Goal: Task Accomplishment & Management: Complete application form

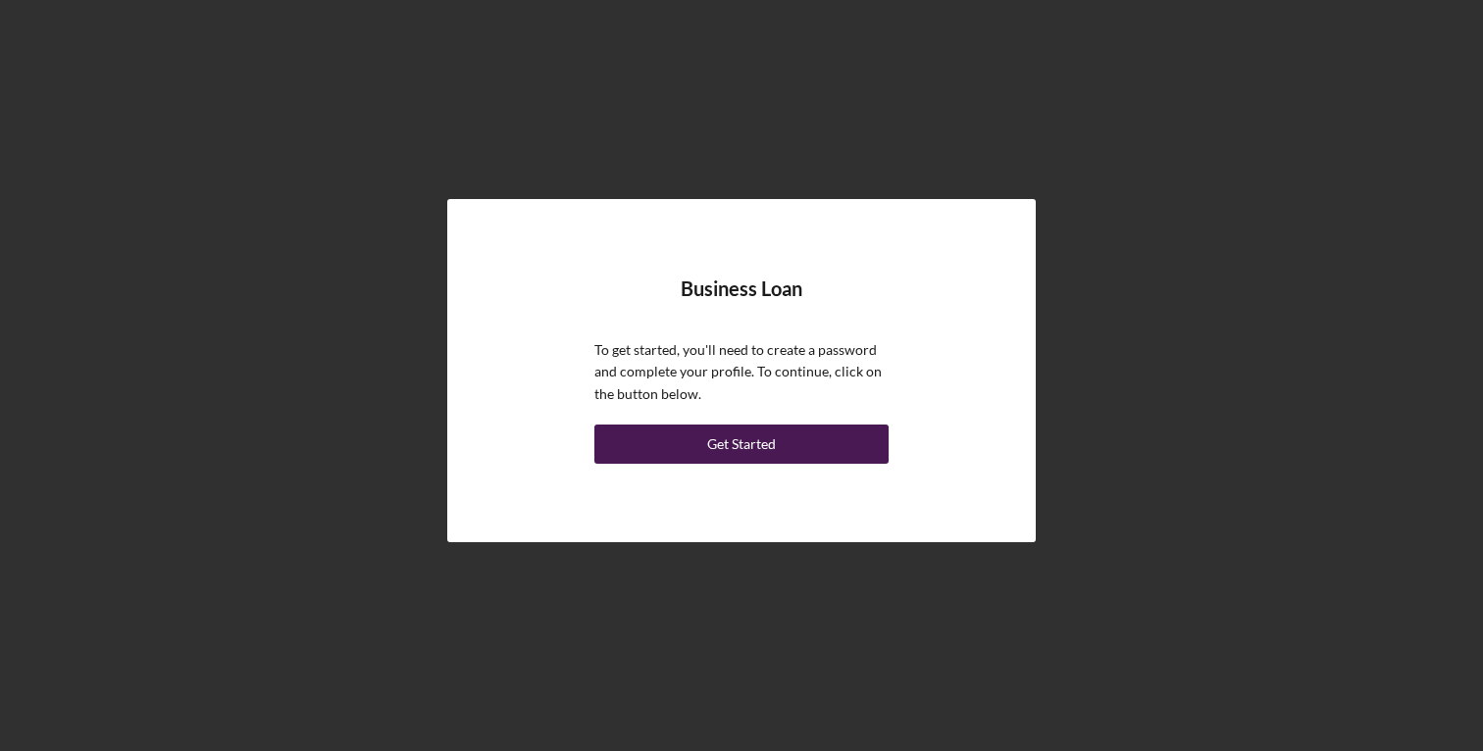
click at [752, 441] on div "Get Started" at bounding box center [741, 444] width 69 height 39
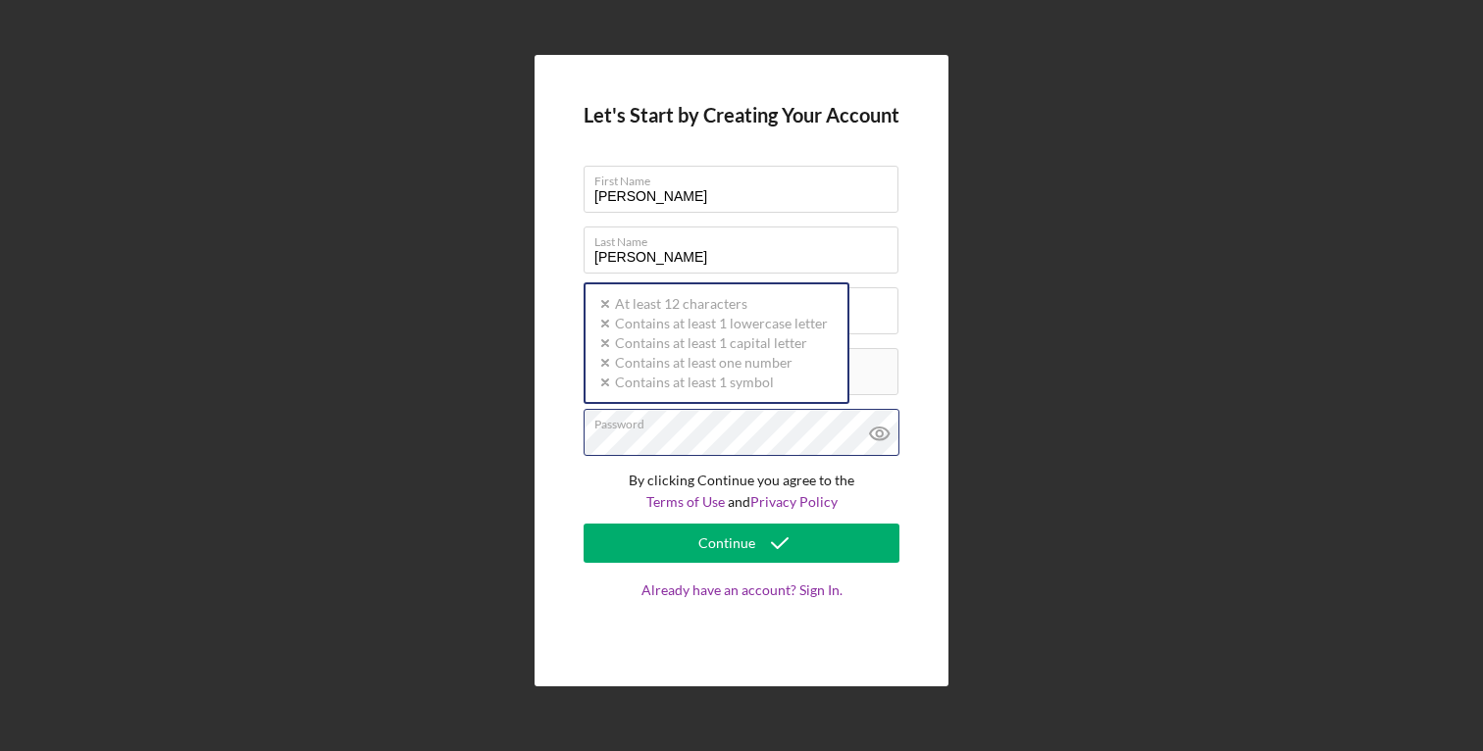
click at [728, 429] on div "Password Icon/icon-validation-no At least 12 characters Icon/icon-validation-no…" at bounding box center [741, 433] width 316 height 49
click at [933, 342] on div "Let's Start by Creating Your Account First Name [PERSON_NAME] Last Name [PERSON…" at bounding box center [741, 370] width 414 height 631
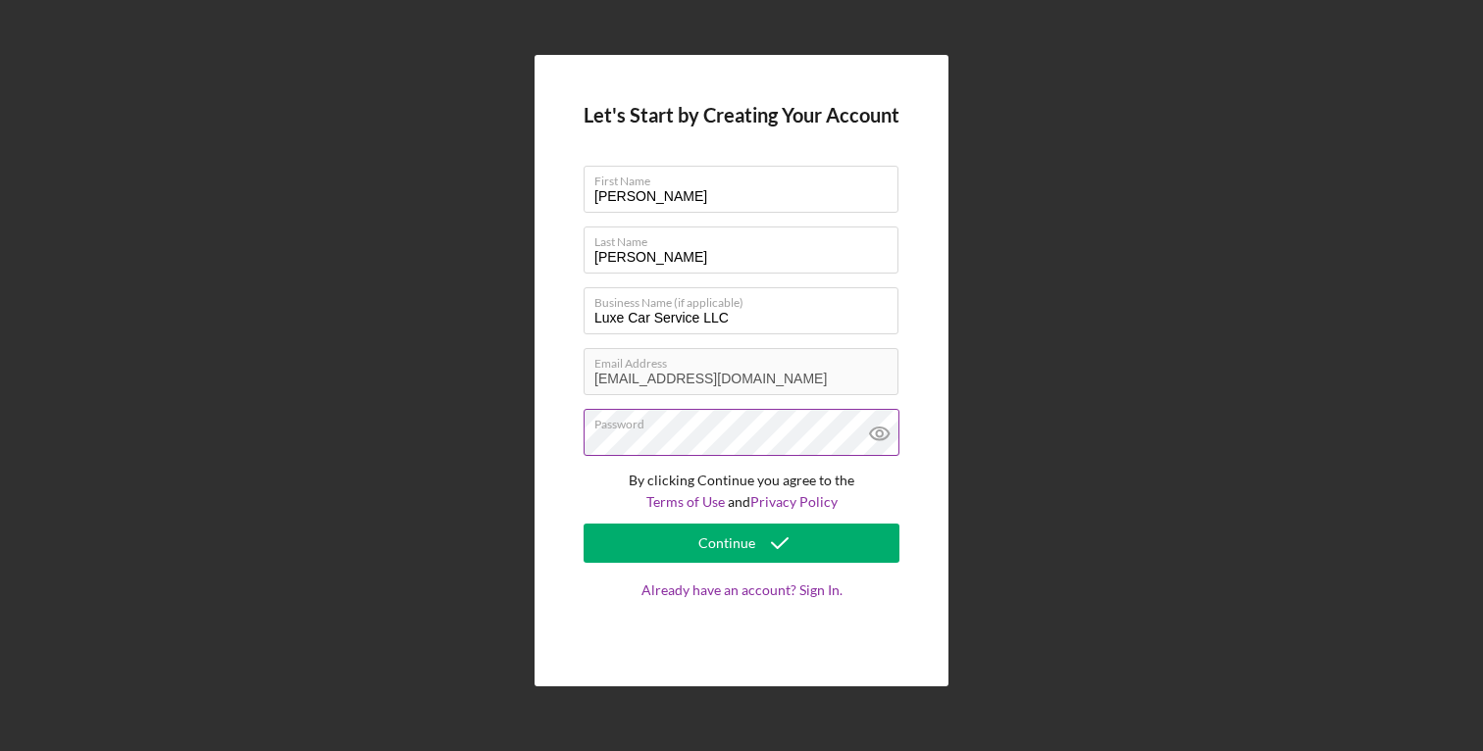
click at [884, 430] on icon at bounding box center [879, 433] width 49 height 49
click at [916, 480] on div "Let's Start by Creating Your Account First Name [PERSON_NAME] Last Name [PERSON…" at bounding box center [741, 370] width 414 height 631
click at [750, 541] on div "Continue" at bounding box center [726, 543] width 57 height 39
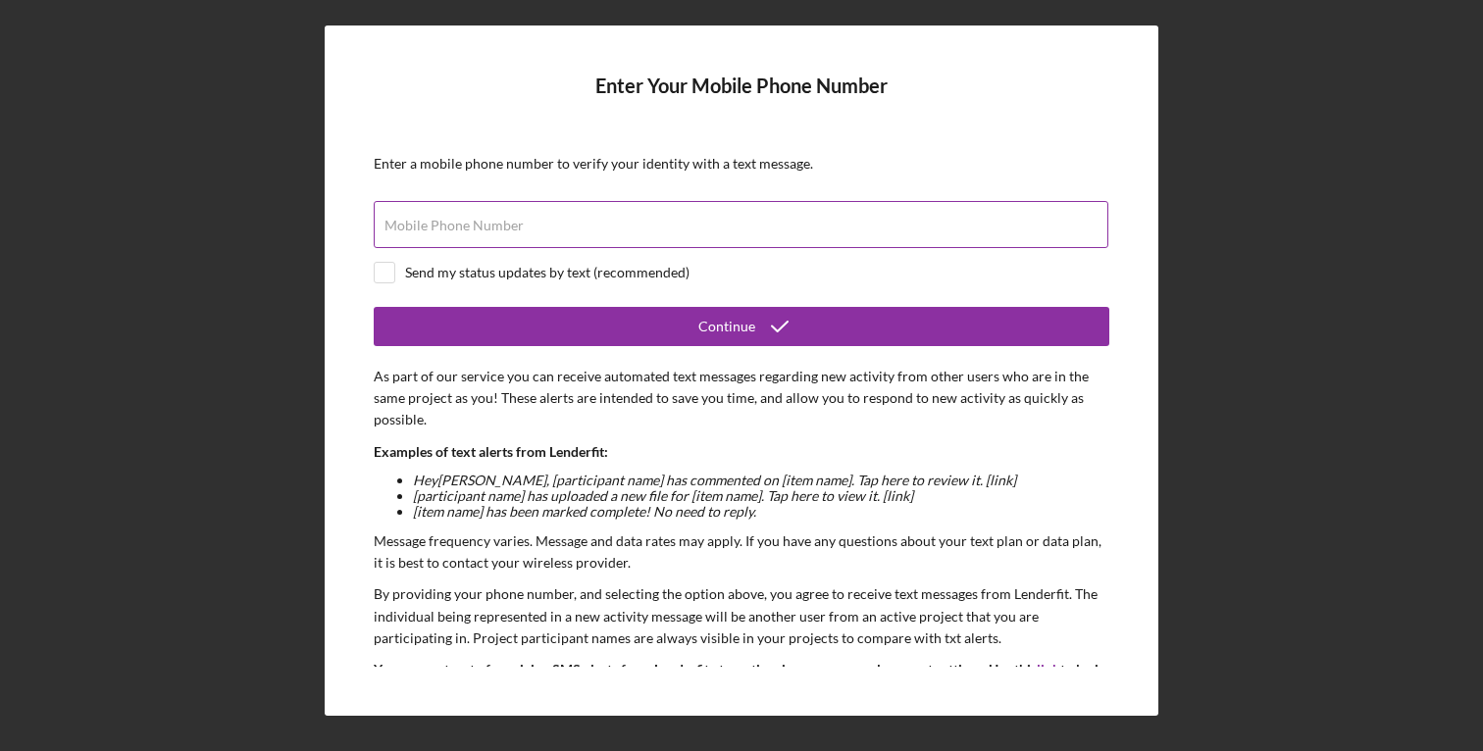
click at [587, 238] on input "Mobile Phone Number" at bounding box center [741, 224] width 734 height 47
type input "[PHONE_NUMBER]"
click at [389, 275] on input "checkbox" at bounding box center [385, 273] width 20 height 20
checkbox input "true"
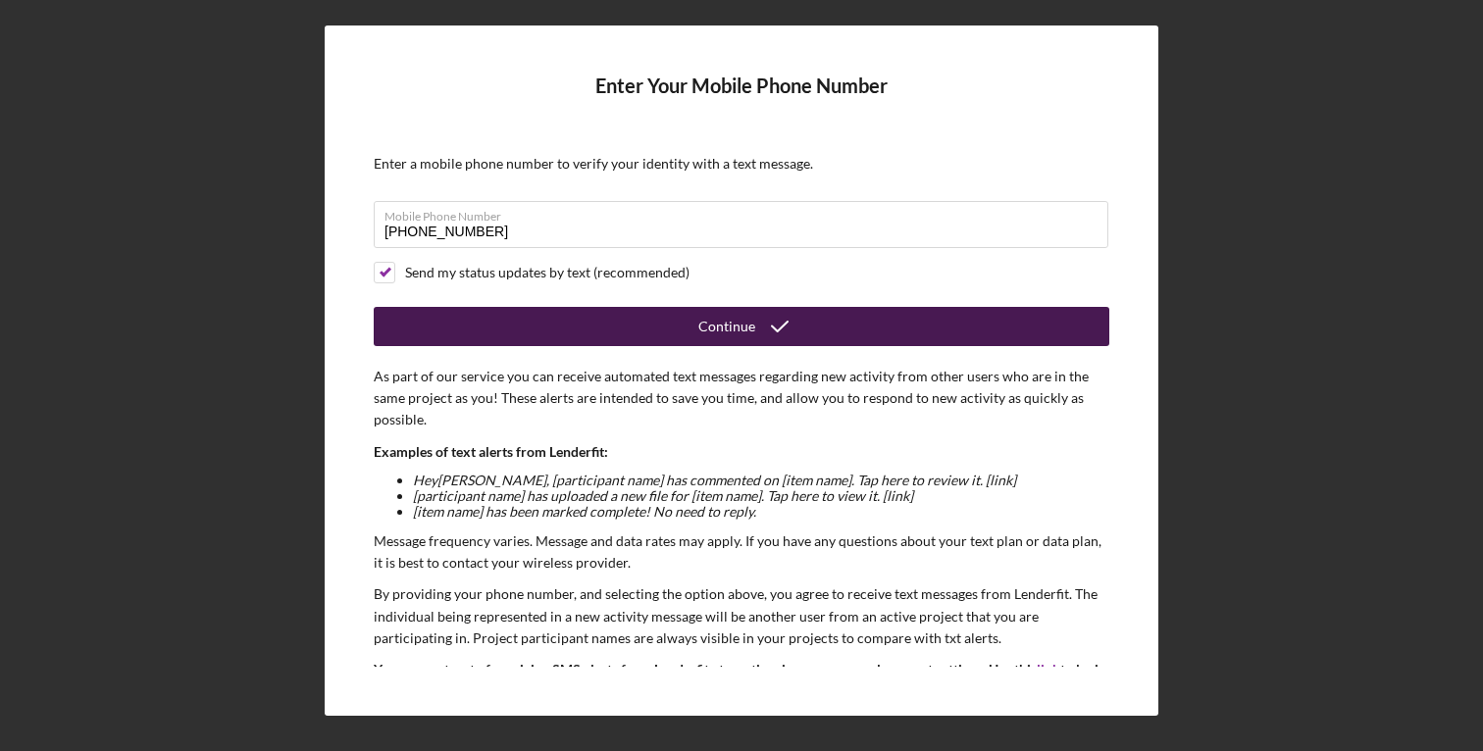
click at [720, 319] on div "Continue" at bounding box center [726, 326] width 57 height 39
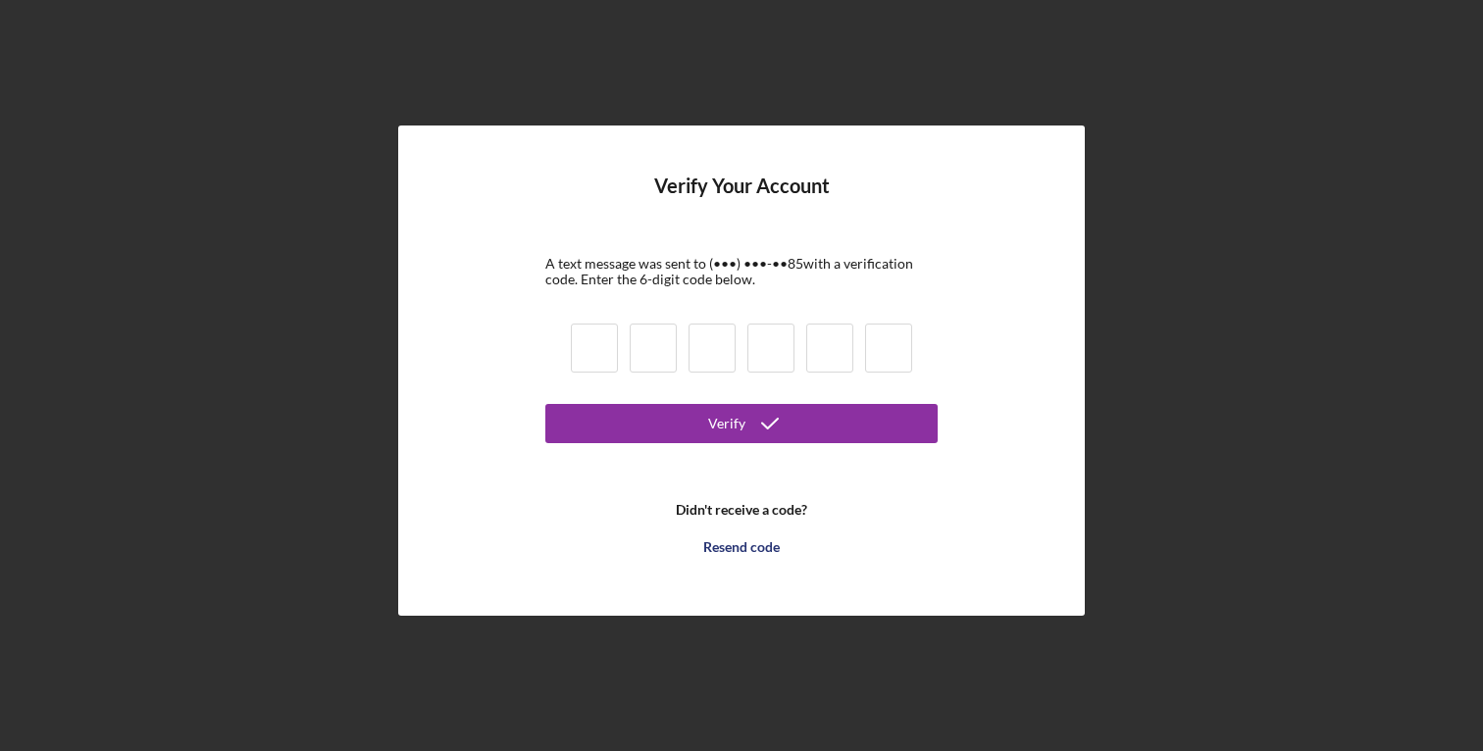
click at [598, 361] on input at bounding box center [594, 348] width 47 height 49
type input "5"
type input "2"
type input "9"
type input "4"
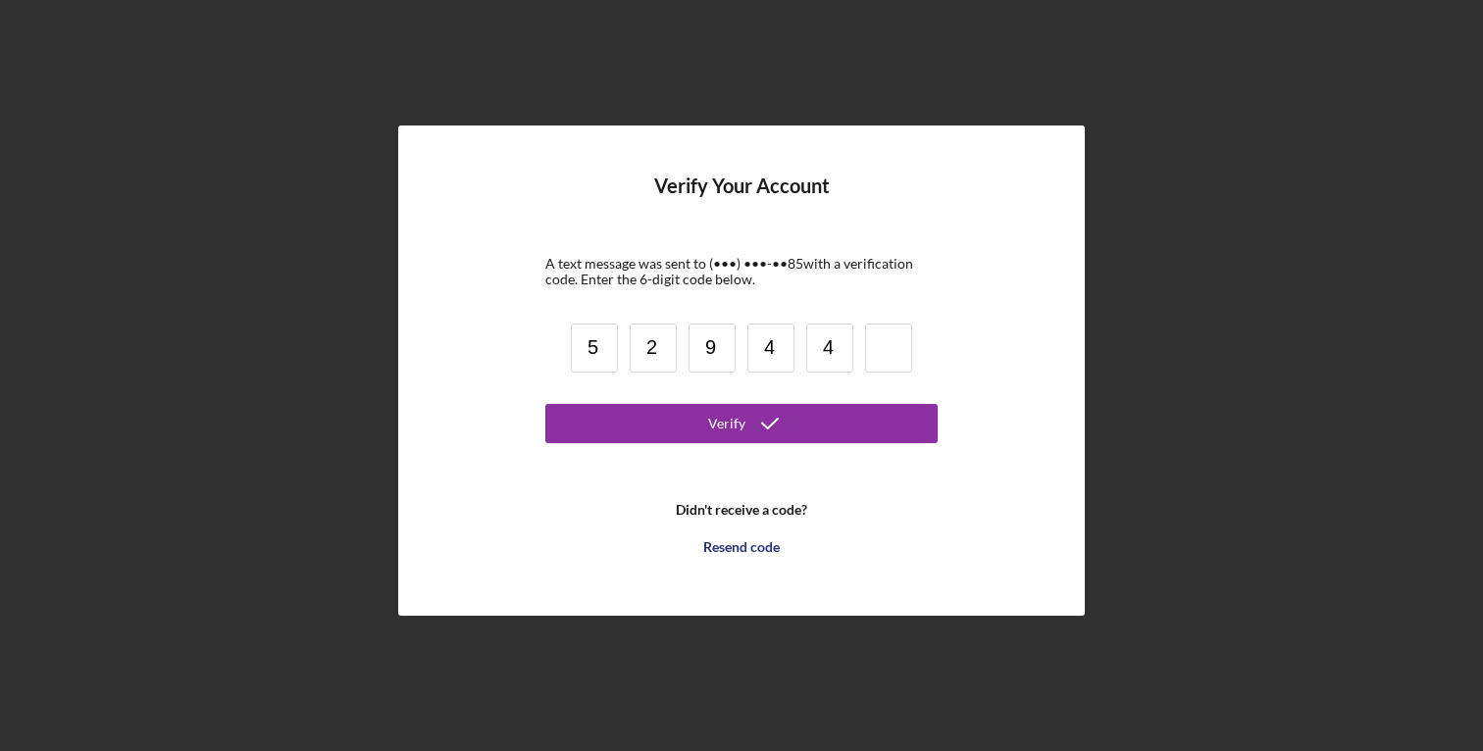
type input "4"
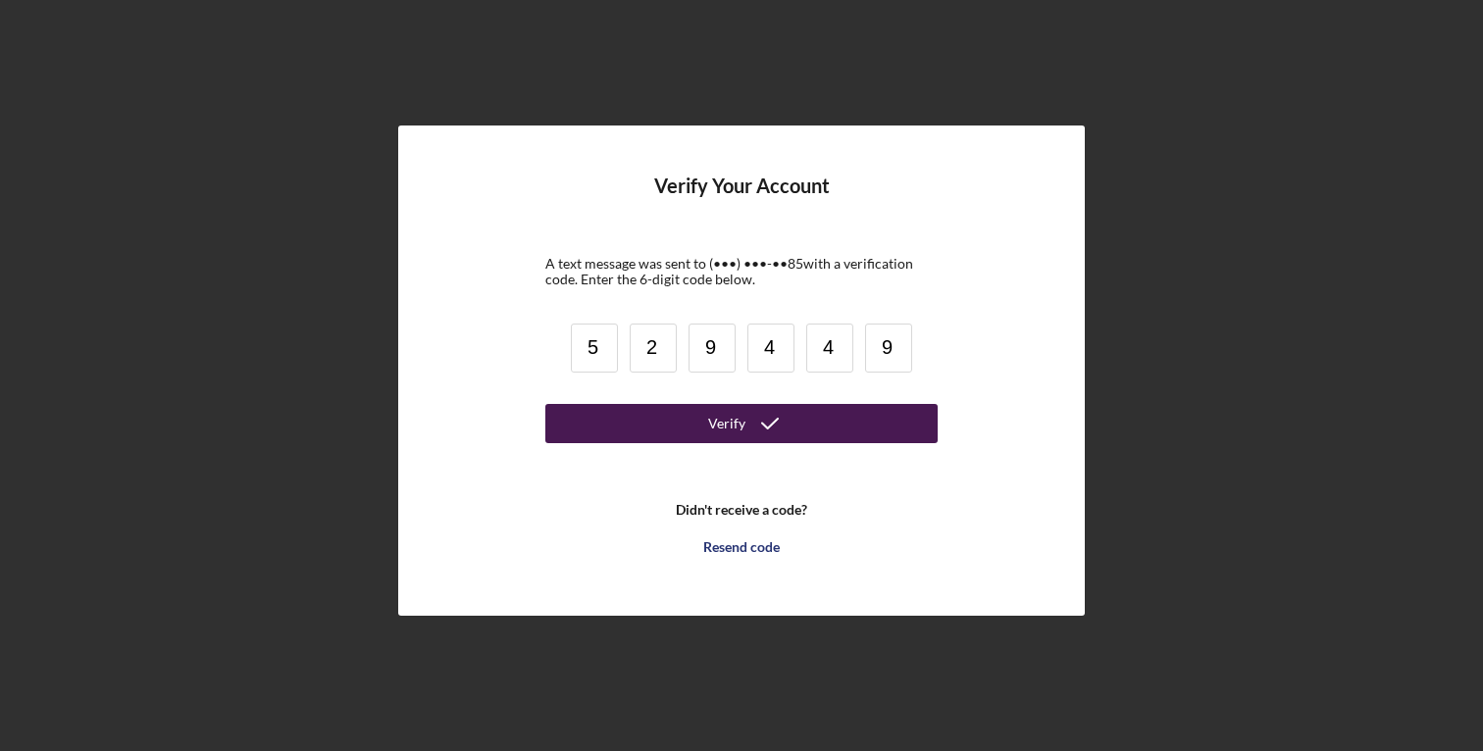
type input "9"
click at [770, 420] on icon "submit" at bounding box center [769, 423] width 49 height 49
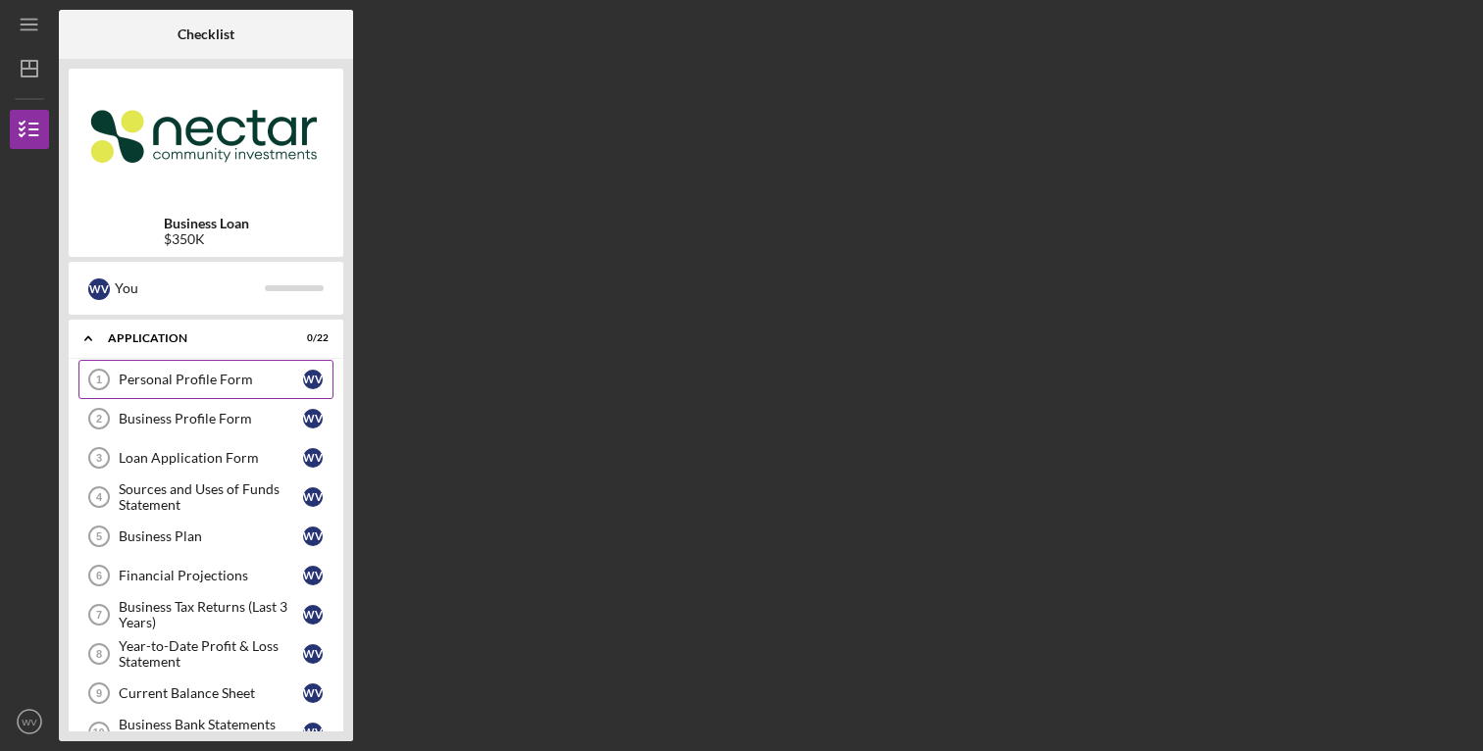
click at [240, 385] on div "Personal Profile Form" at bounding box center [211, 380] width 184 height 16
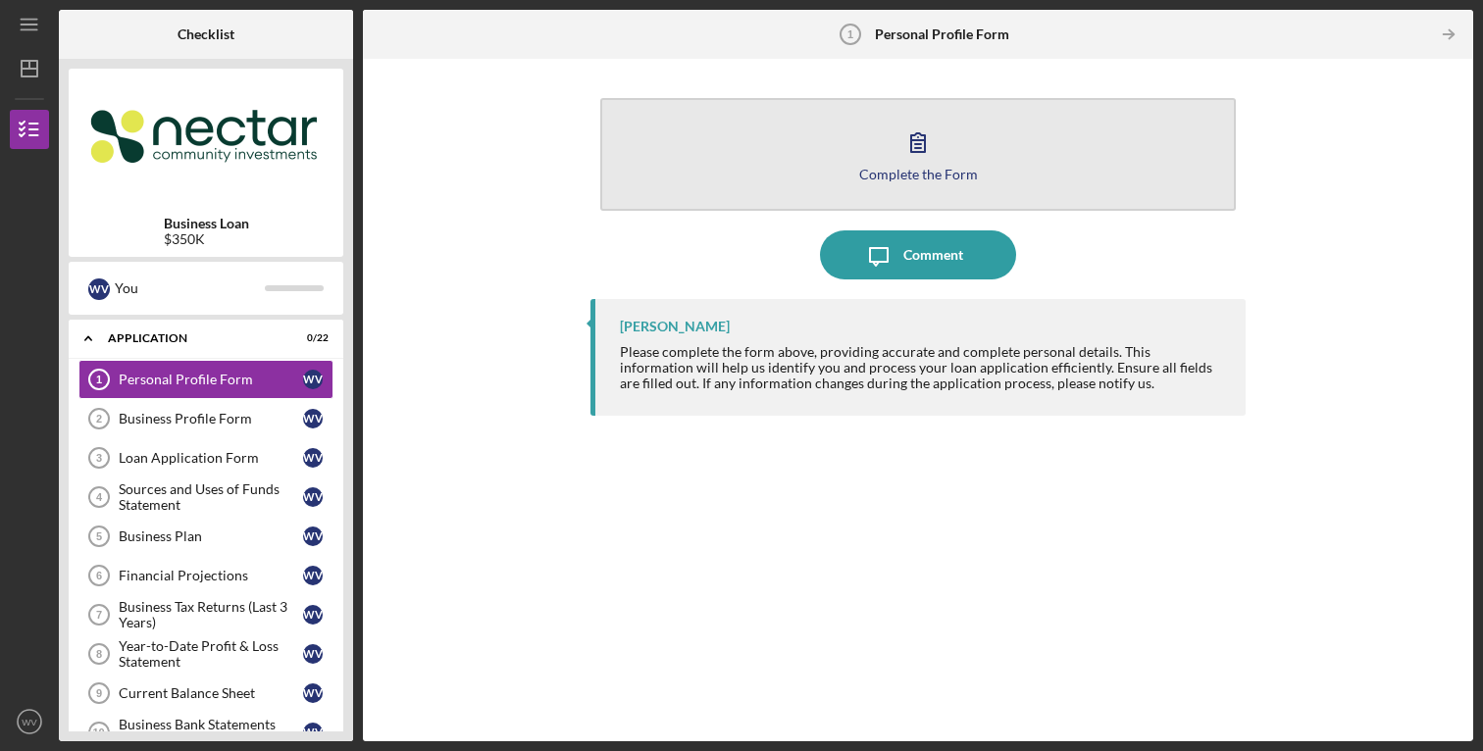
click at [895, 159] on icon "button" at bounding box center [917, 142] width 49 height 49
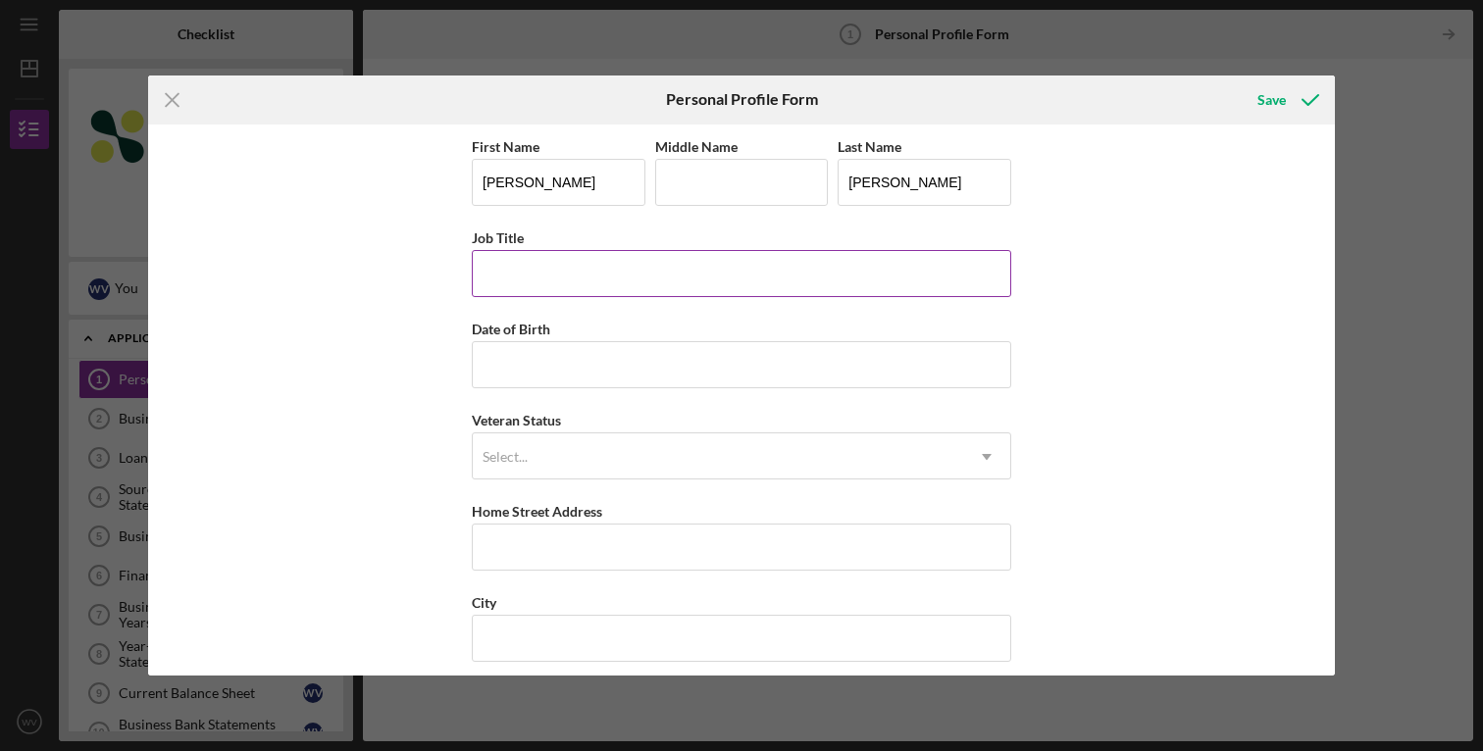
click at [745, 283] on input "Job Title" at bounding box center [741, 273] width 539 height 47
type input "Operations Director"
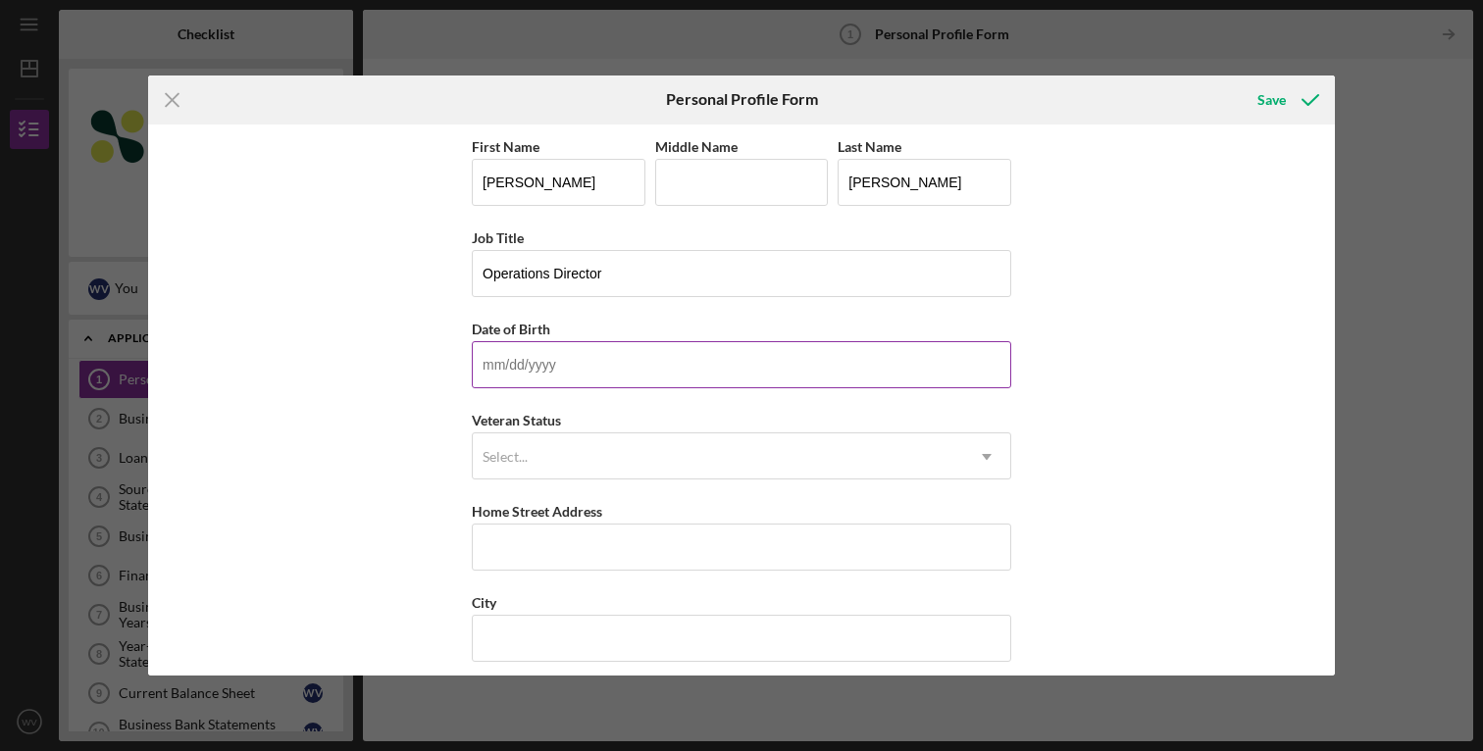
click at [714, 367] on input "Date of Birth" at bounding box center [741, 364] width 539 height 47
type input "[DATE]"
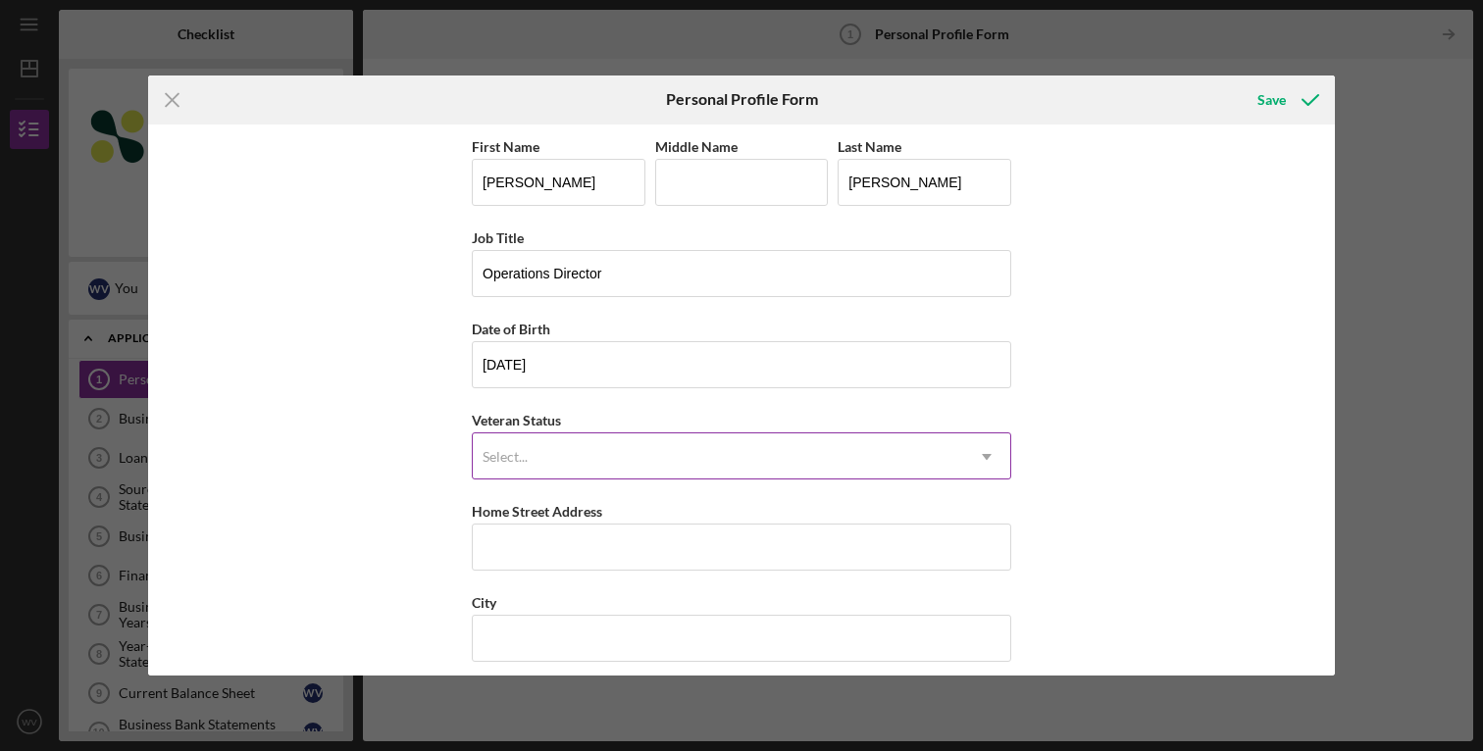
click at [744, 459] on div "Select..." at bounding box center [718, 456] width 490 height 45
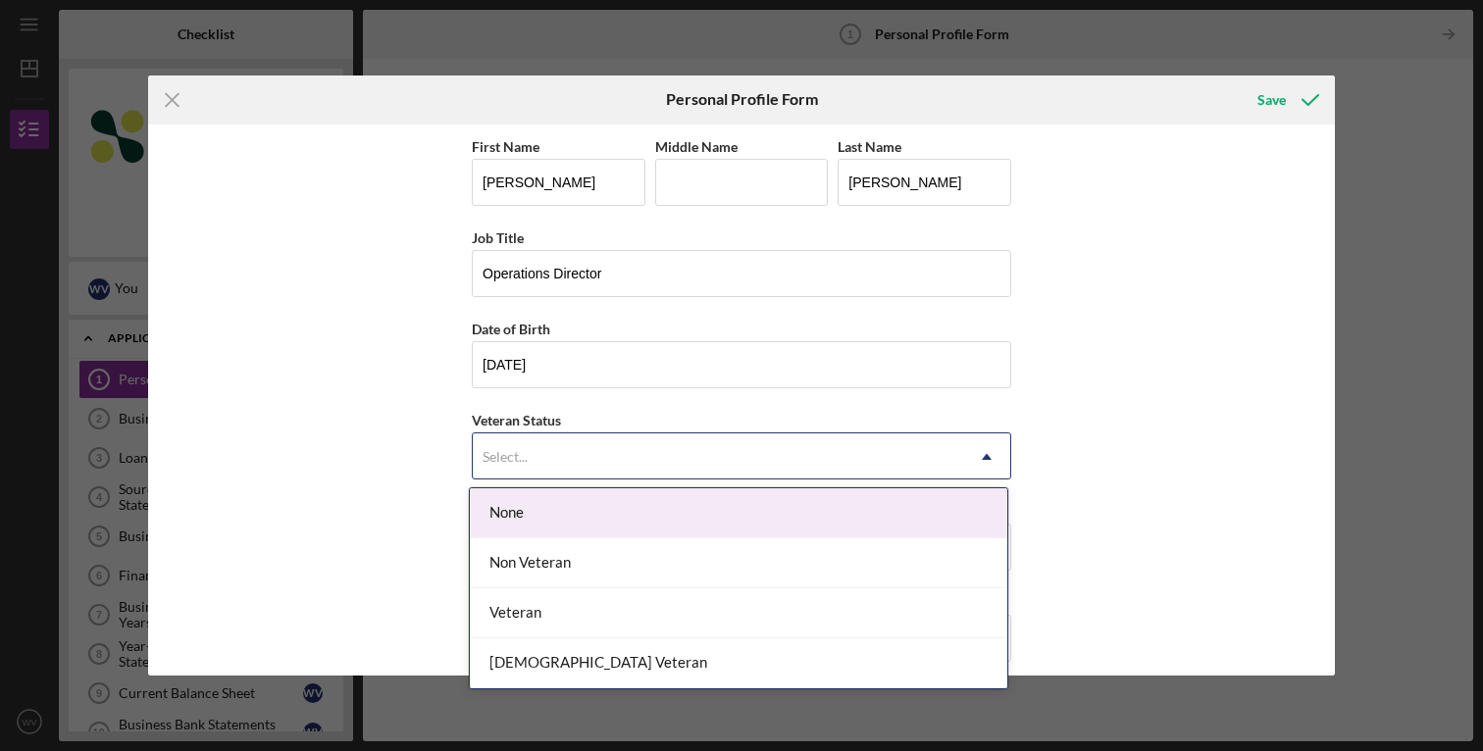
click at [674, 508] on div "None" at bounding box center [738, 513] width 537 height 50
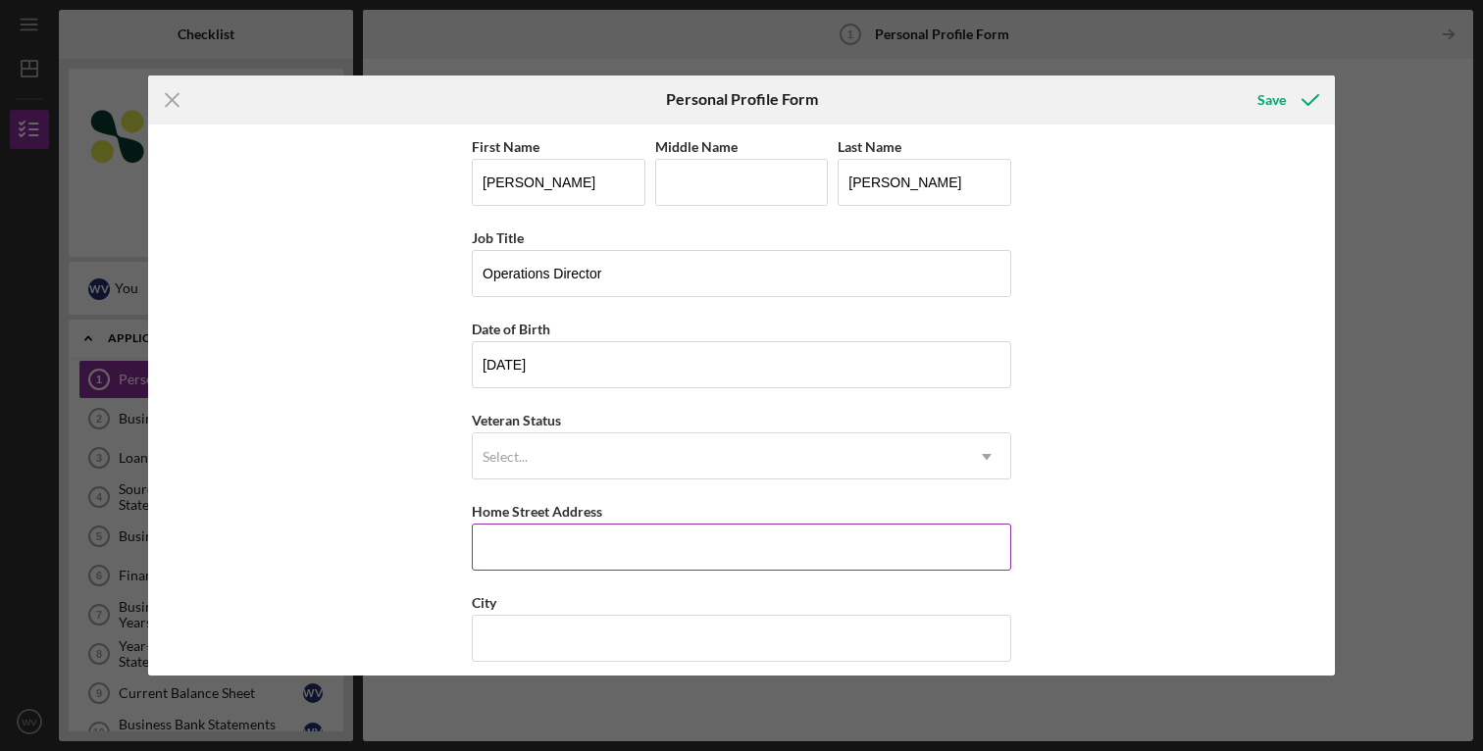
click at [597, 547] on input "Home Street Address" at bounding box center [741, 547] width 539 height 47
type input "[STREET_ADDRESS]"
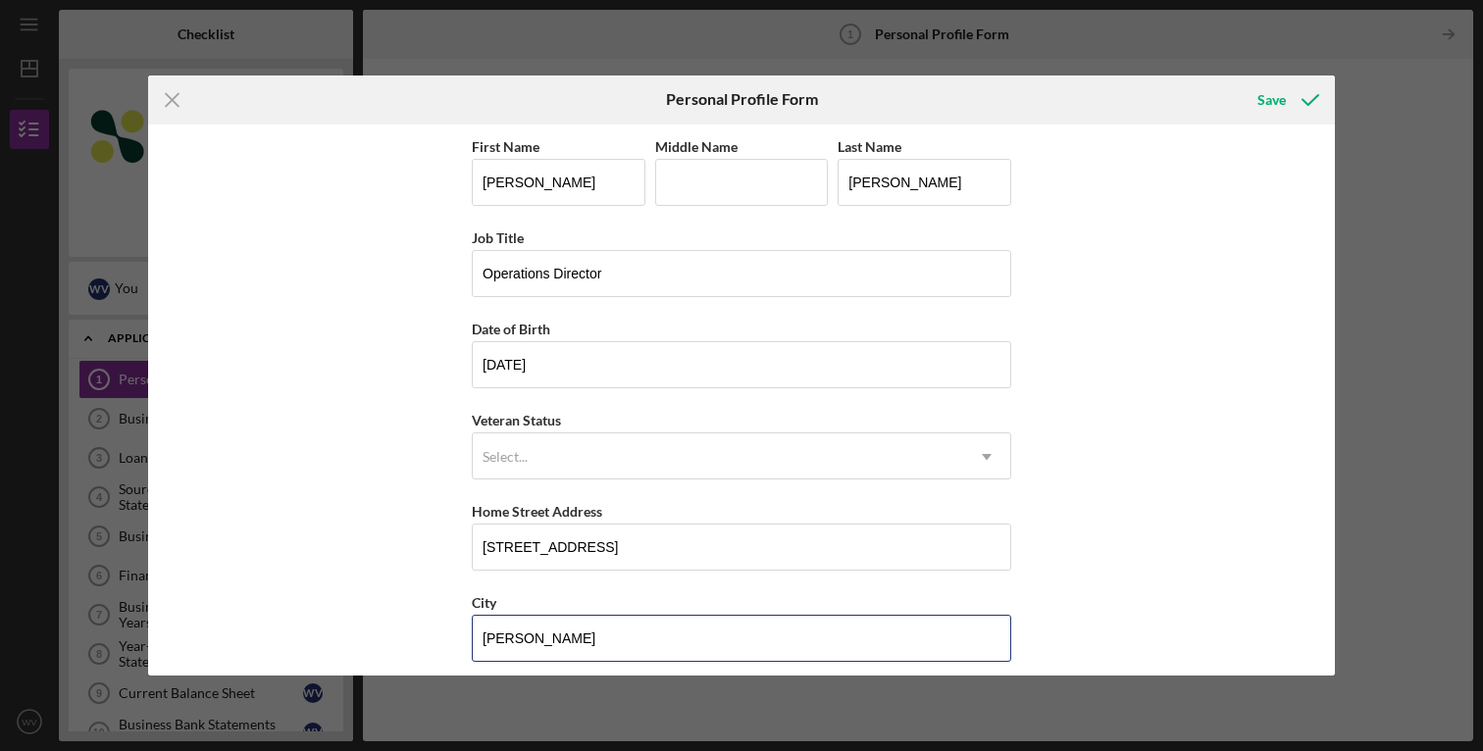
type input "[PERSON_NAME]"
click at [1089, 549] on div "First Name [PERSON_NAME] Middle Name Last Name [PERSON_NAME] Job Title Operatio…" at bounding box center [741, 401] width 1187 height 552
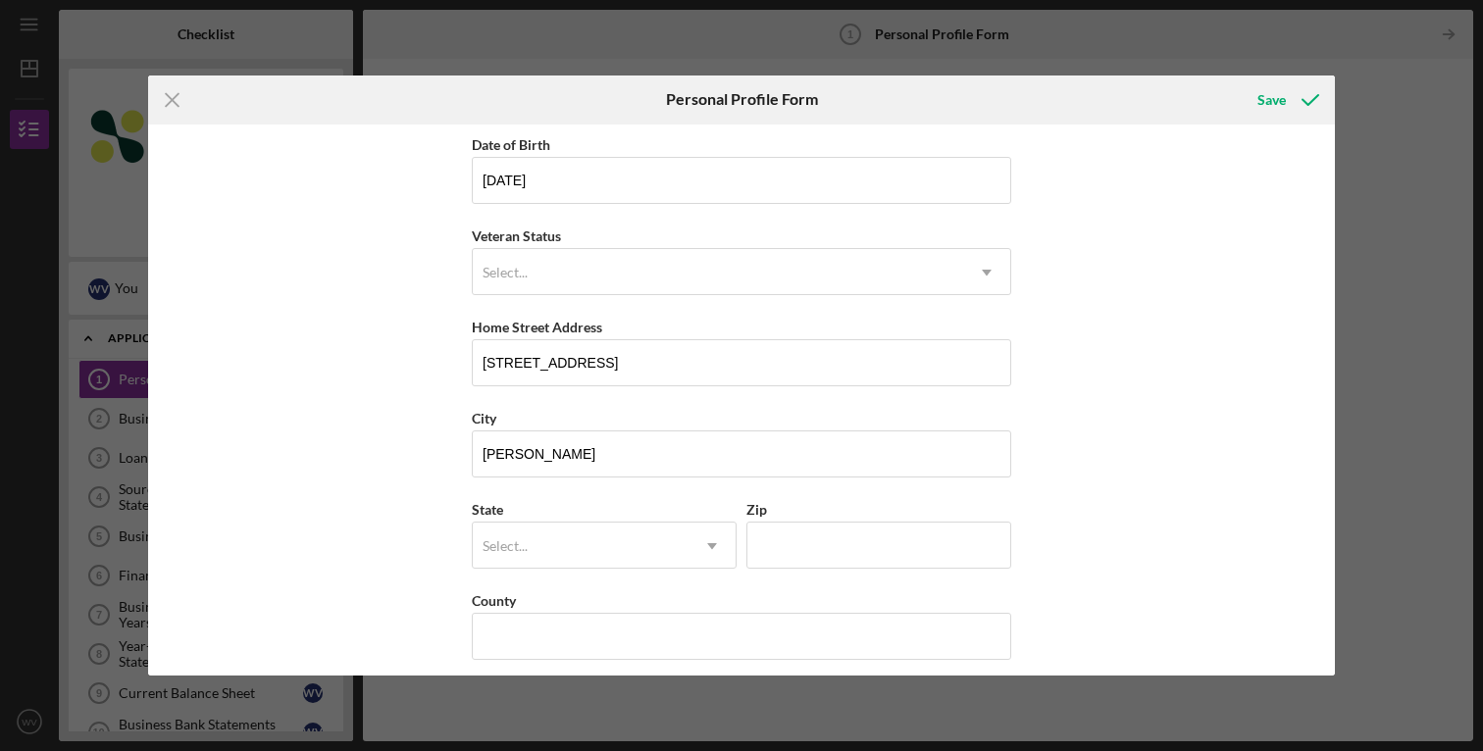
scroll to position [197, 0]
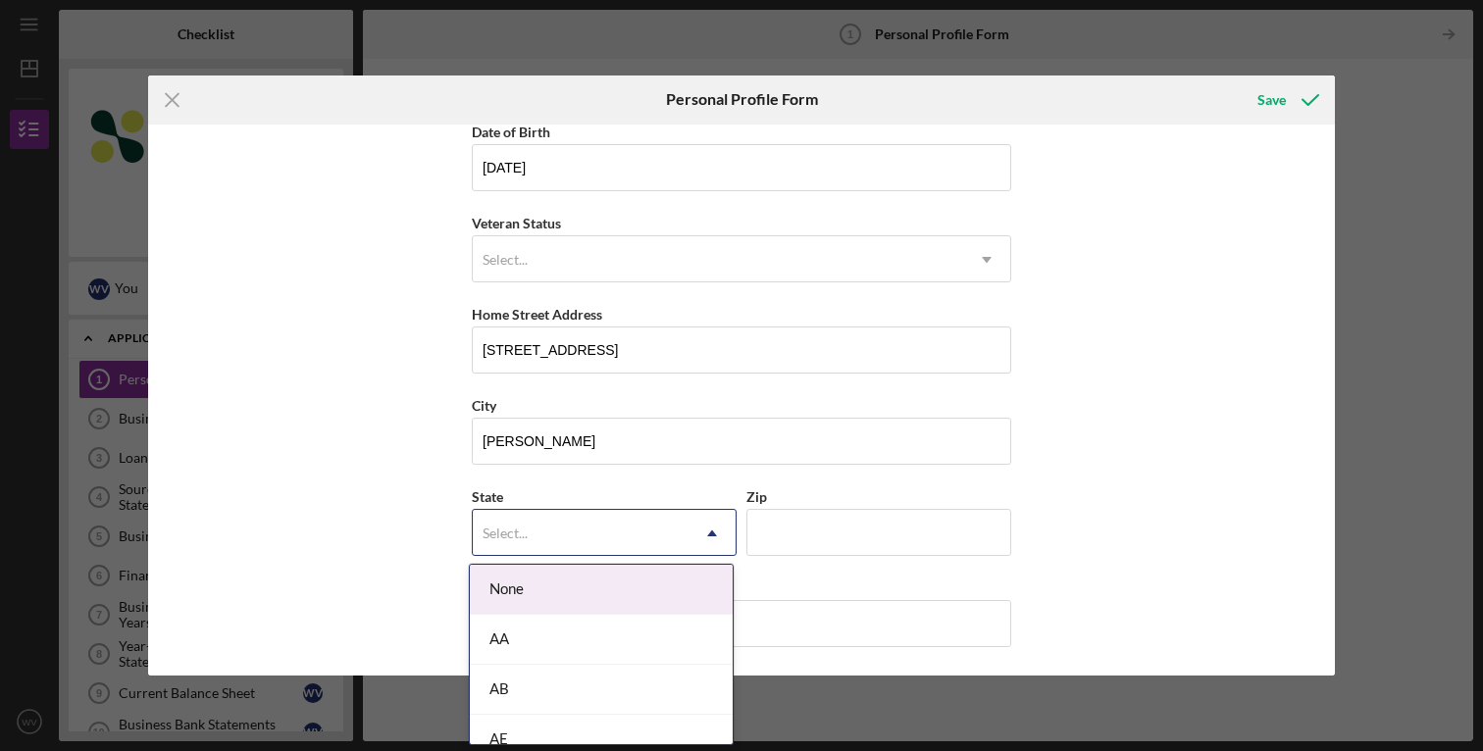
click at [688, 533] on icon "Icon/Dropdown Arrow" at bounding box center [711, 533] width 47 height 47
click at [545, 580] on div "MA" at bounding box center [601, 573] width 263 height 50
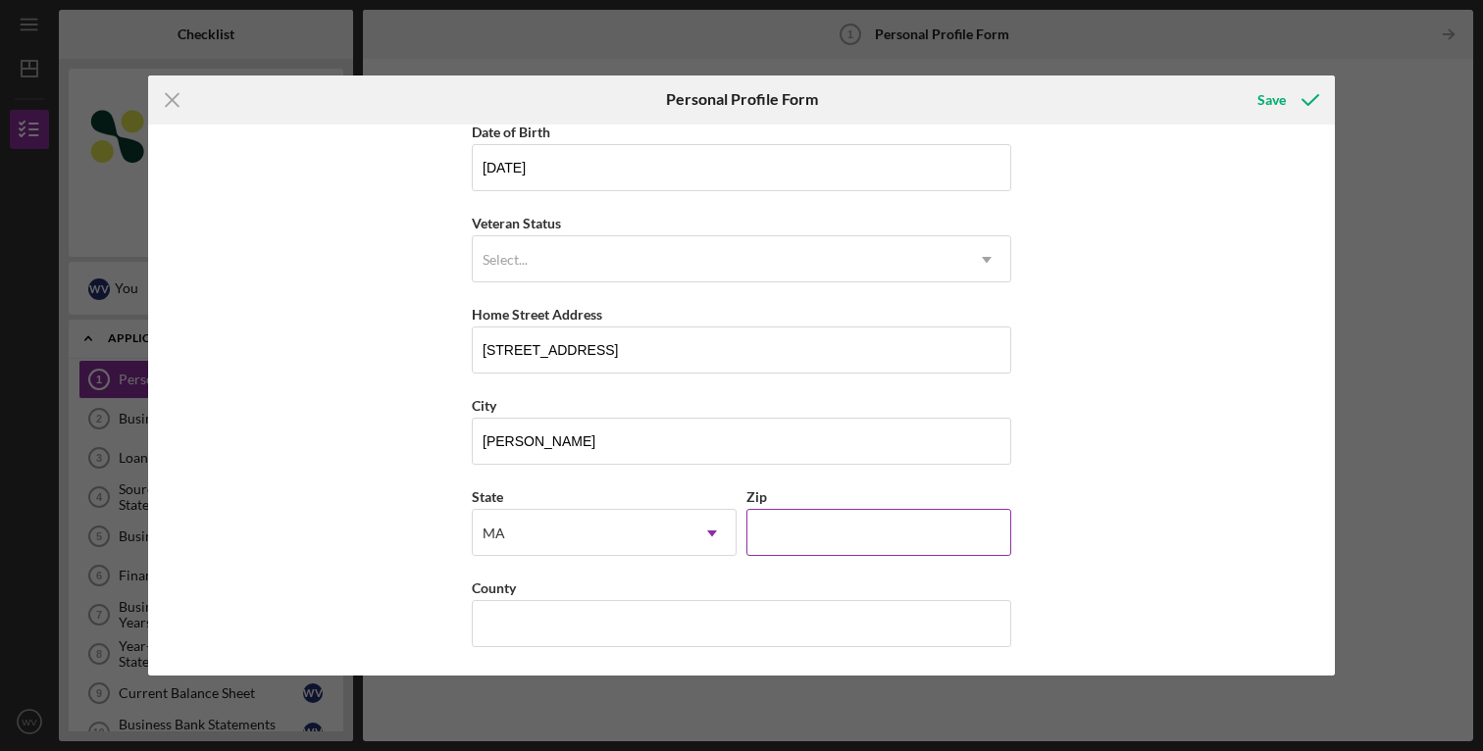
click at [831, 515] on input "Zip" at bounding box center [878, 532] width 265 height 47
type input "01843"
click at [1178, 497] on div "First Name [PERSON_NAME] Middle Name Last Name [PERSON_NAME] Job Title Operatio…" at bounding box center [741, 401] width 1187 height 552
click at [709, 624] on input "County" at bounding box center [741, 623] width 539 height 47
type input "[GEOGRAPHIC_DATA]"
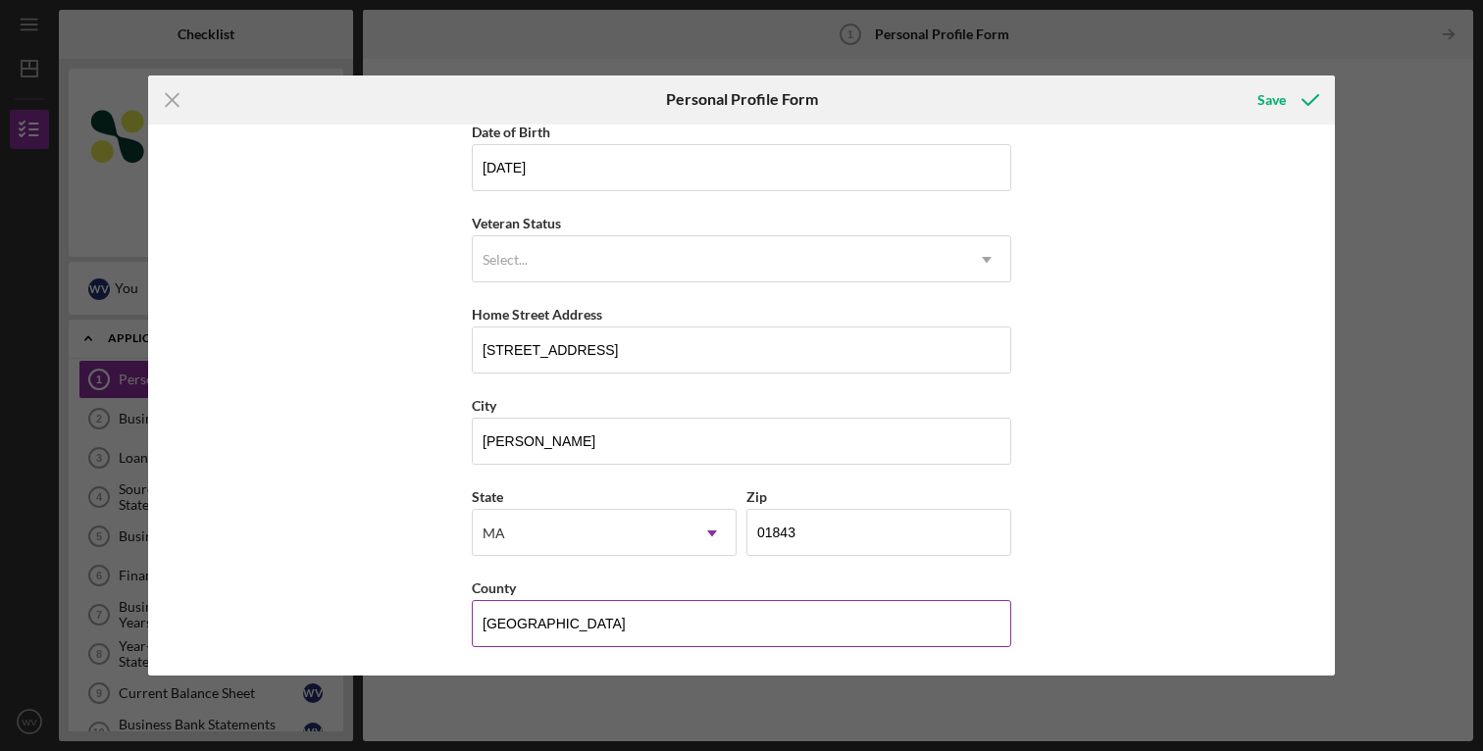
type input "MA"
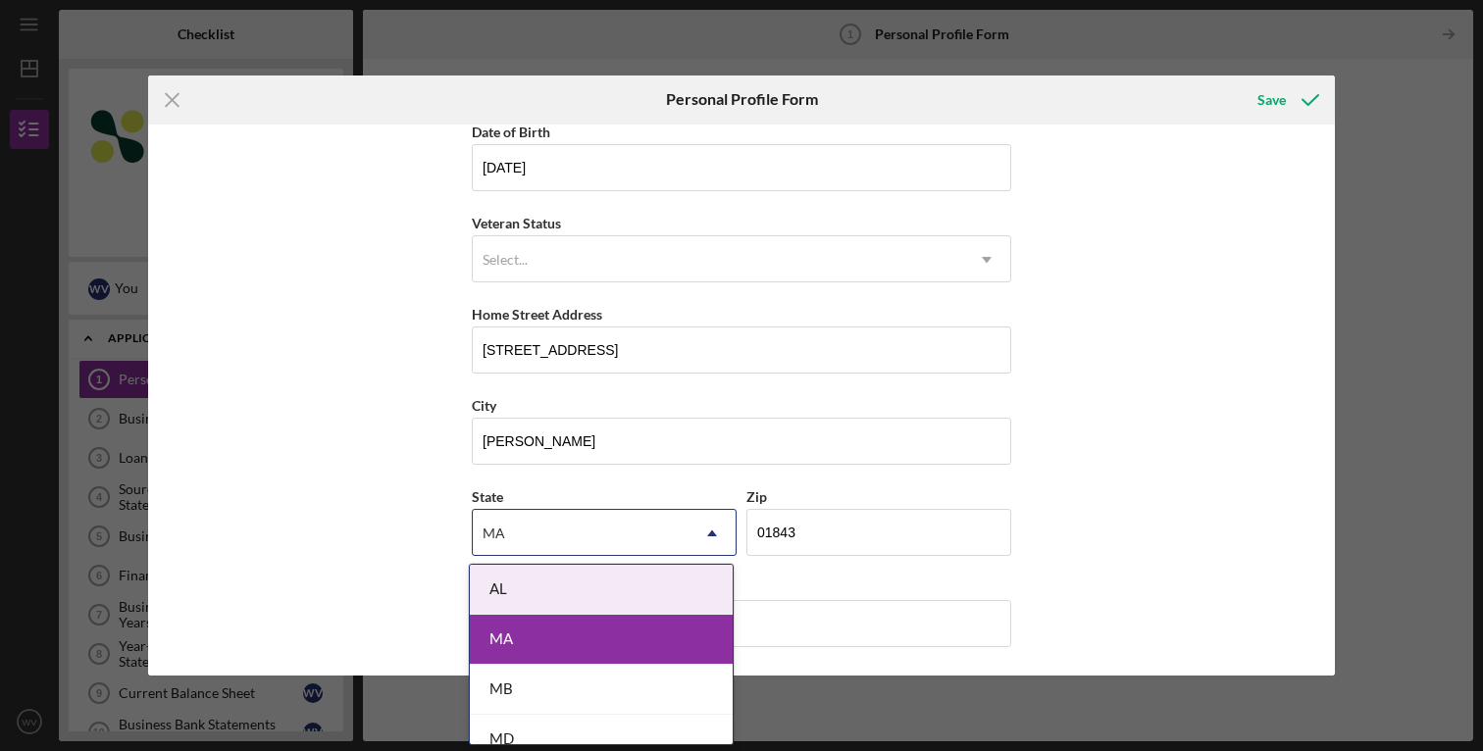
click at [1071, 569] on div "First Name [PERSON_NAME] Middle Name Last Name [PERSON_NAME] Job Title Operatio…" at bounding box center [741, 401] width 1187 height 552
click at [1061, 584] on div "First Name [PERSON_NAME] Middle Name Last Name [PERSON_NAME] Job Title Operatio…" at bounding box center [741, 401] width 1187 height 552
click at [526, 652] on div "MA" at bounding box center [601, 640] width 263 height 50
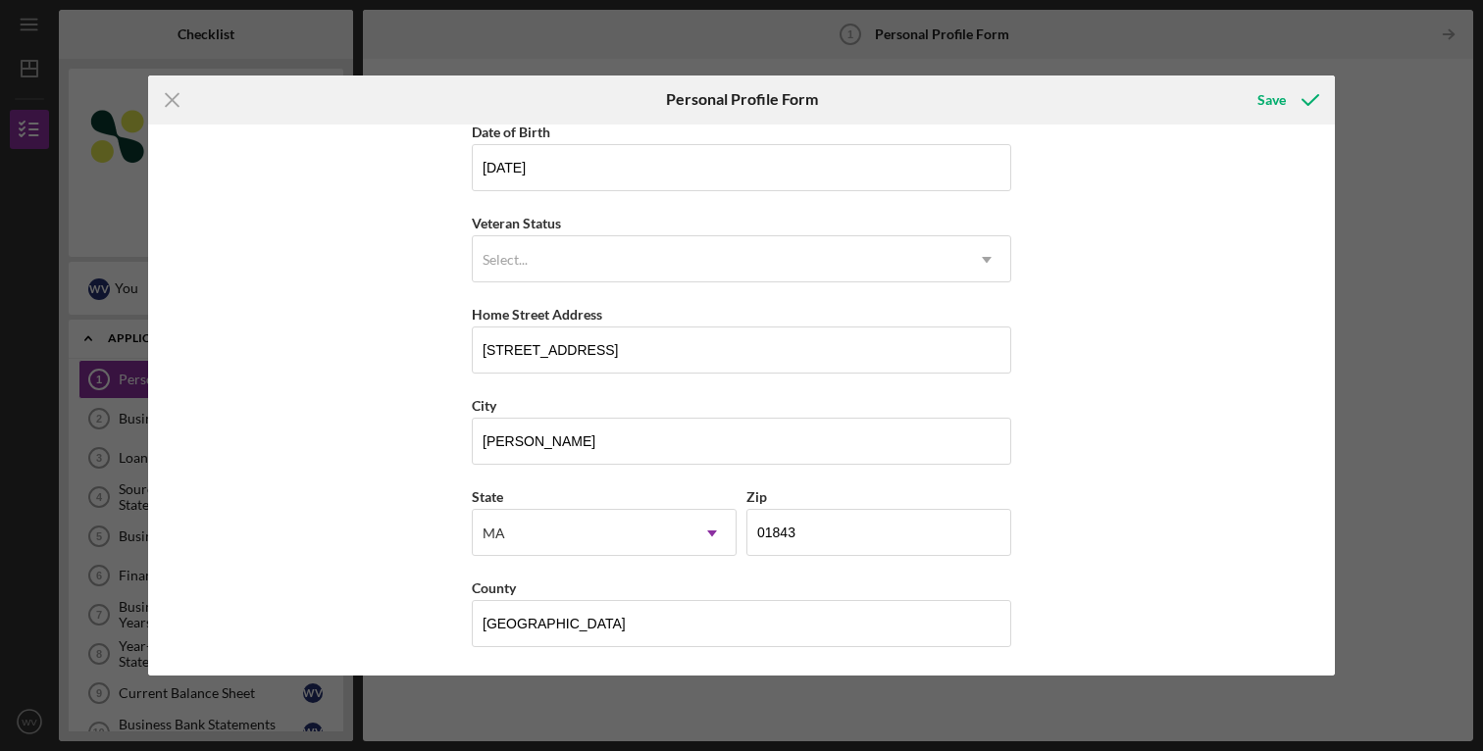
click at [1154, 494] on div "First Name [PERSON_NAME] Middle Name Last Name [PERSON_NAME] Job Title Operatio…" at bounding box center [741, 401] width 1187 height 552
click at [1311, 103] on icon "submit" at bounding box center [1310, 100] width 49 height 49
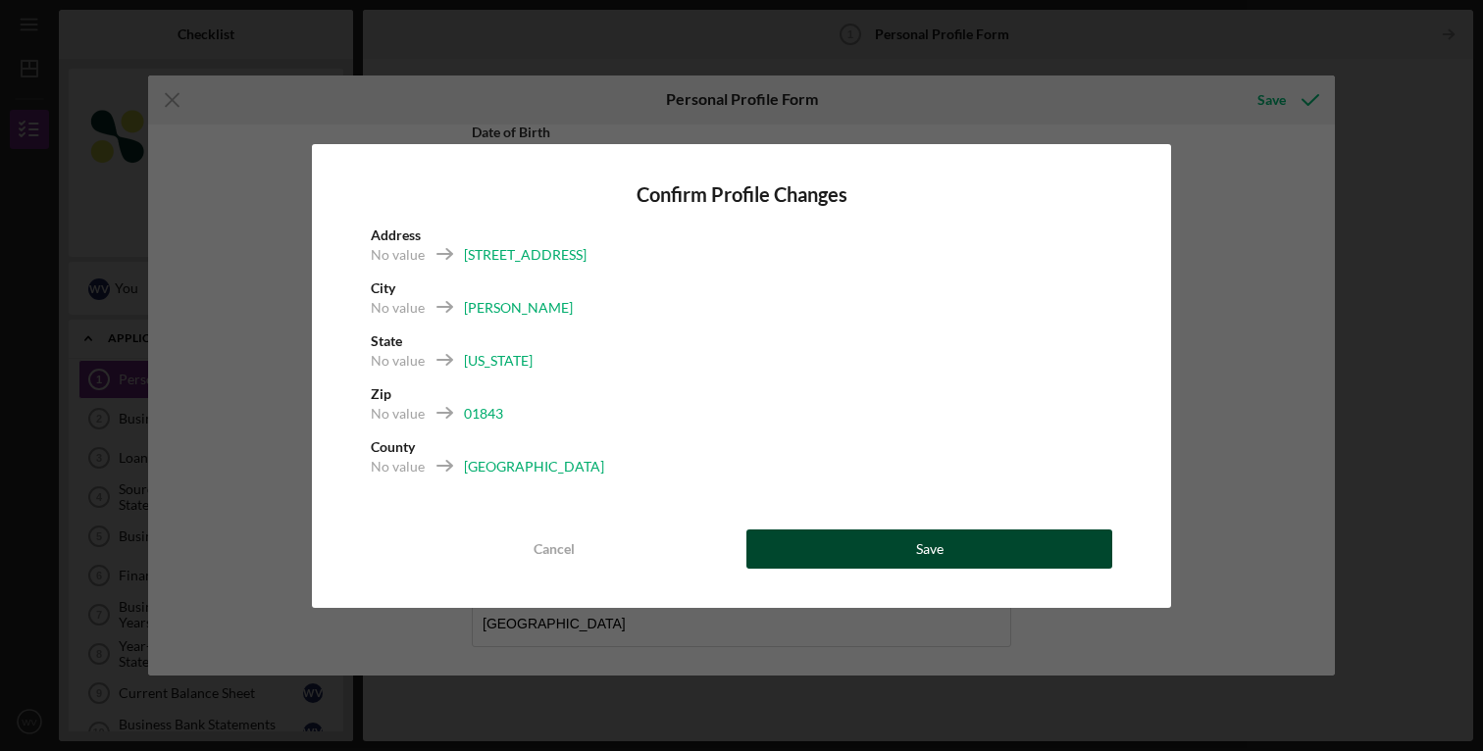
click at [933, 552] on div "Save" at bounding box center [929, 549] width 27 height 39
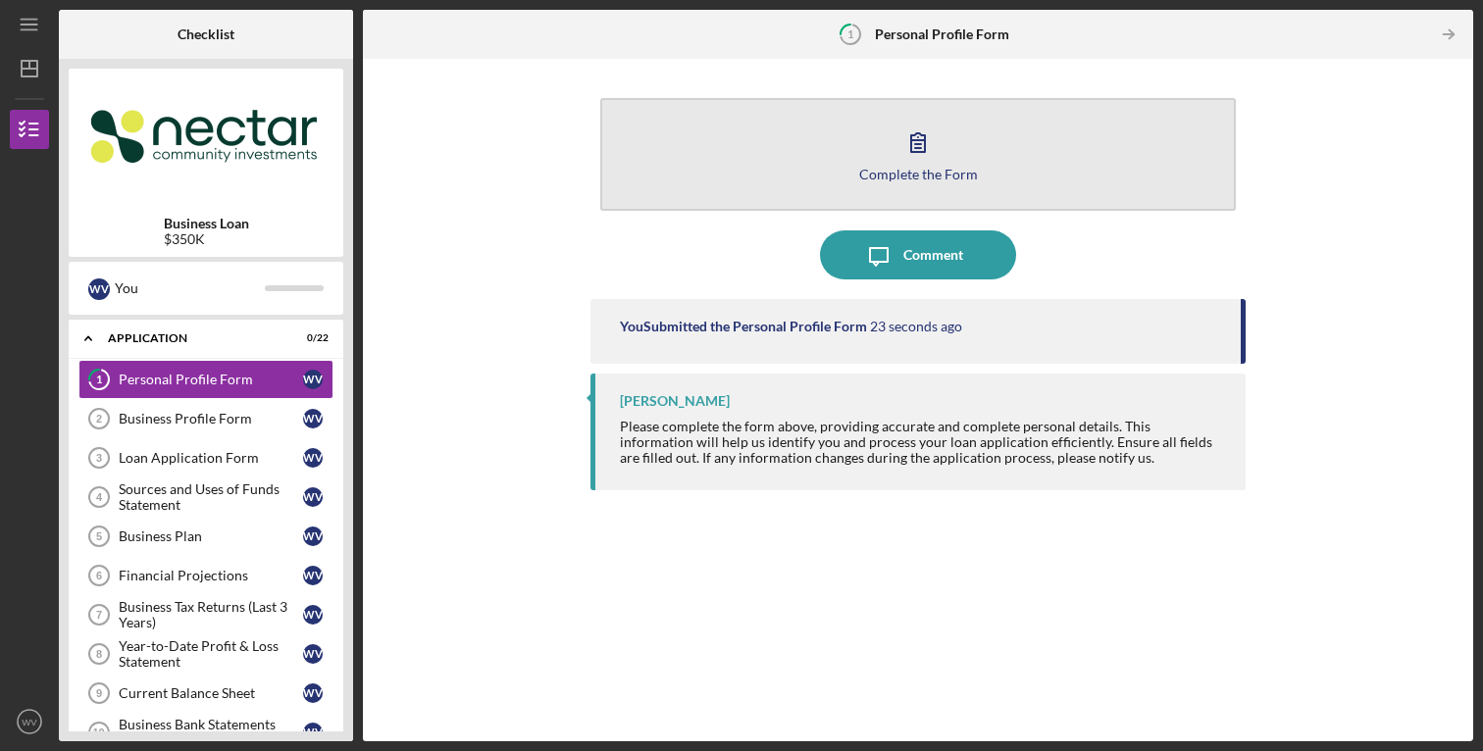
click at [934, 150] on icon "button" at bounding box center [917, 142] width 49 height 49
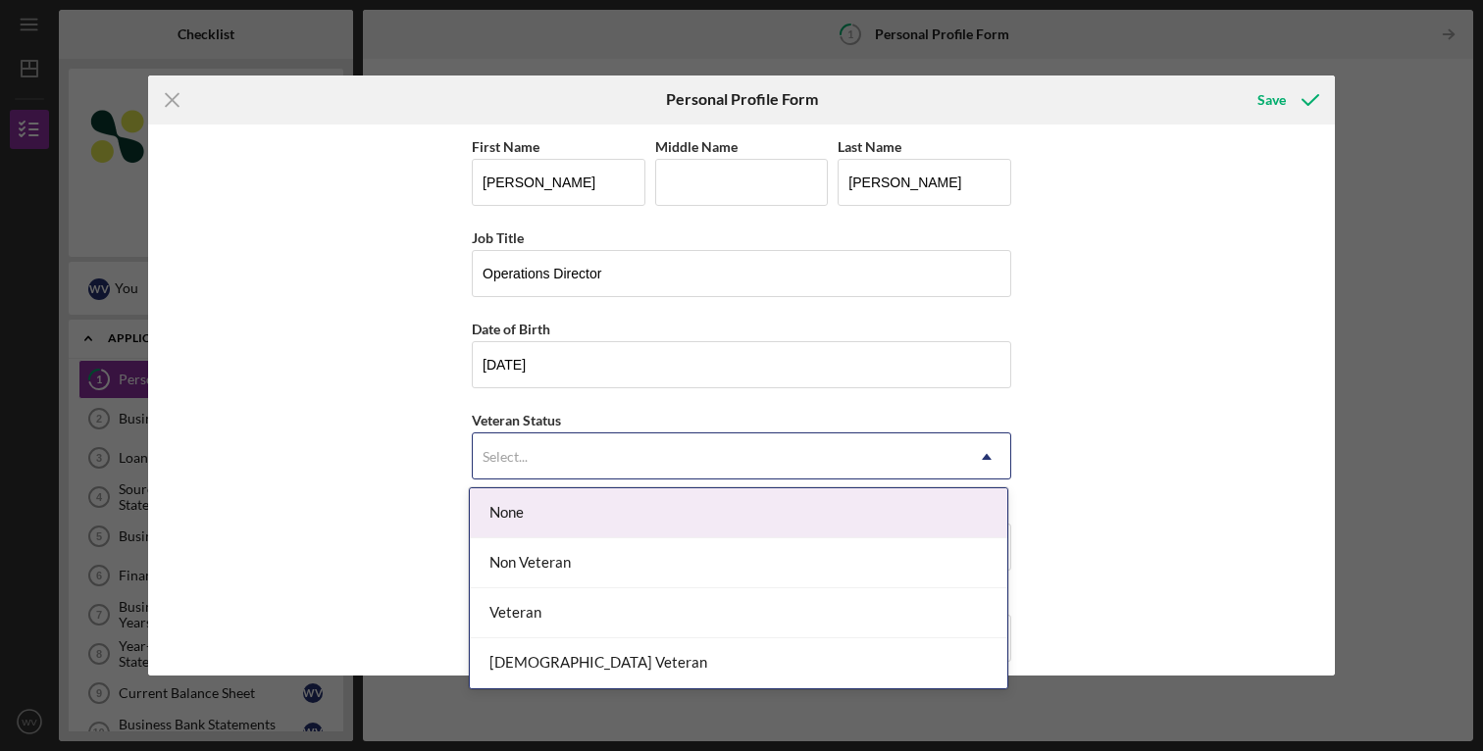
click at [964, 450] on icon "Icon/Dropdown Arrow" at bounding box center [986, 456] width 47 height 47
click at [733, 507] on div "None" at bounding box center [738, 513] width 537 height 50
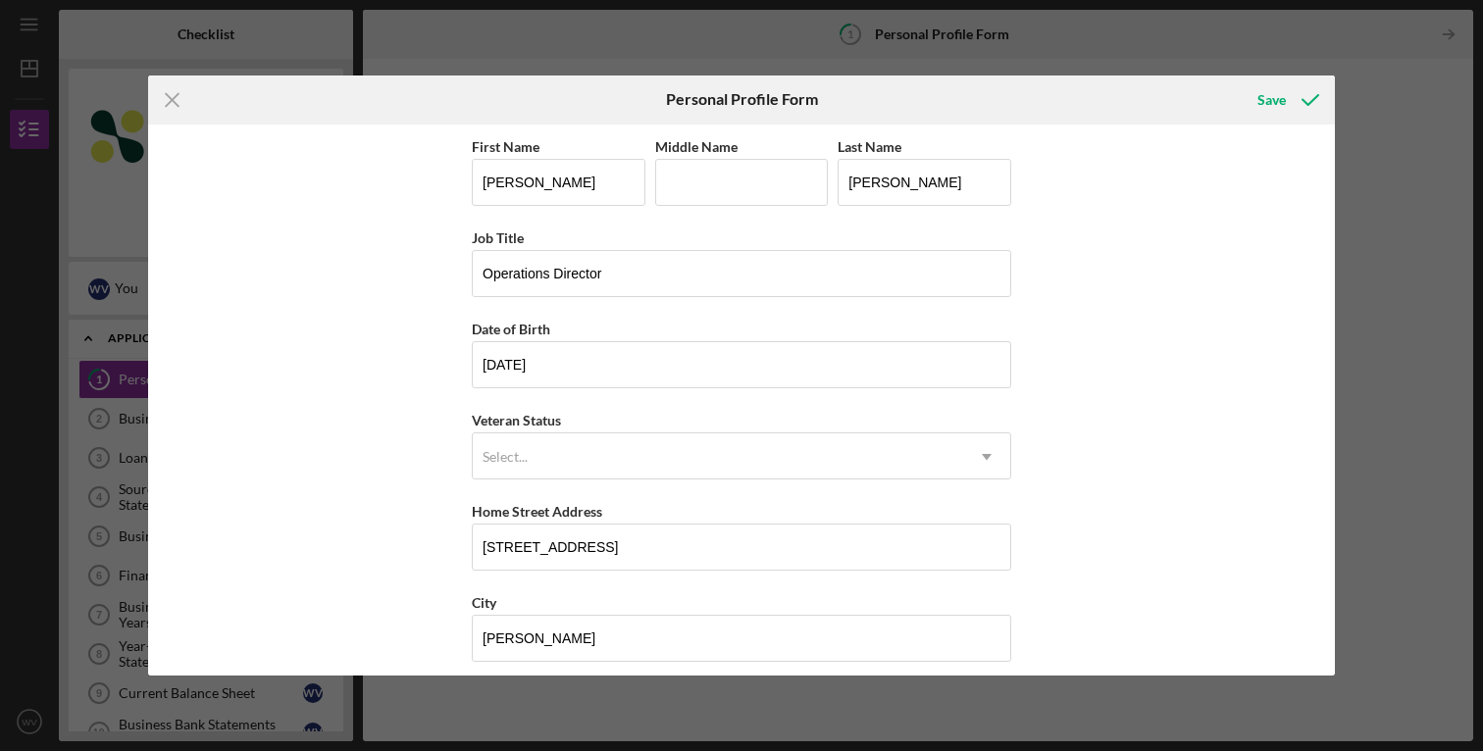
click at [1073, 444] on div "First Name [PERSON_NAME] Middle Name Last Name [PERSON_NAME] Job Title Operatio…" at bounding box center [741, 401] width 1187 height 552
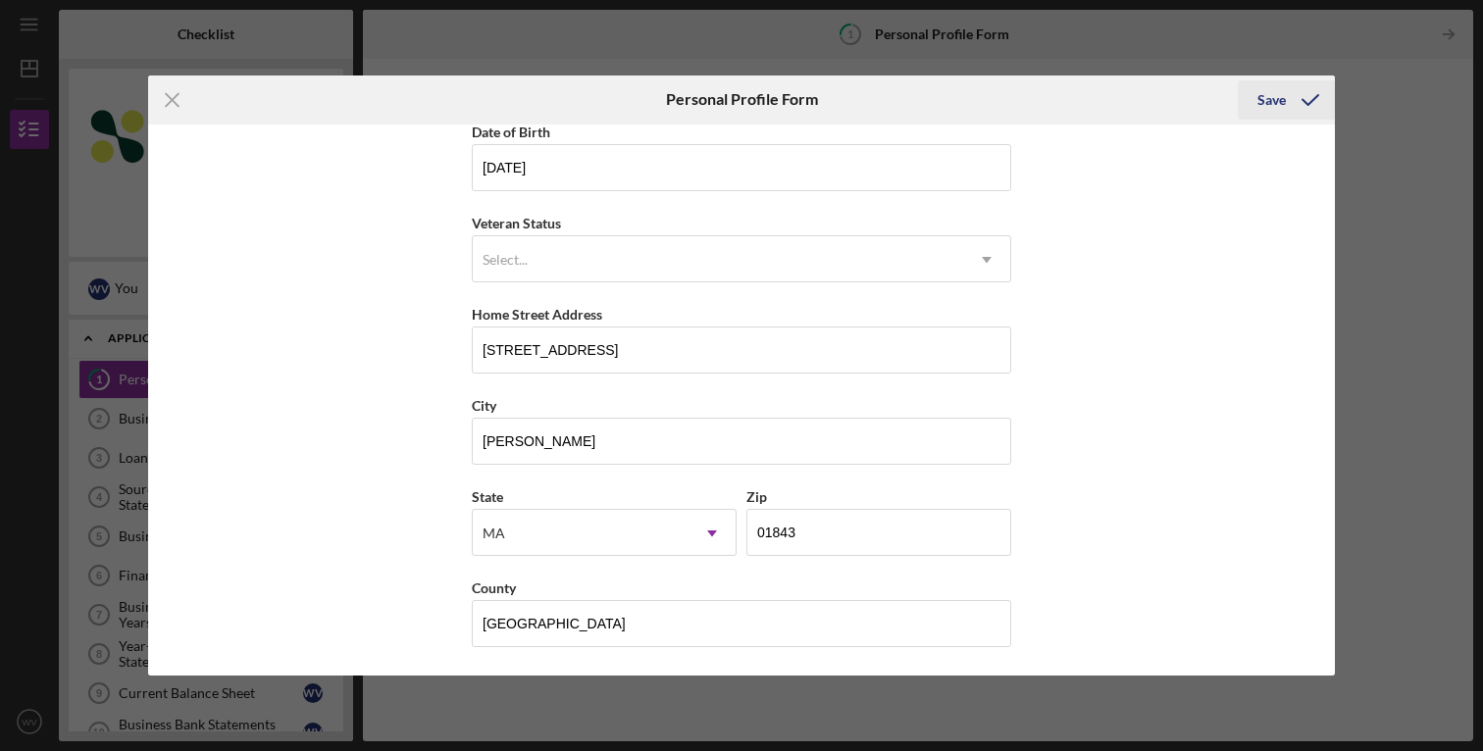
click at [1313, 105] on icon "submit" at bounding box center [1310, 100] width 49 height 49
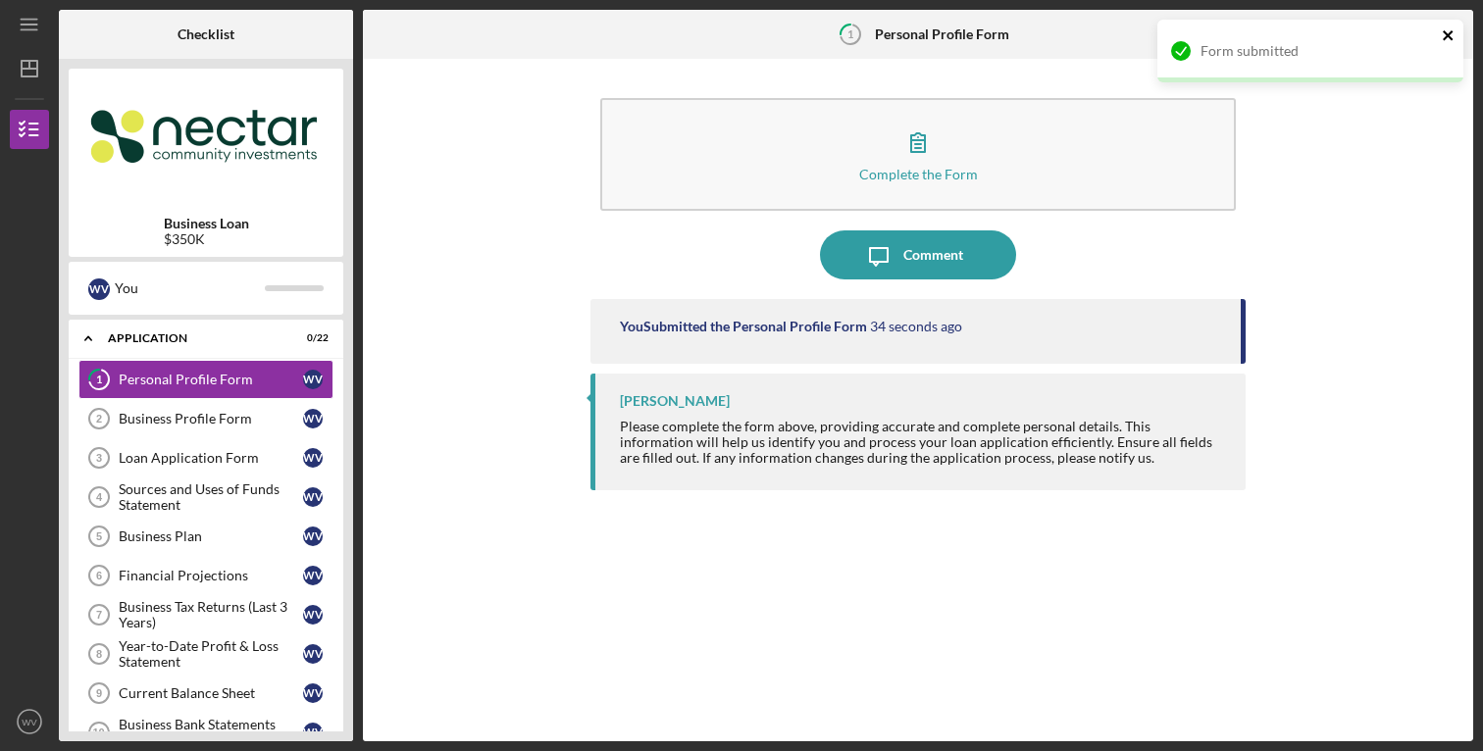
click at [1446, 31] on icon "close" at bounding box center [1448, 35] width 14 height 16
click at [1448, 36] on icon "Icon/Table Pagination Arrow" at bounding box center [1448, 35] width 44 height 44
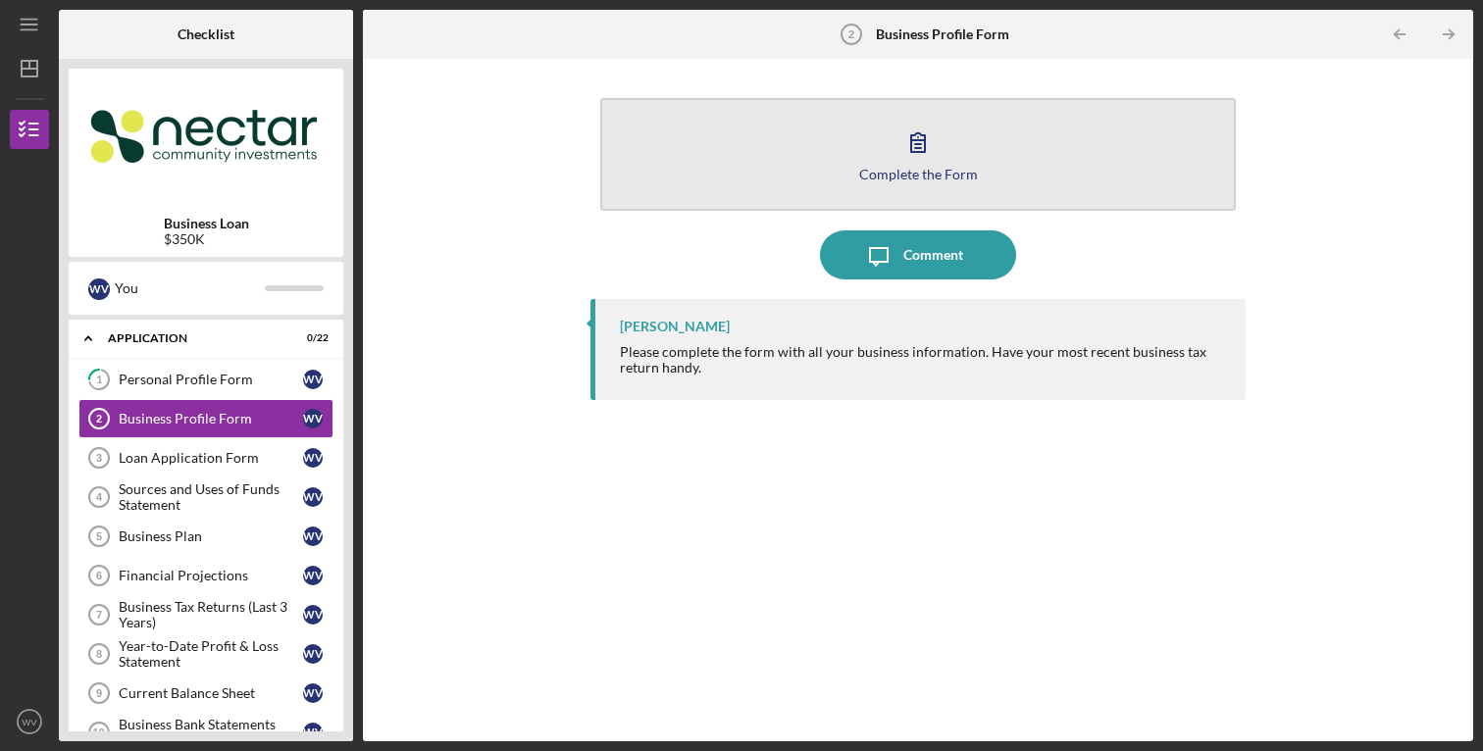
click at [924, 158] on icon "button" at bounding box center [917, 142] width 49 height 49
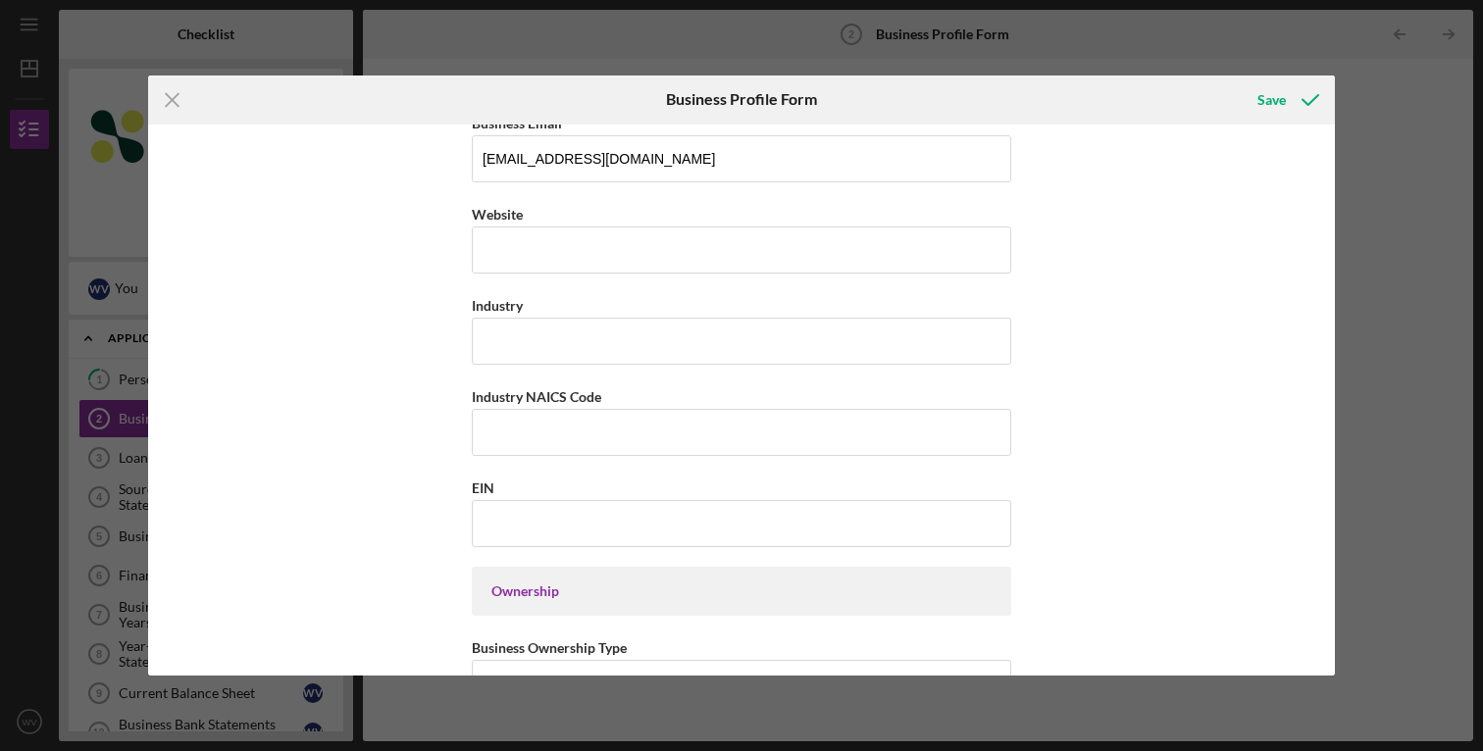
scroll to position [475, 0]
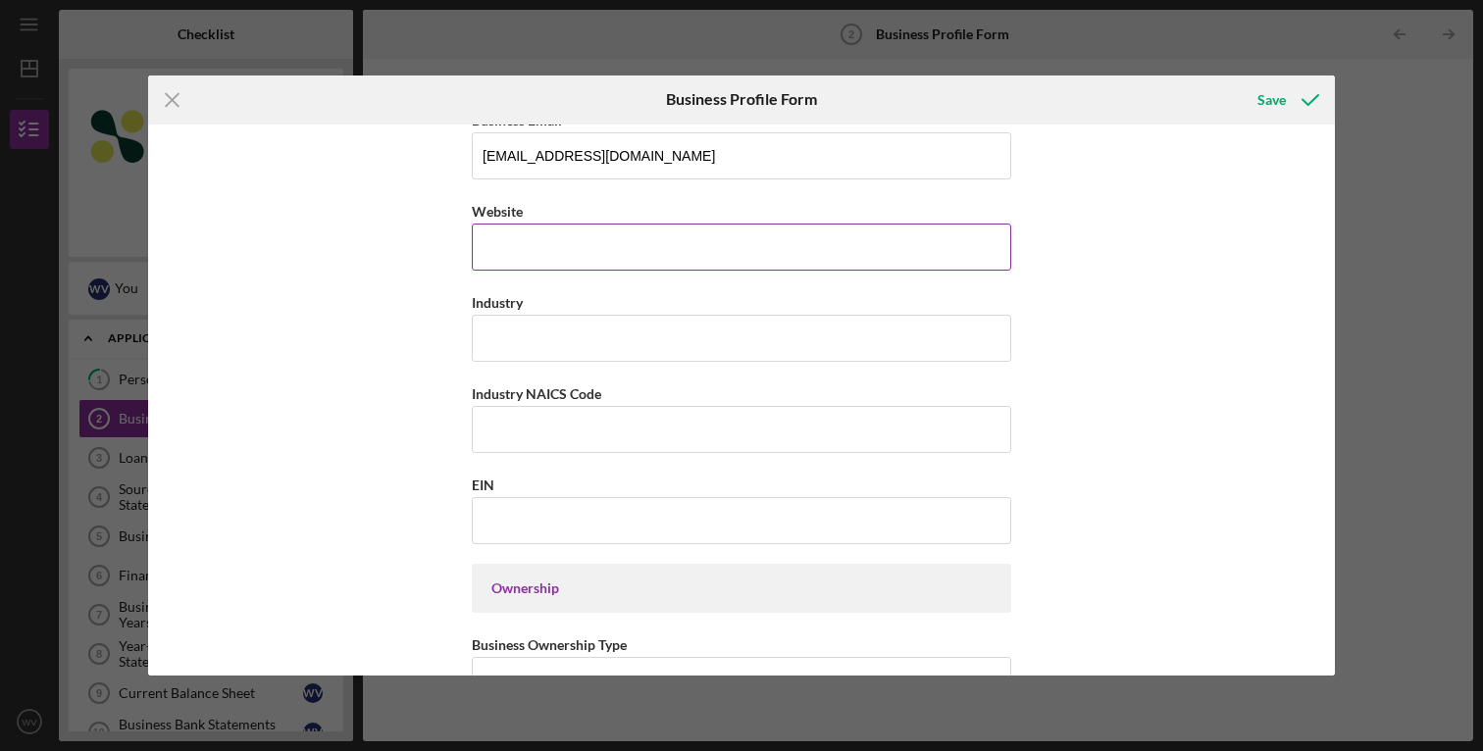
click at [580, 254] on input "Website" at bounding box center [741, 247] width 539 height 47
type input "[DOMAIN_NAME]"
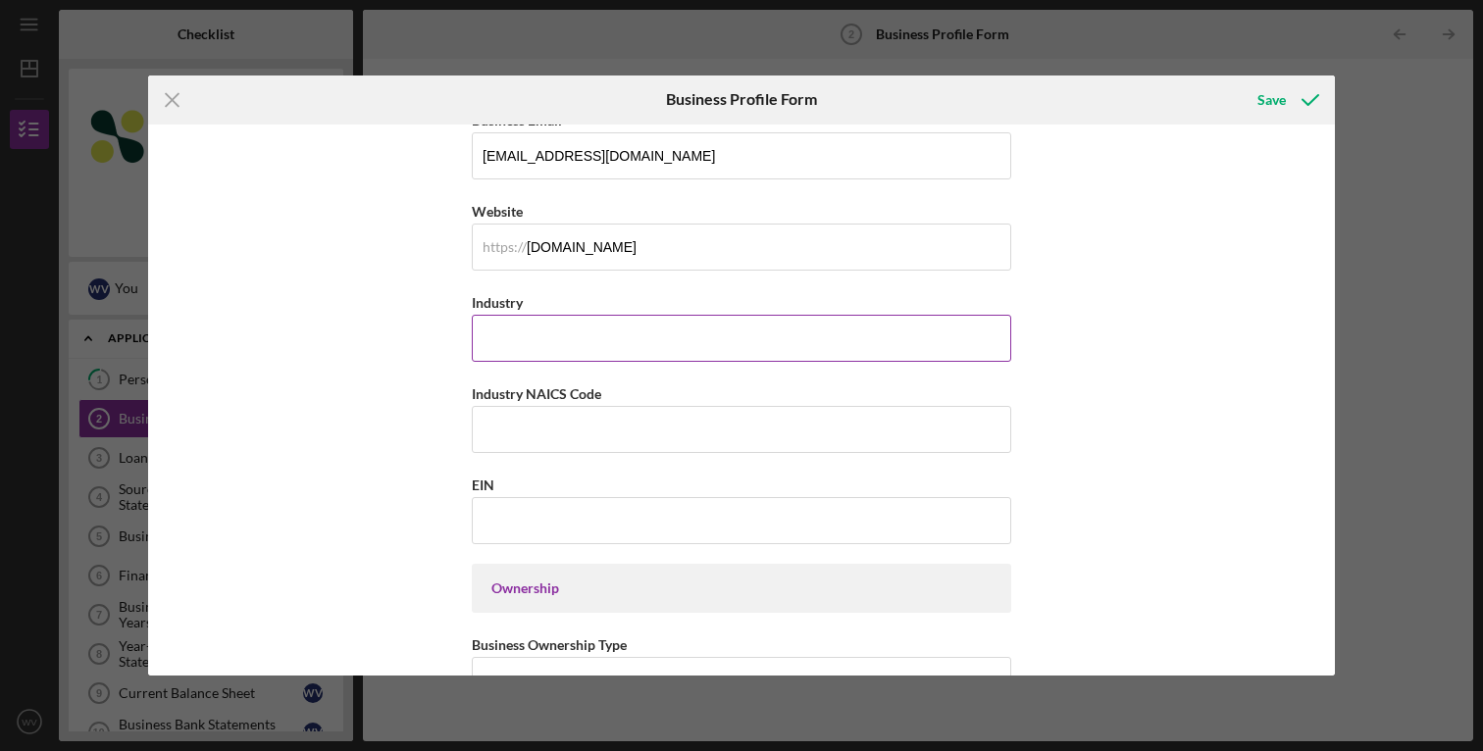
click at [794, 344] on input "Industry" at bounding box center [741, 338] width 539 height 47
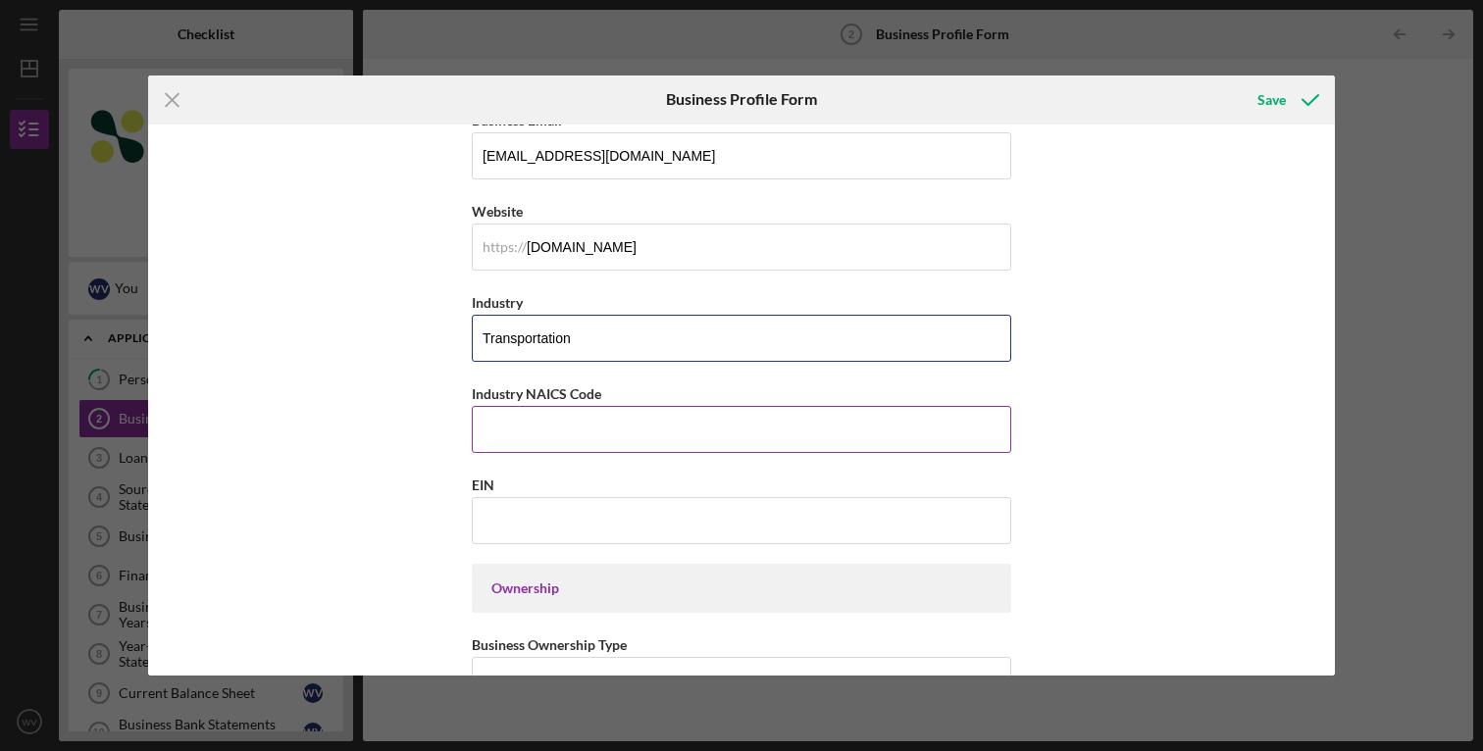
type input "Transportation"
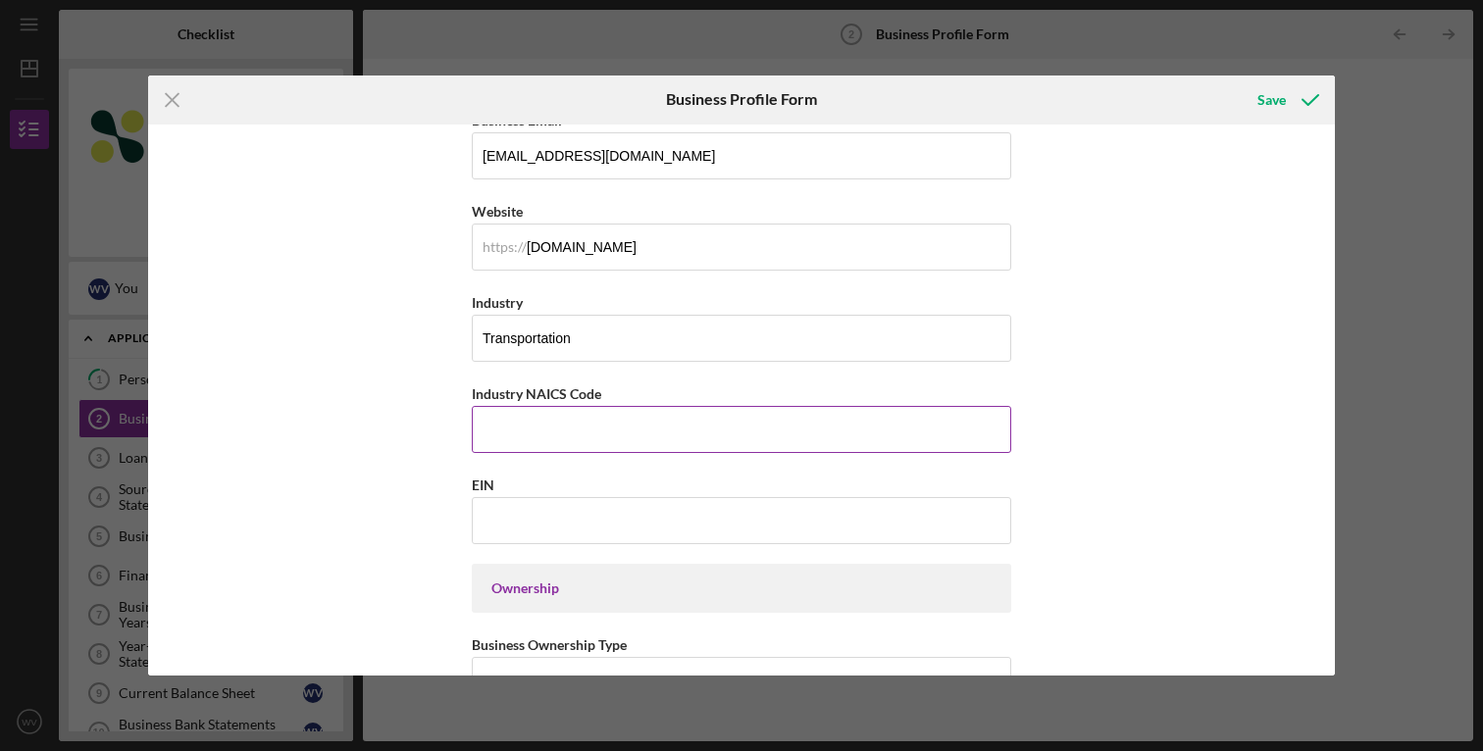
click at [772, 429] on input "Industry NAICS Code" at bounding box center [741, 429] width 539 height 47
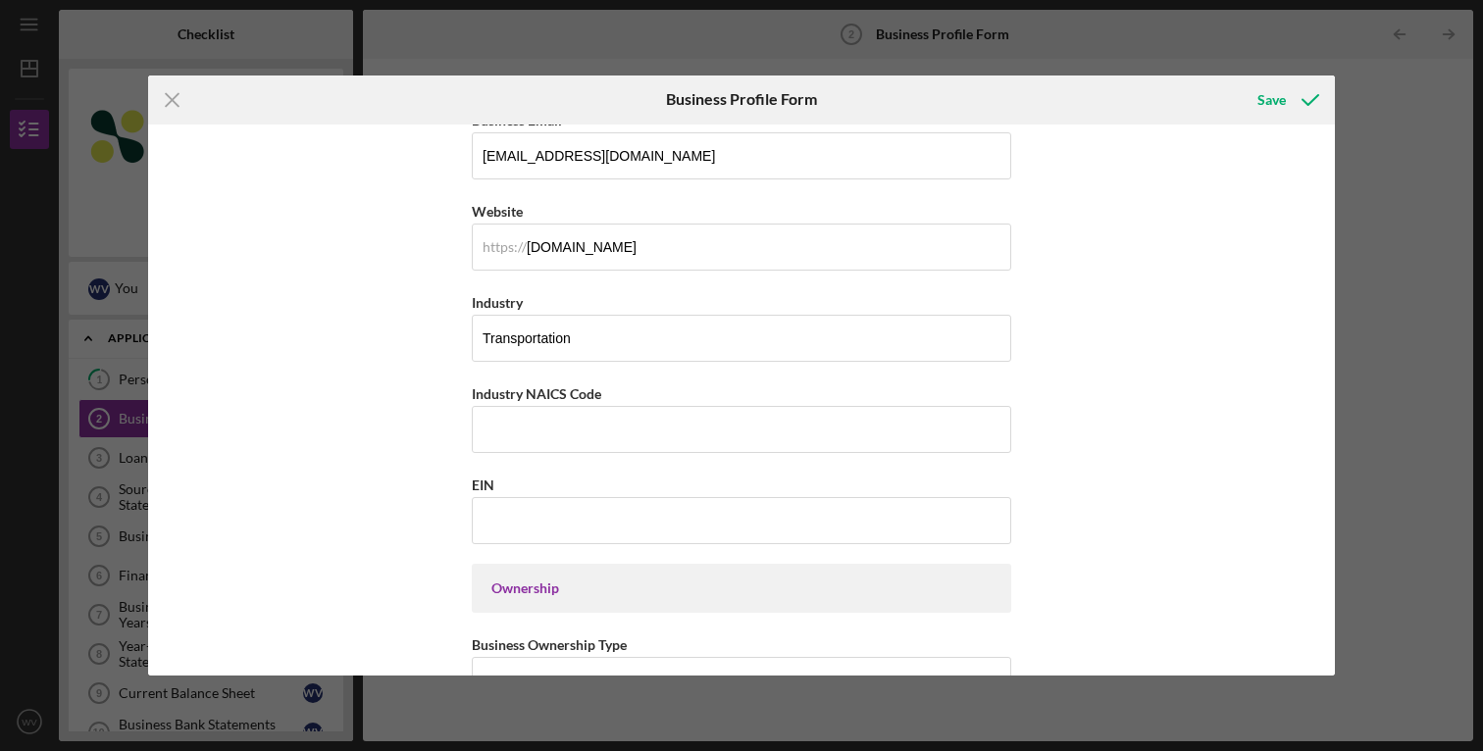
click at [1071, 438] on div "Business Name Luxe Car Service LLC DBA Business Start Date Legal Structure Sele…" at bounding box center [741, 401] width 1187 height 552
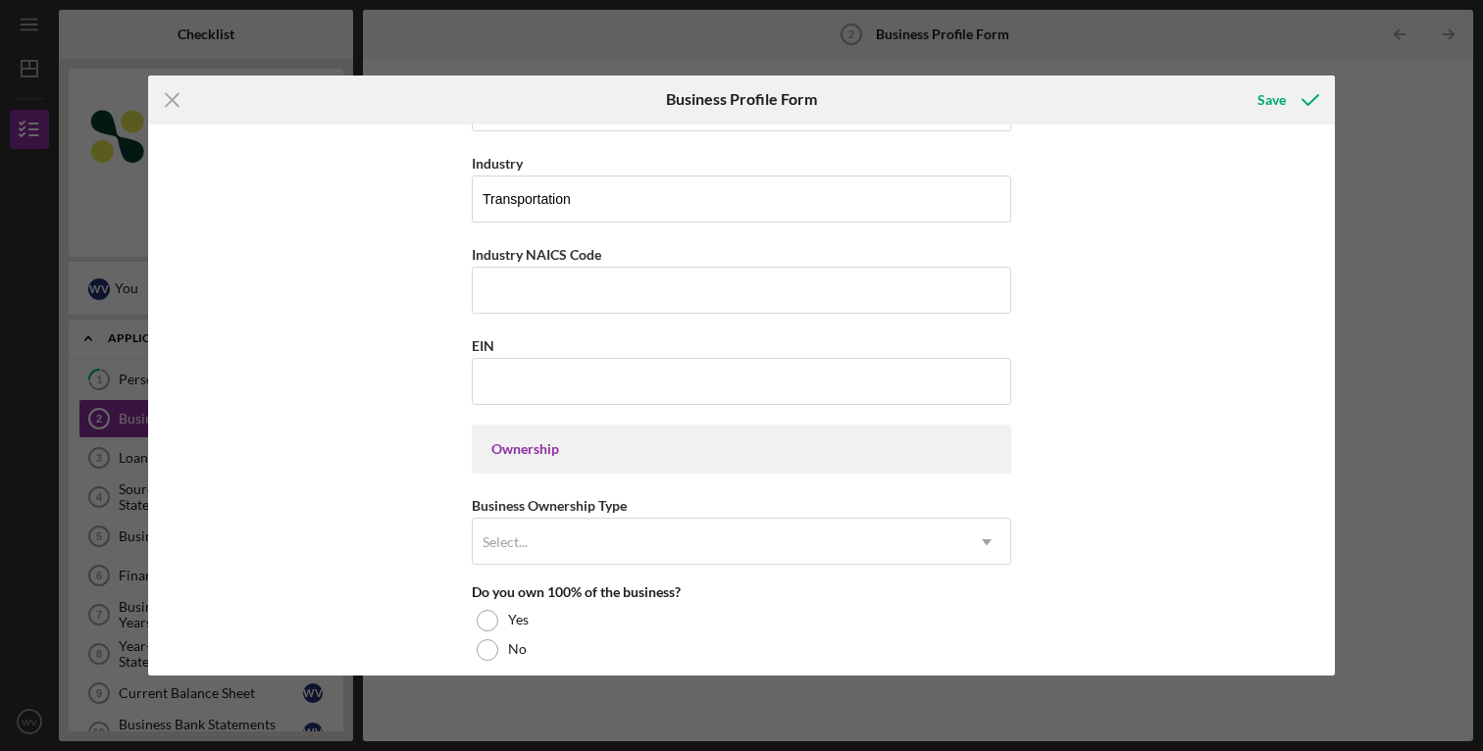
scroll to position [624, 0]
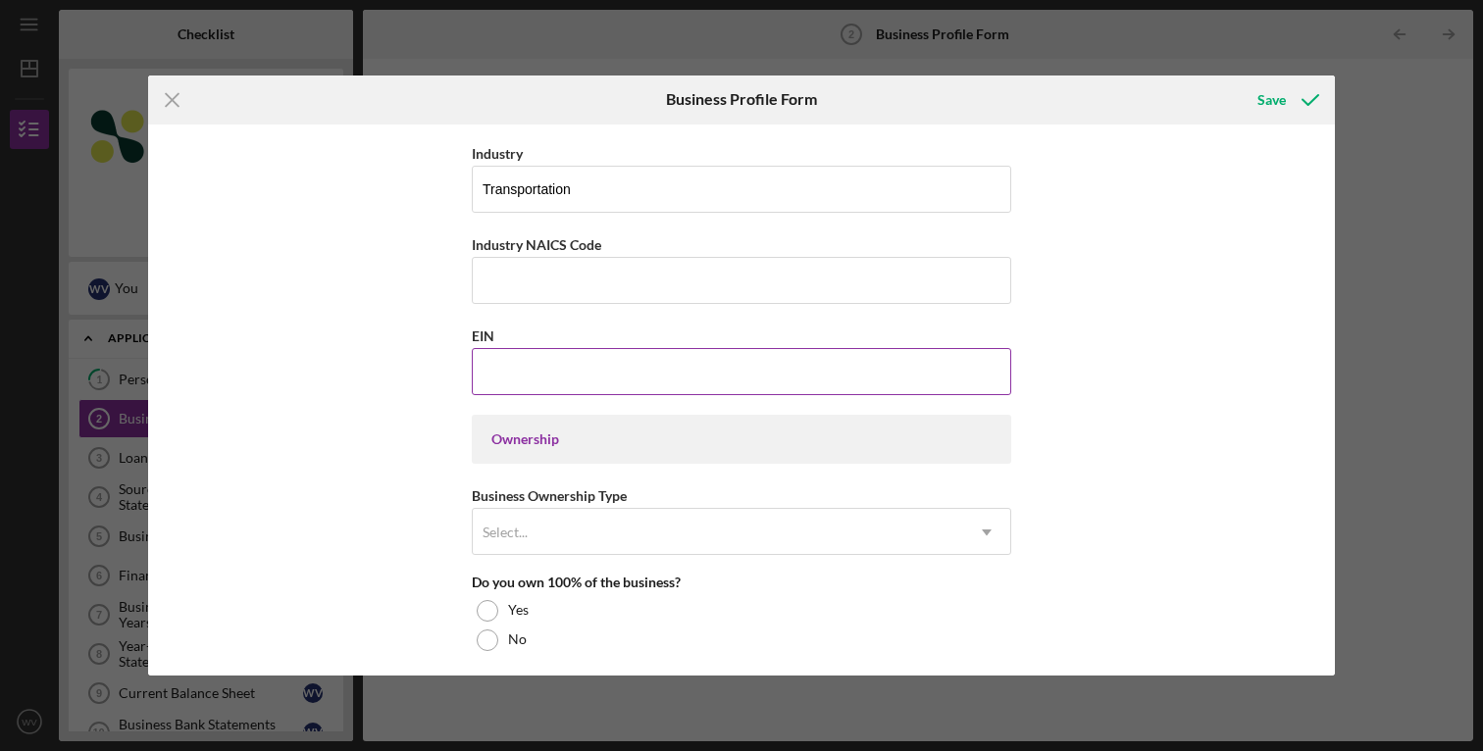
click at [680, 362] on input "EIN" at bounding box center [741, 371] width 539 height 47
type input "[US_EMPLOYER_IDENTIFICATION_NUMBER]"
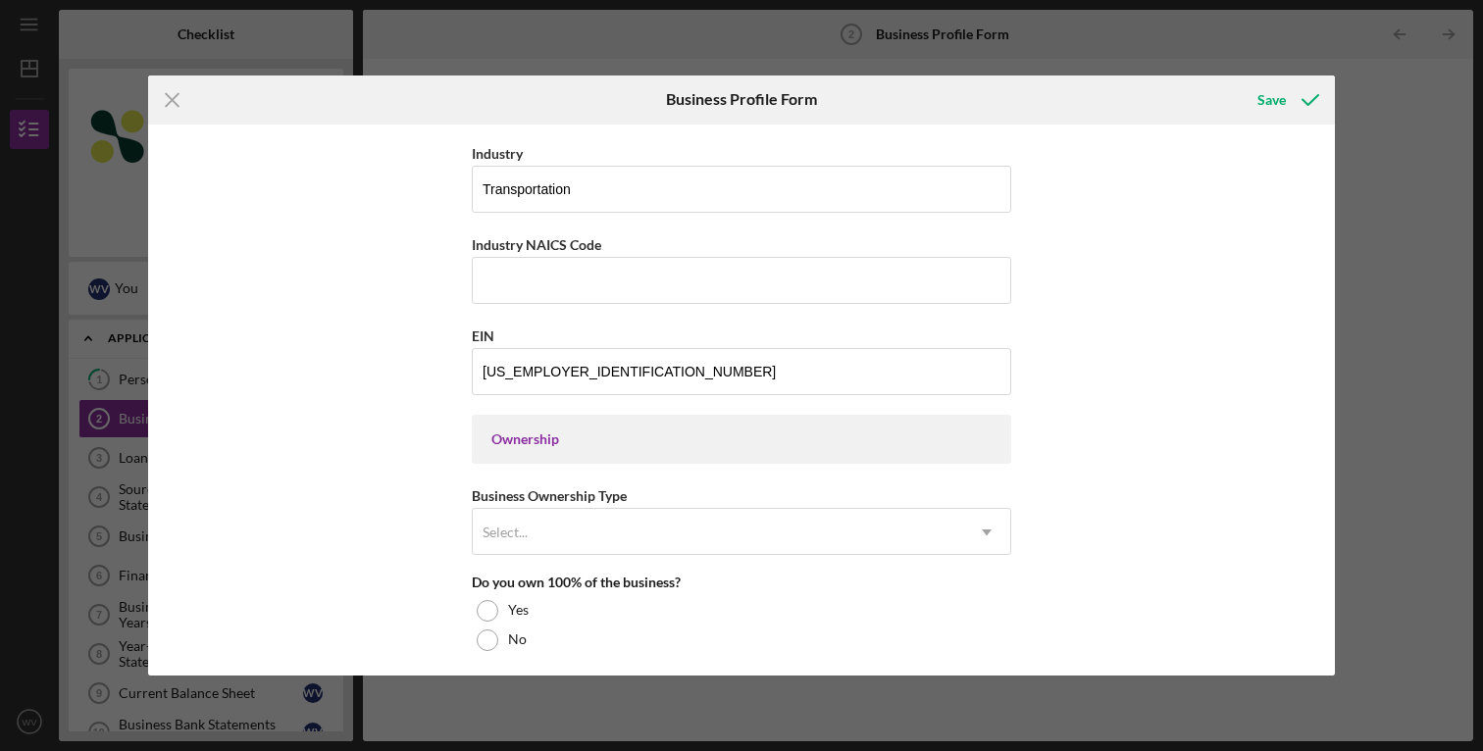
click at [1169, 368] on div "Business Name Luxe Car Service LLC DBA Business Start Date Legal Structure Sele…" at bounding box center [741, 401] width 1187 height 552
click at [549, 431] on div "Ownership" at bounding box center [741, 439] width 500 height 16
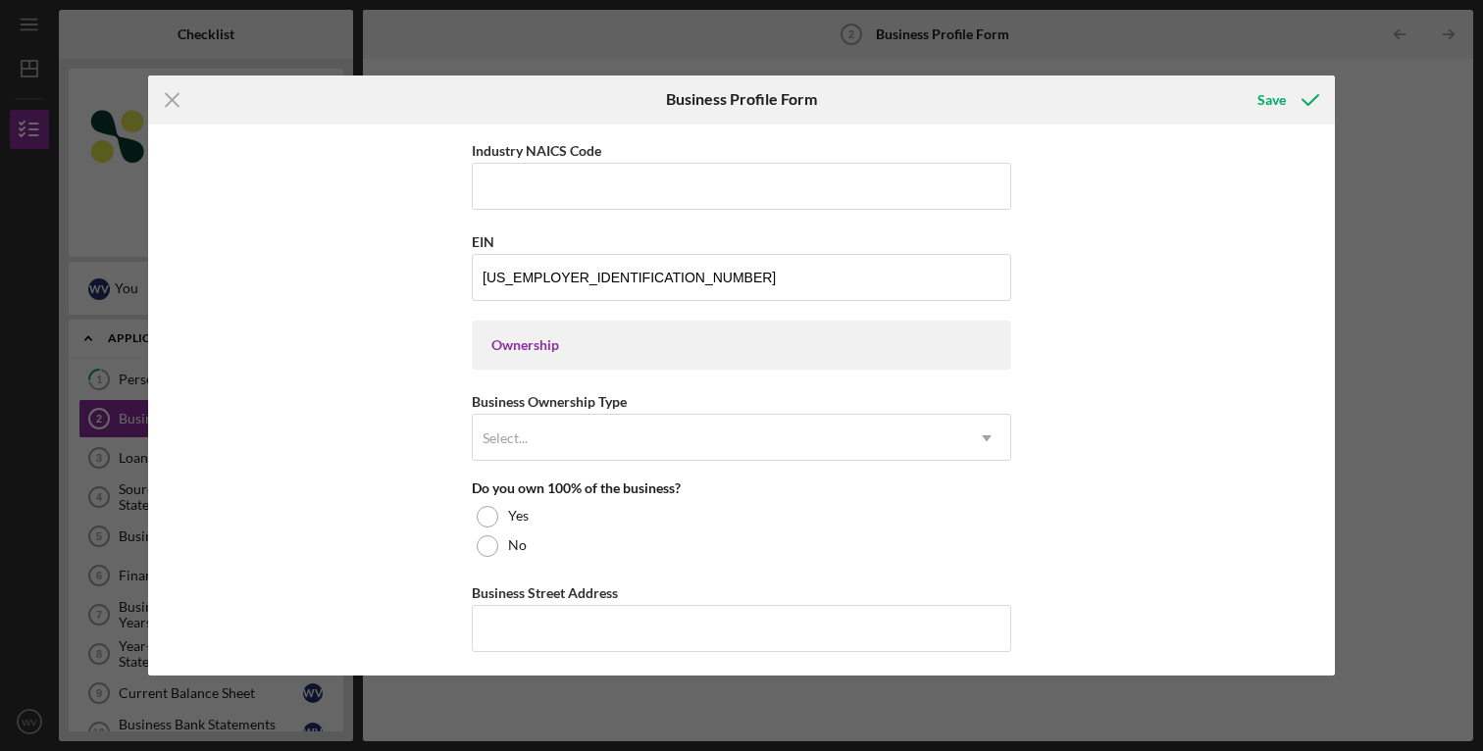
scroll to position [727, 0]
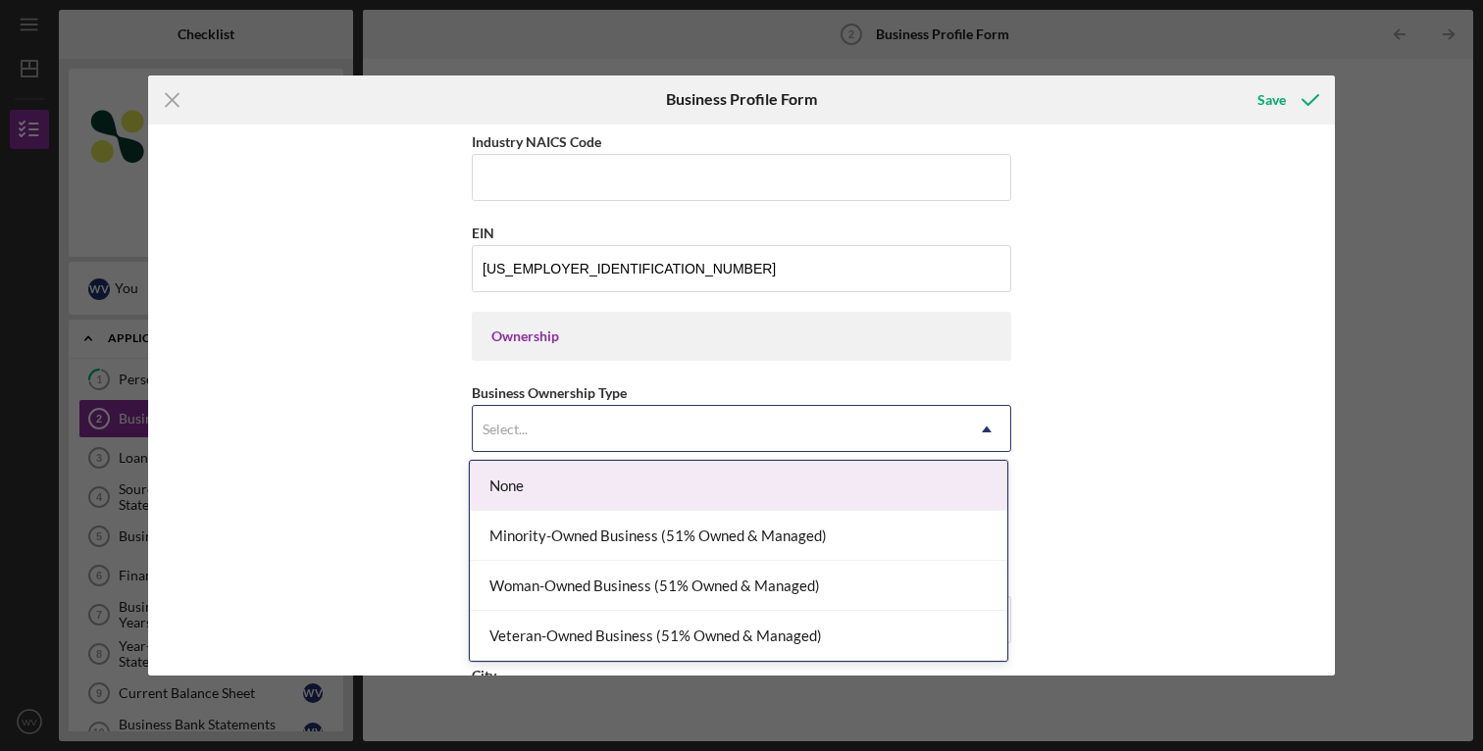
click at [866, 433] on div "Select..." at bounding box center [718, 429] width 490 height 45
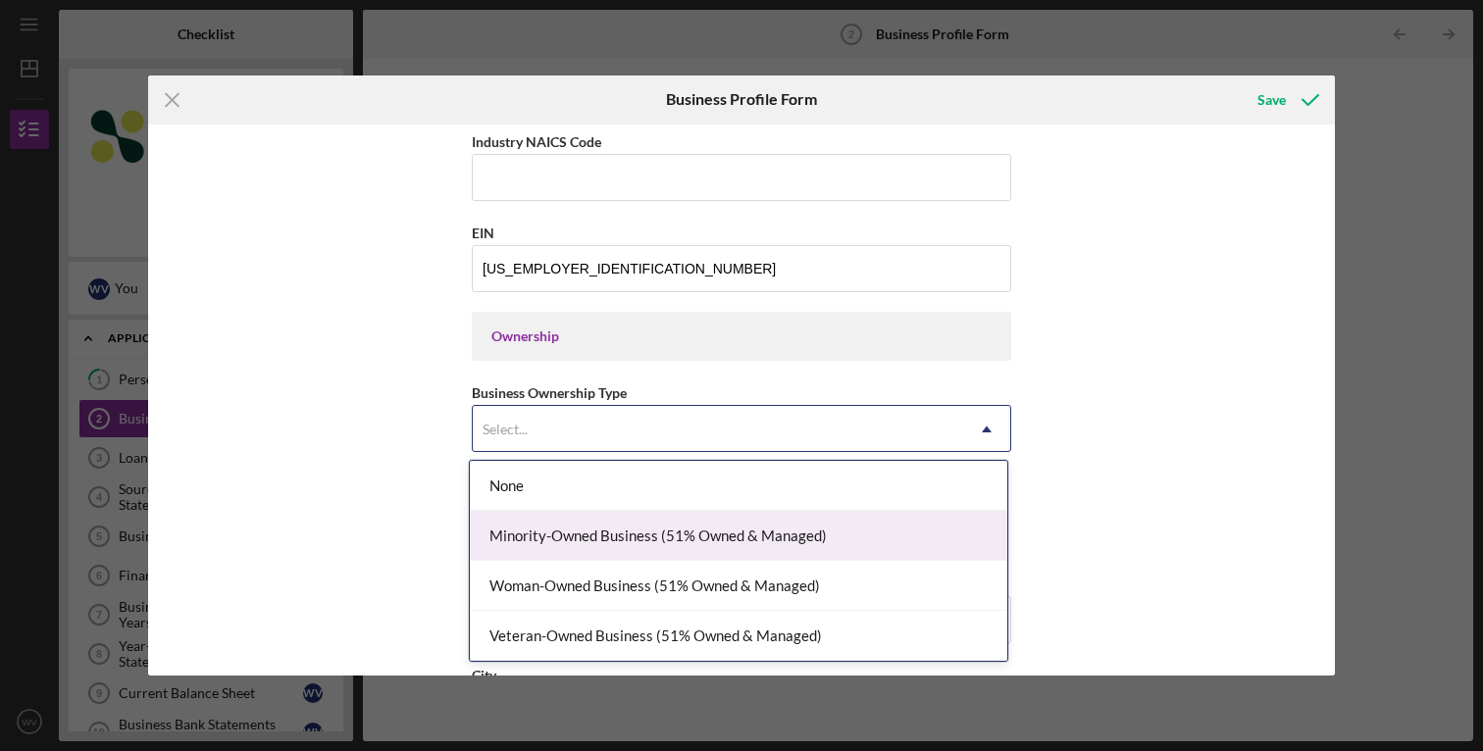
click at [777, 541] on div "Minority-Owned Business (51% Owned & Managed)" at bounding box center [738, 536] width 537 height 50
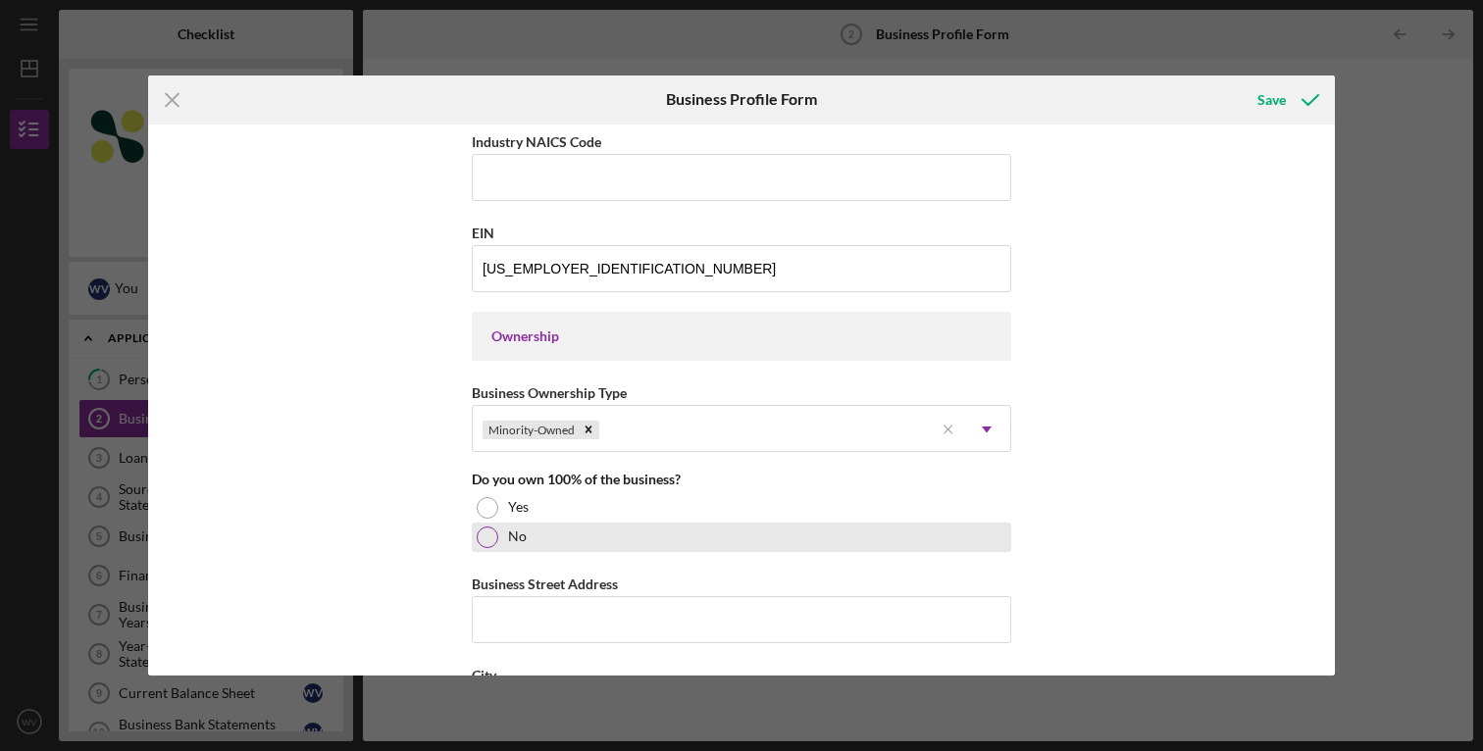
click at [514, 537] on label "No" at bounding box center [517, 537] width 19 height 16
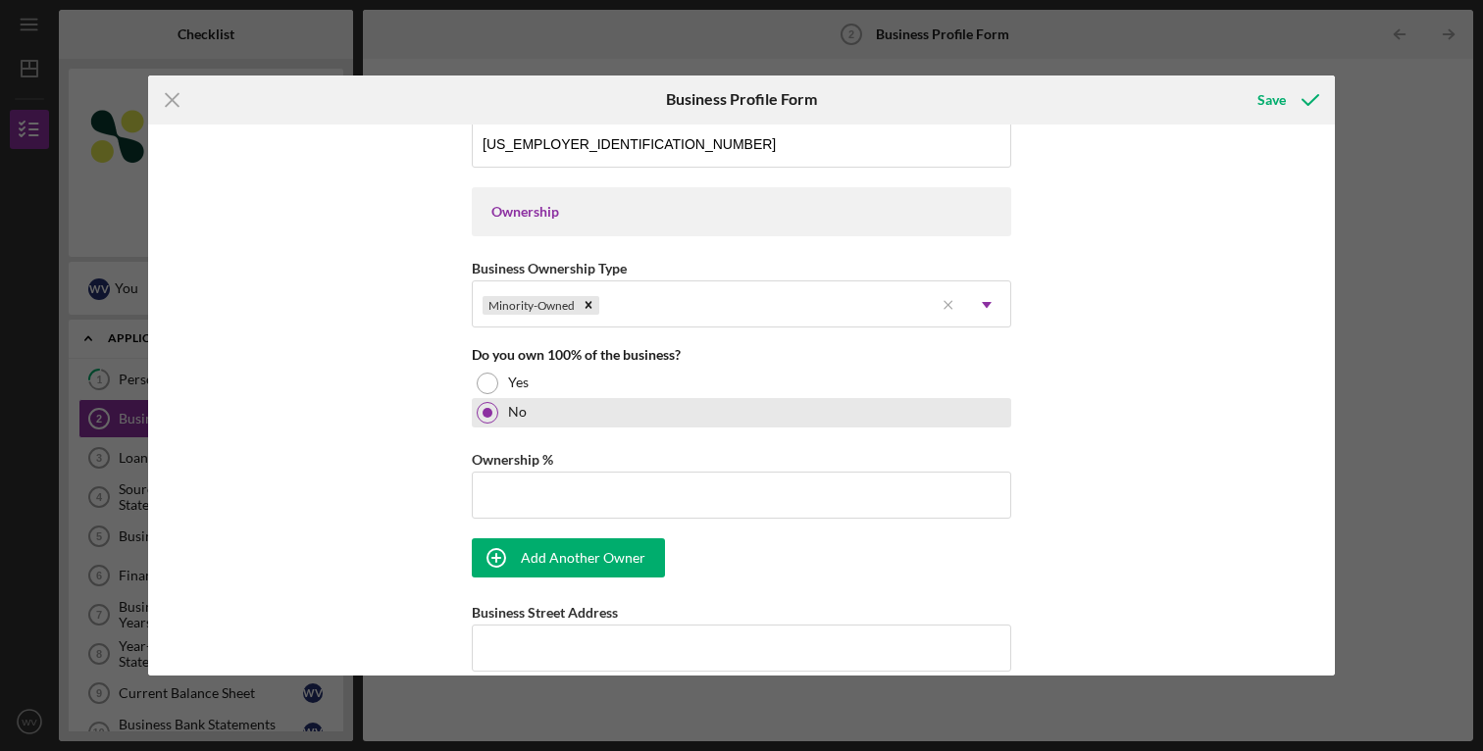
scroll to position [871, 0]
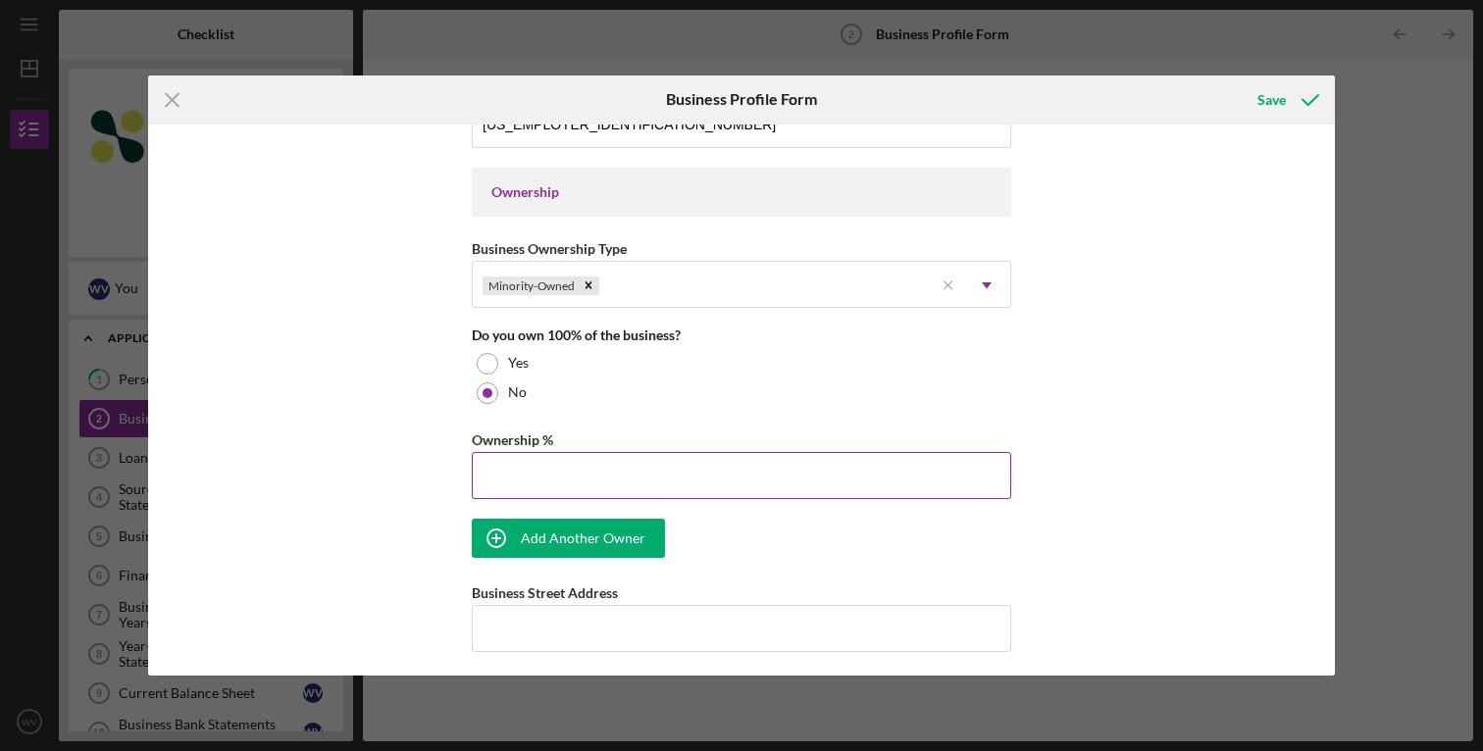
click at [603, 471] on input "Ownership %" at bounding box center [741, 475] width 539 height 47
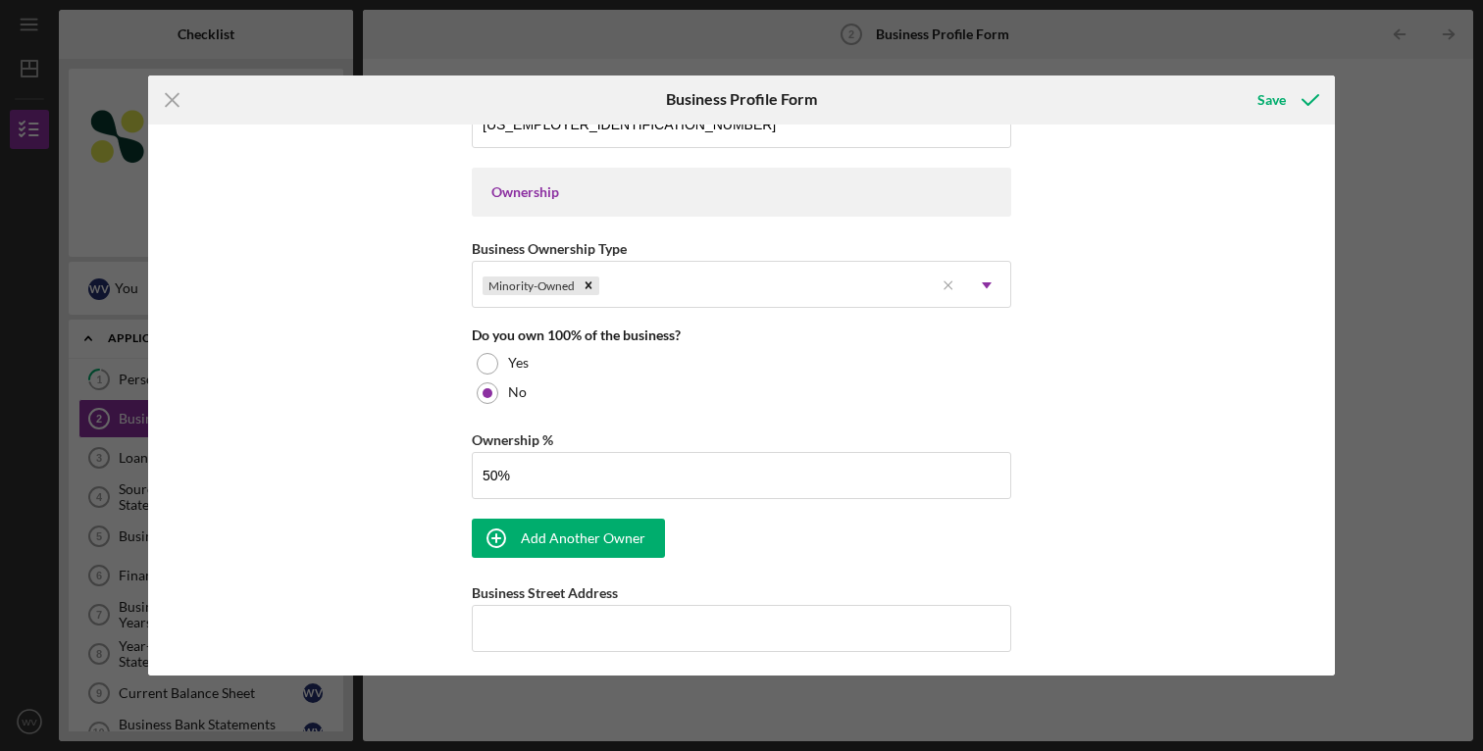
type input "50.00%"
click at [1084, 447] on div "Business Name Luxe Car Service LLC DBA Business Start Date Legal Structure Sele…" at bounding box center [741, 401] width 1187 height 552
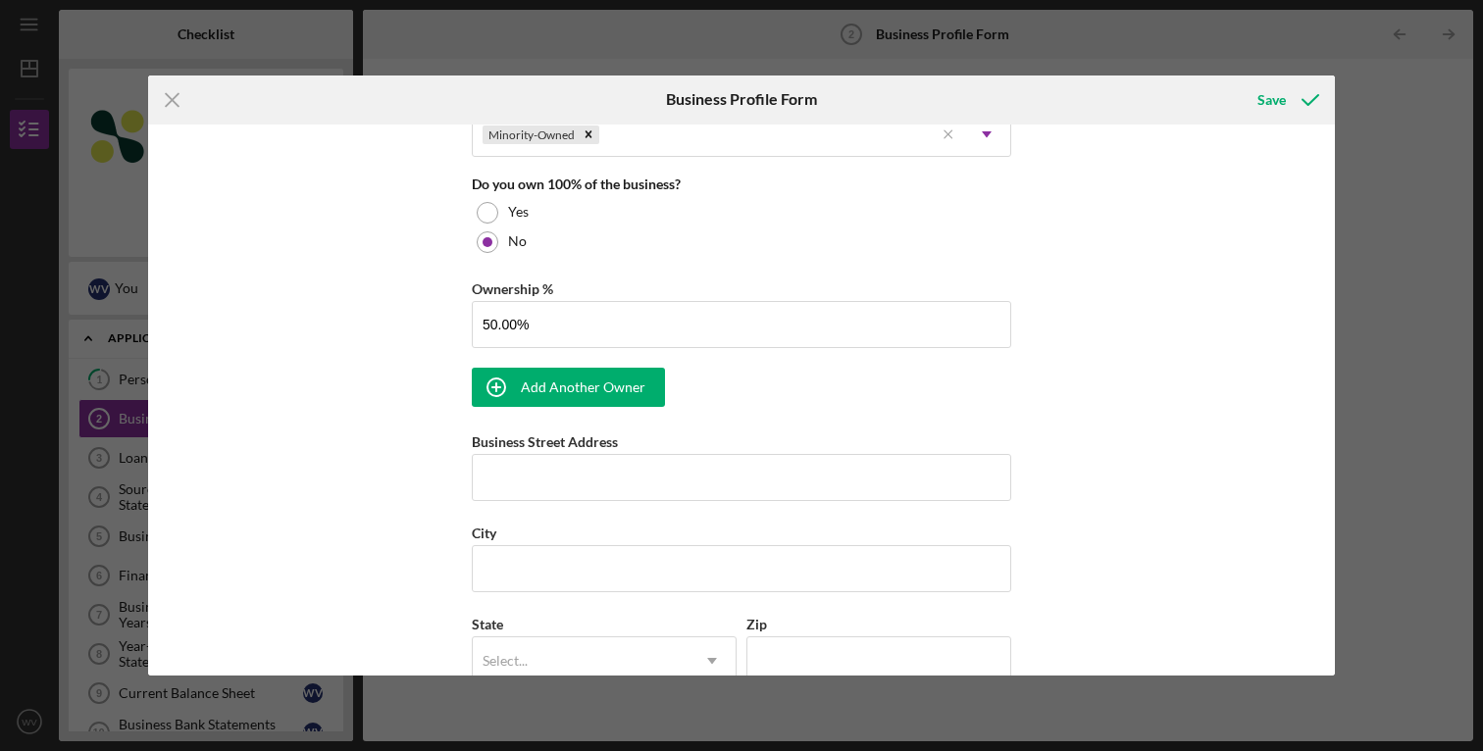
scroll to position [1031, 0]
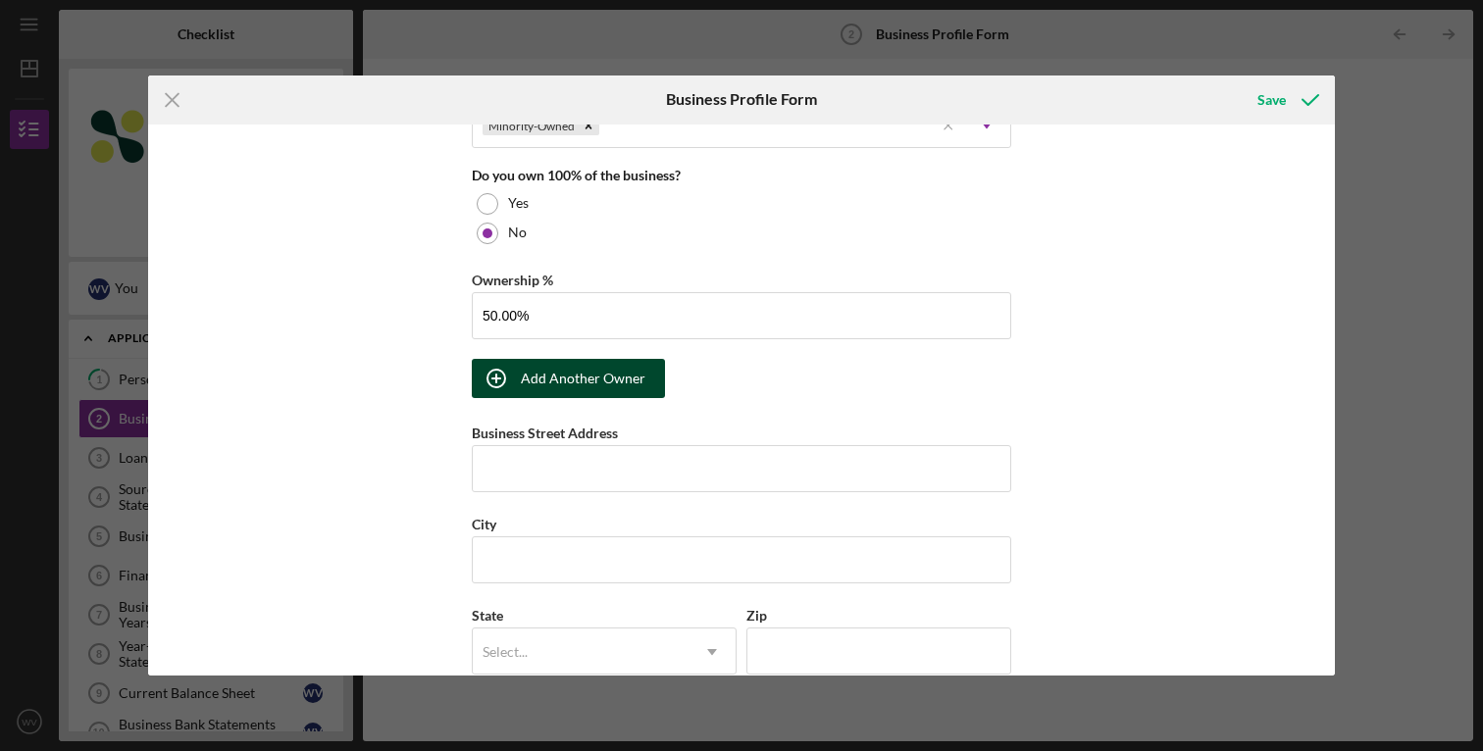
click at [562, 373] on div "Add Another Owner" at bounding box center [583, 378] width 125 height 39
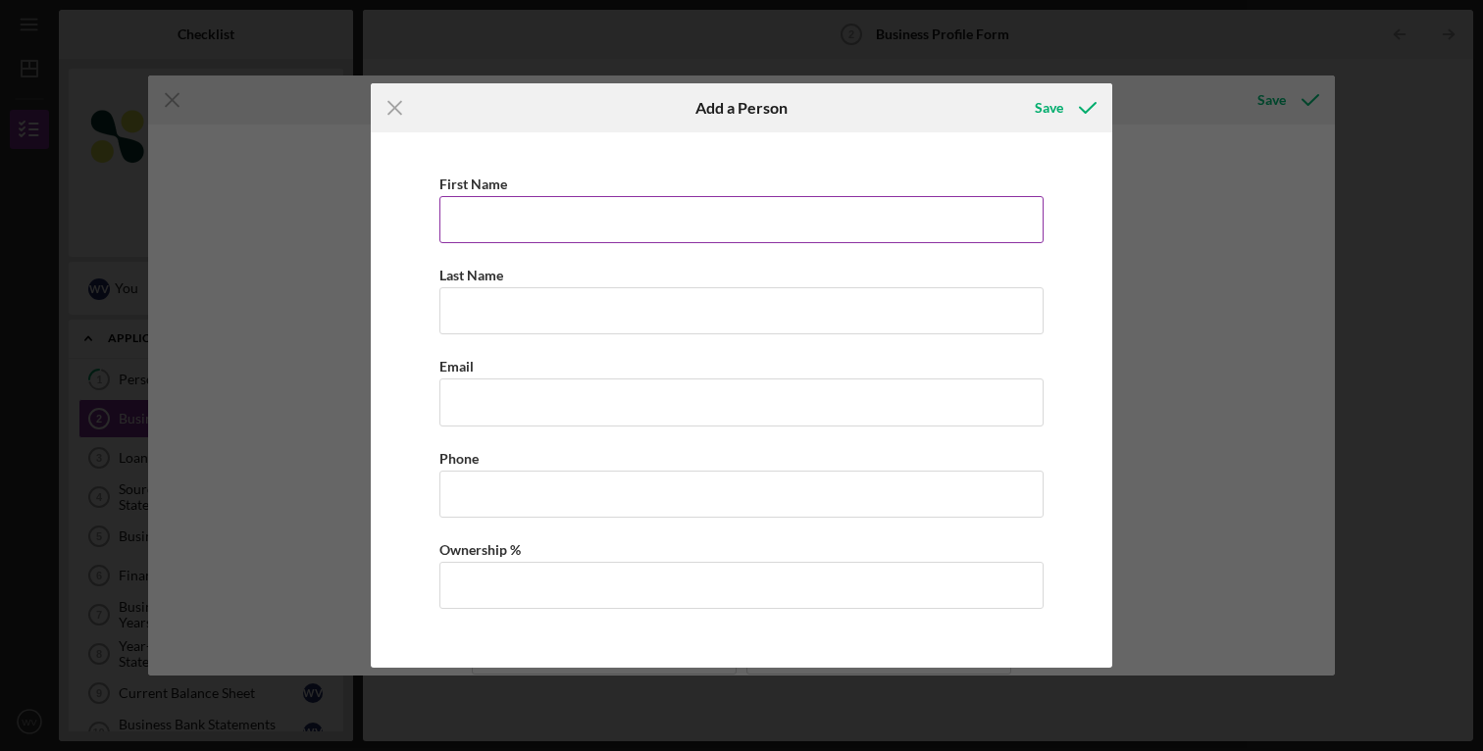
click at [544, 225] on input "First Name" at bounding box center [741, 219] width 604 height 47
type input "[PERSON_NAME]"
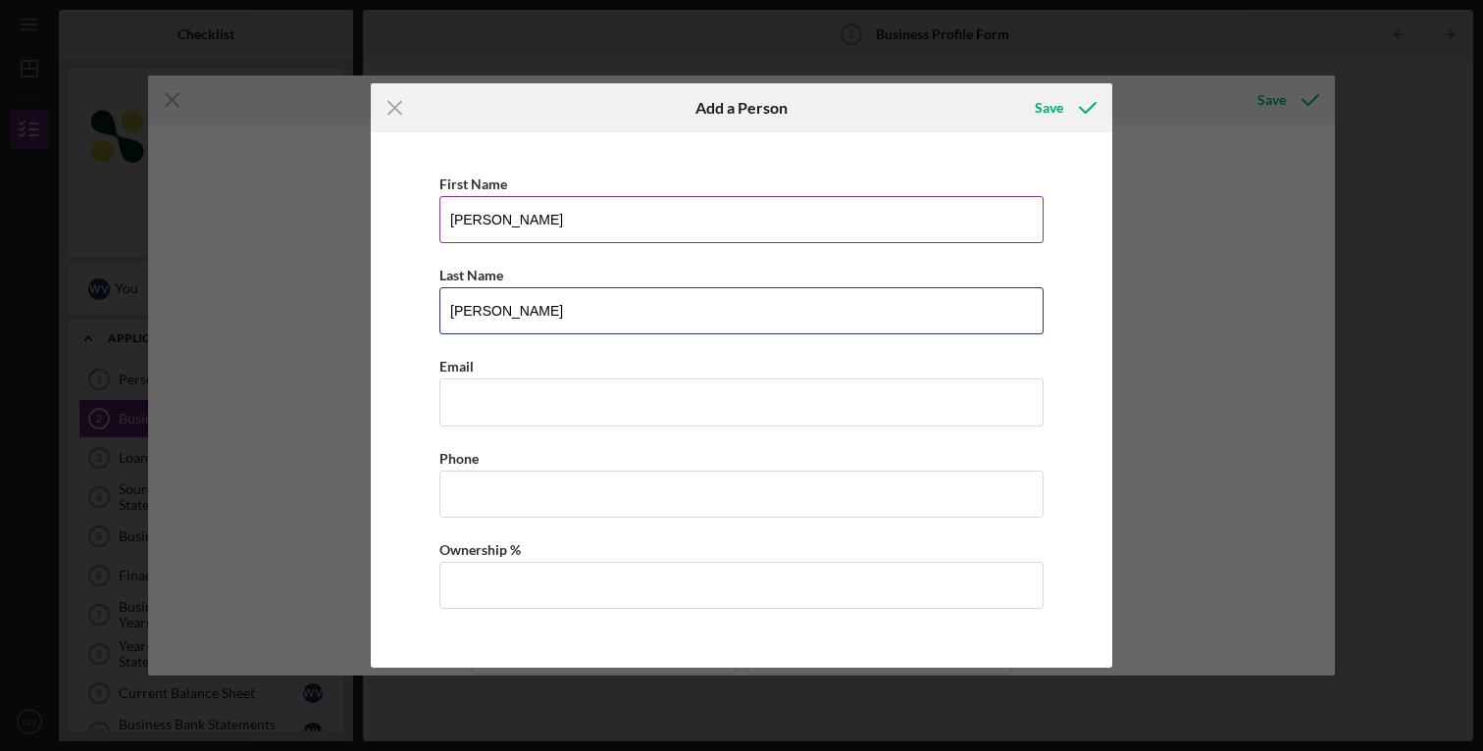
type input "[PERSON_NAME]"
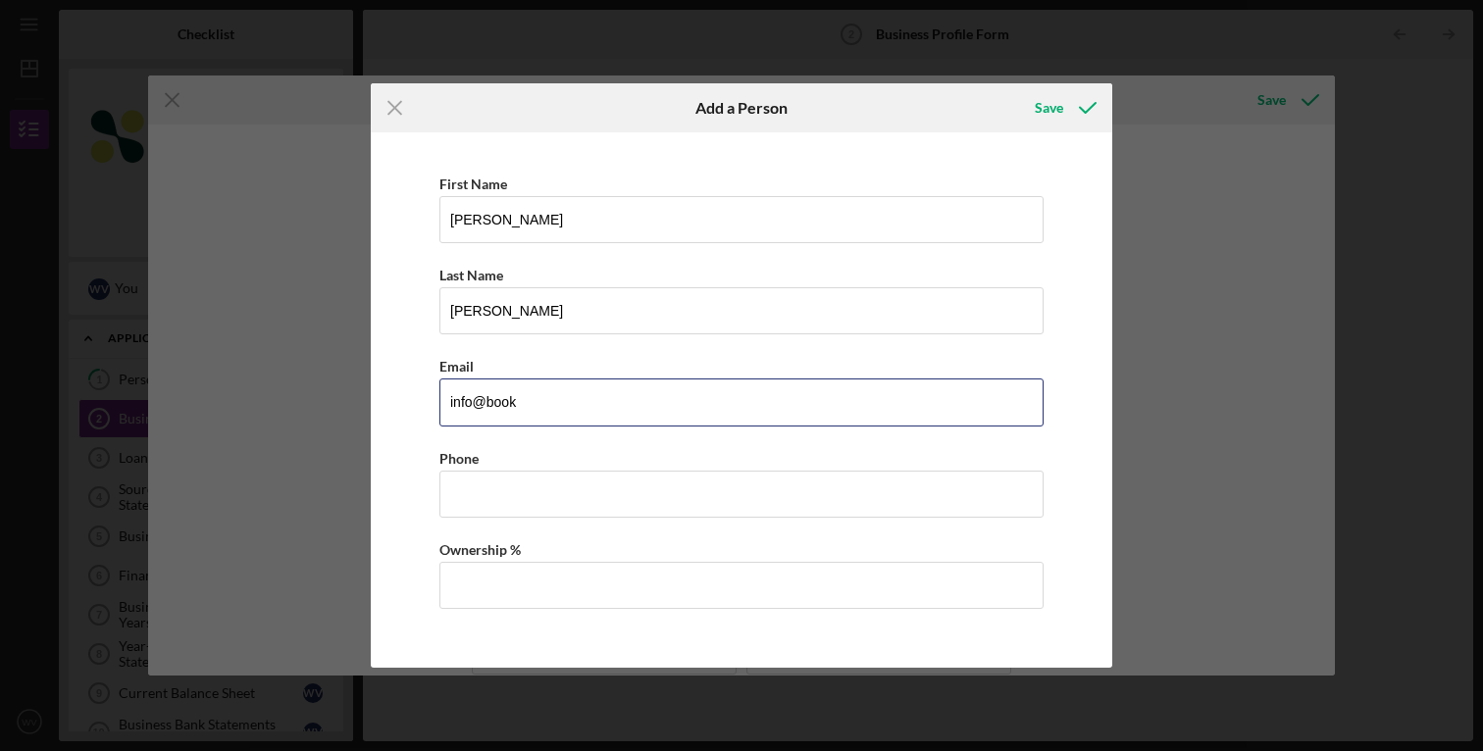
type input "[EMAIL_ADDRESS][DOMAIN_NAME]"
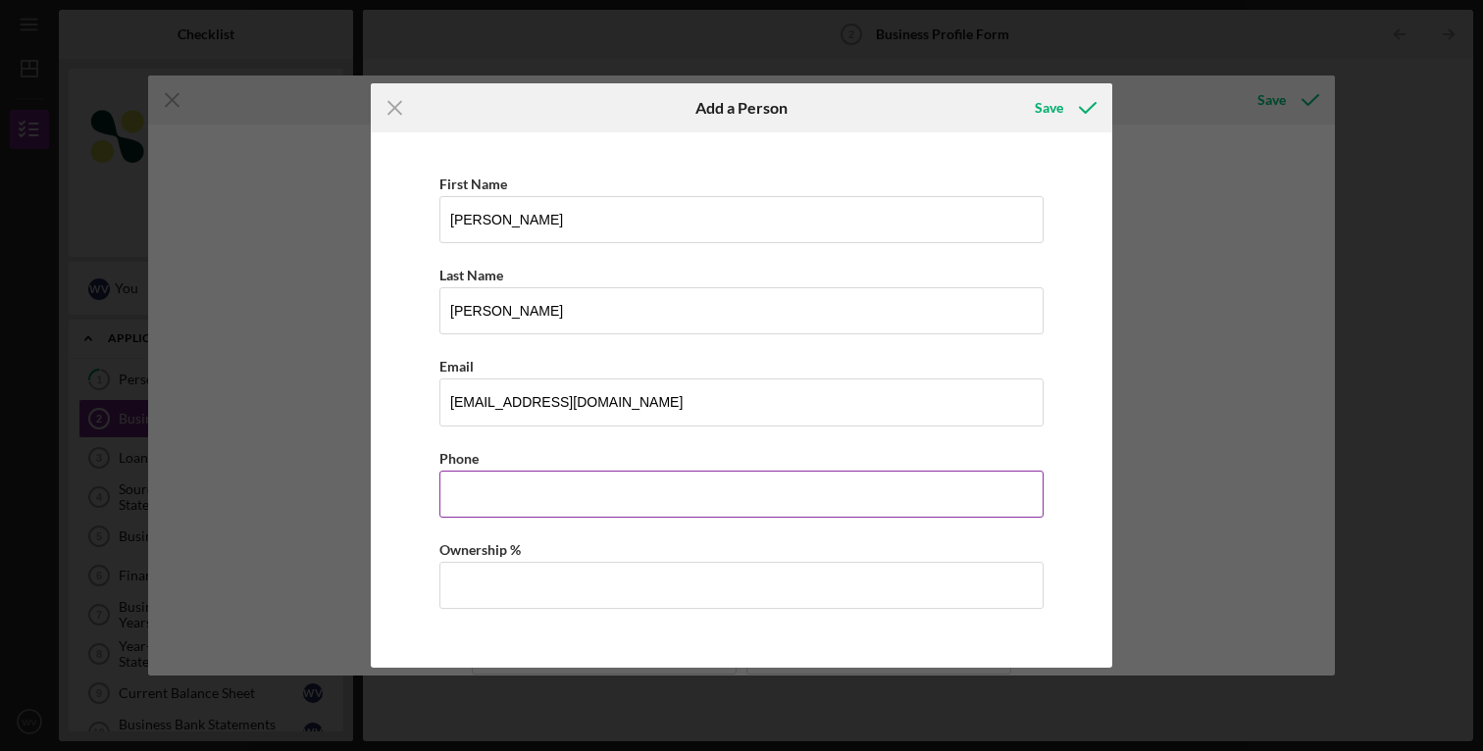
click at [551, 503] on input "Business Phone" at bounding box center [741, 494] width 604 height 47
type input "(6##) ###-####"
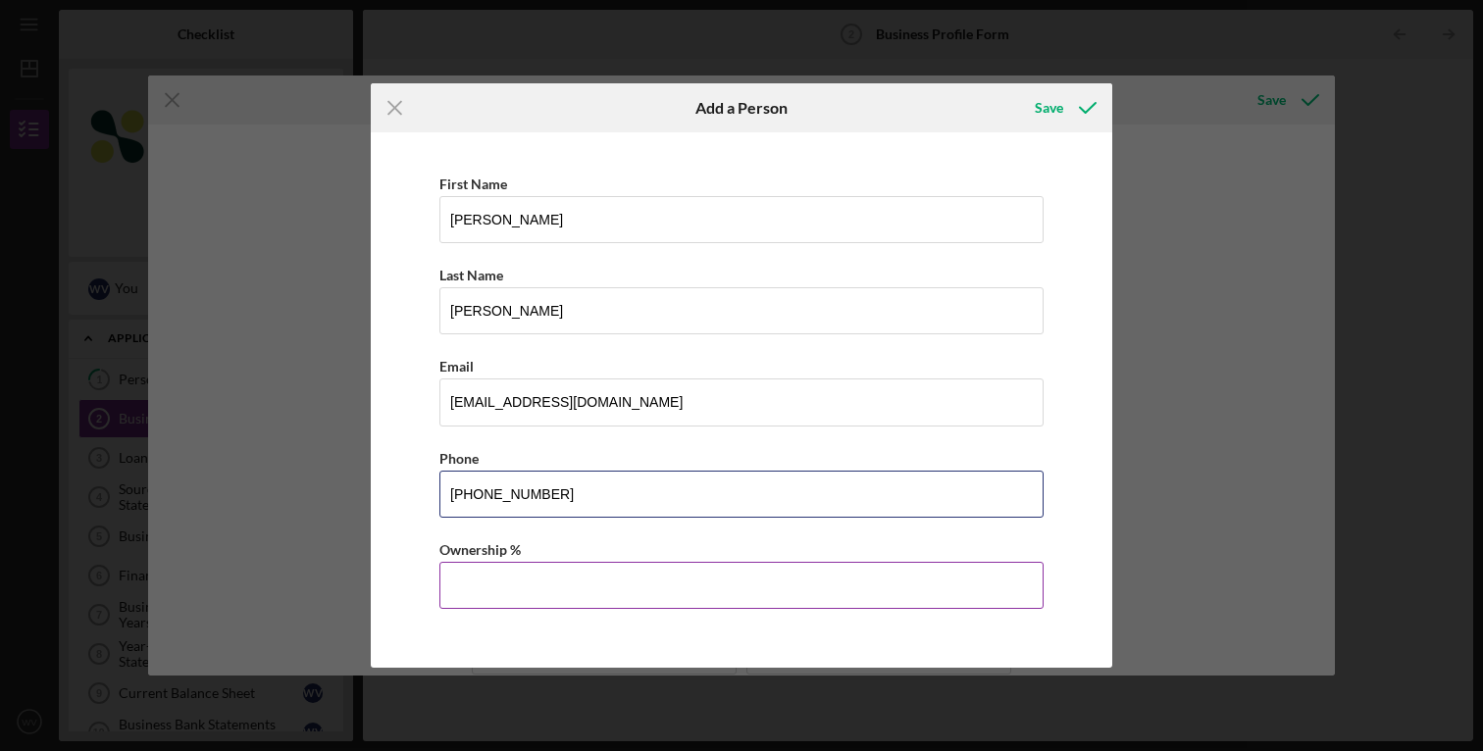
type input "[PHONE_NUMBER]"
click at [588, 581] on input "Ownership %" at bounding box center [741, 585] width 604 height 47
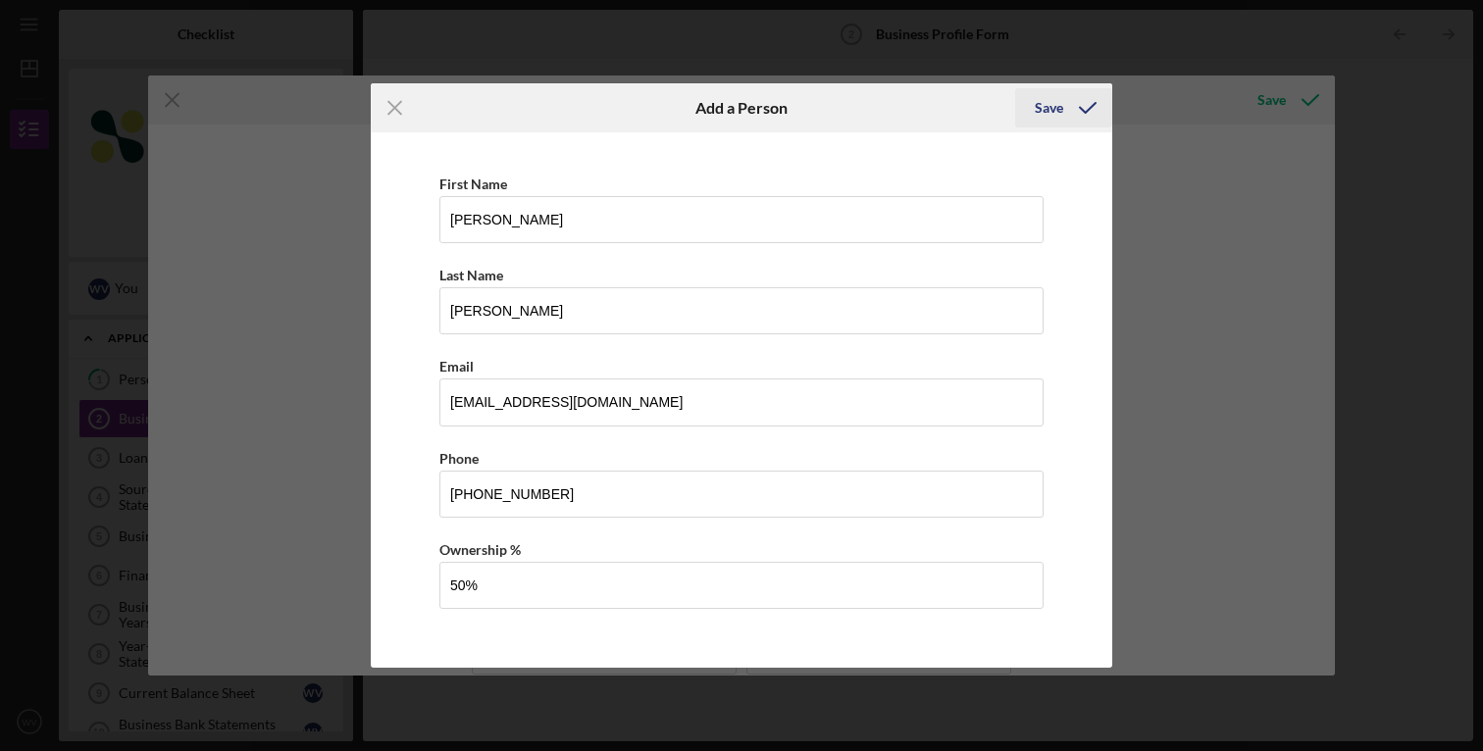
type input "50.00%"
click at [1083, 105] on icon "button" at bounding box center [1087, 107] width 49 height 49
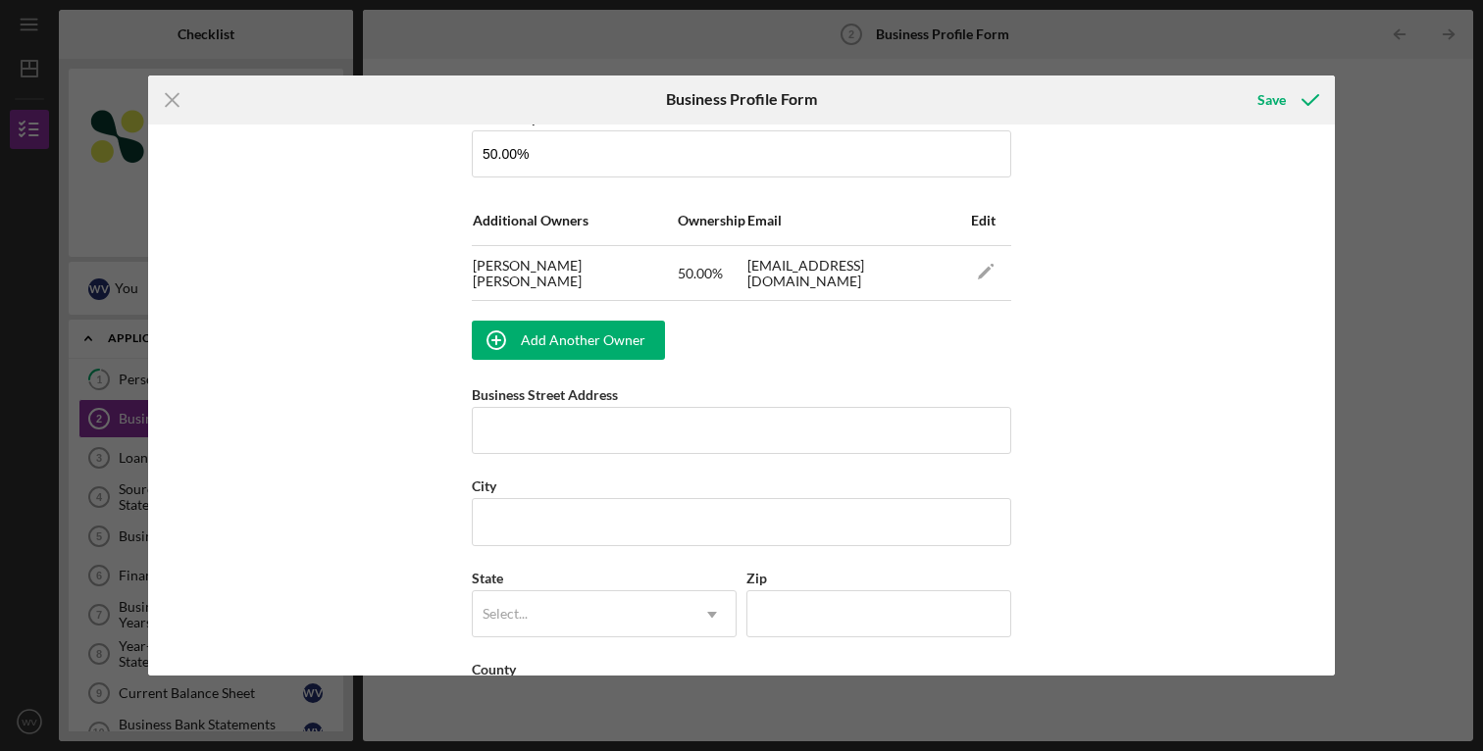
scroll to position [1193, 0]
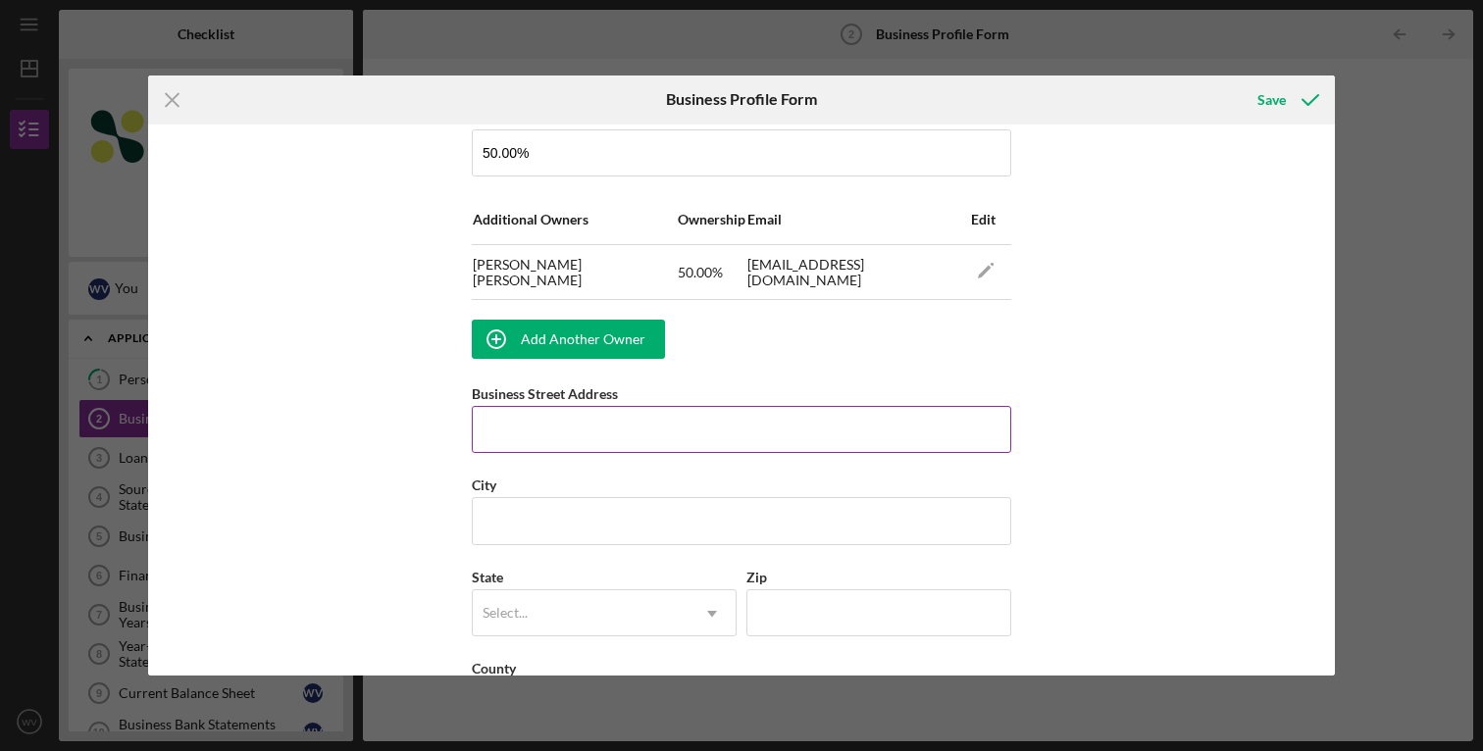
click at [742, 437] on input "Business Street Address" at bounding box center [741, 429] width 539 height 47
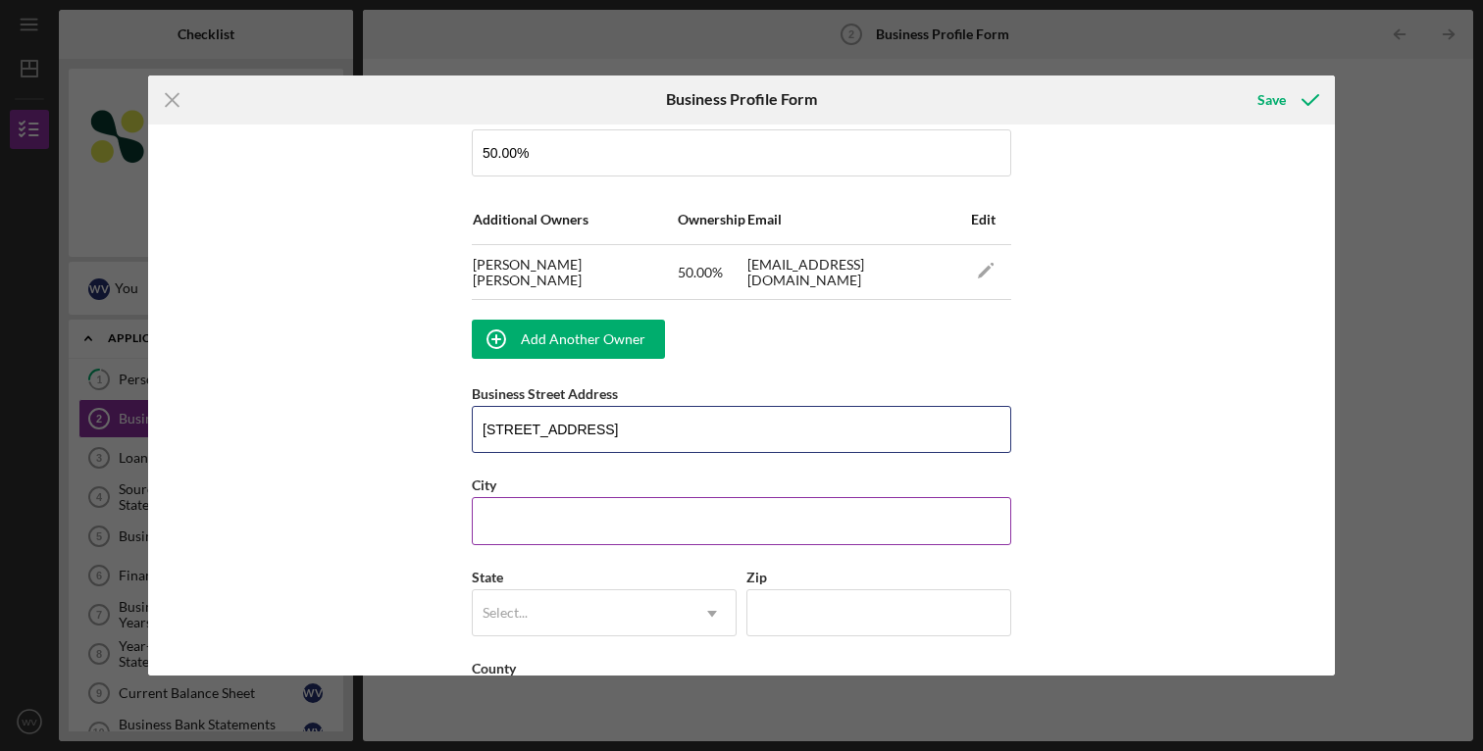
type input "[STREET_ADDRESS]"
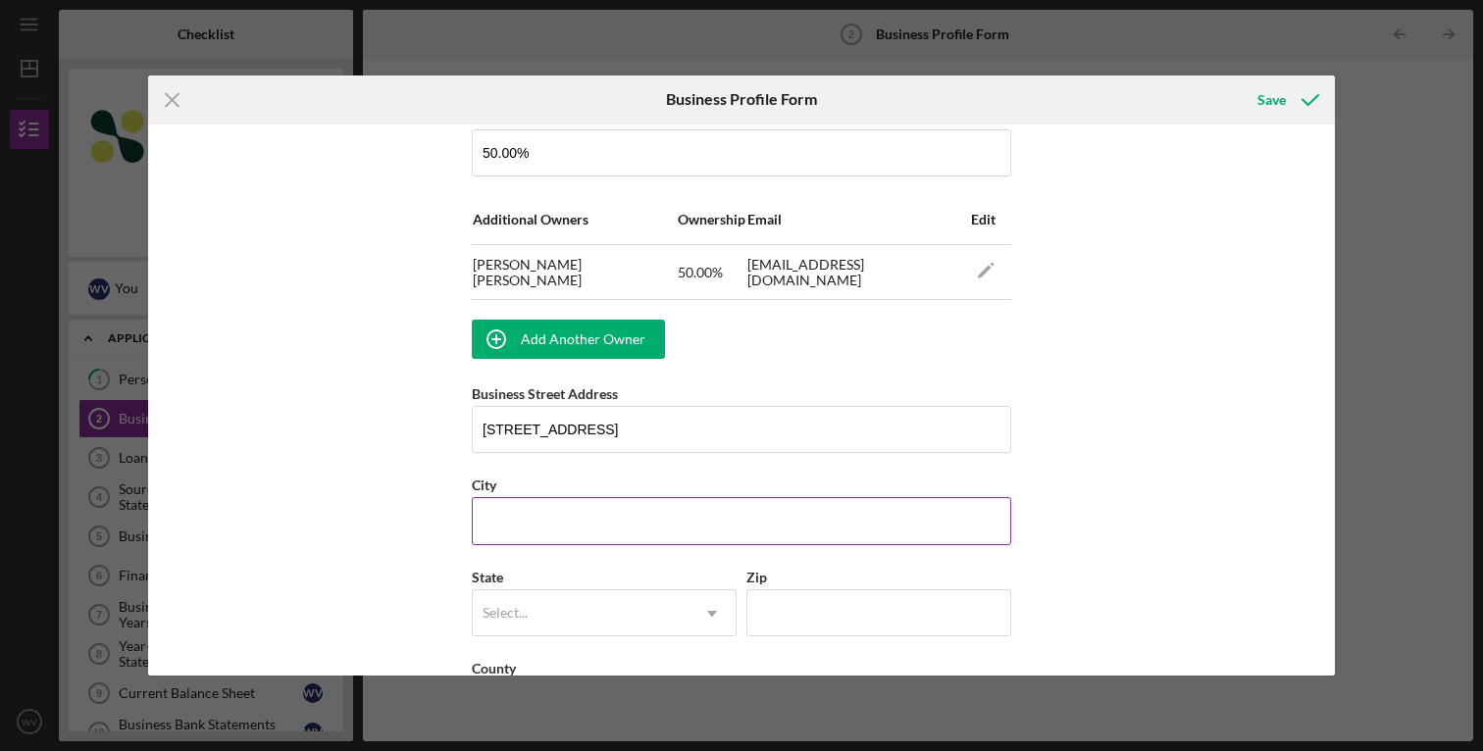
click at [666, 532] on input "City" at bounding box center [741, 520] width 539 height 47
type input "[PERSON_NAME]"
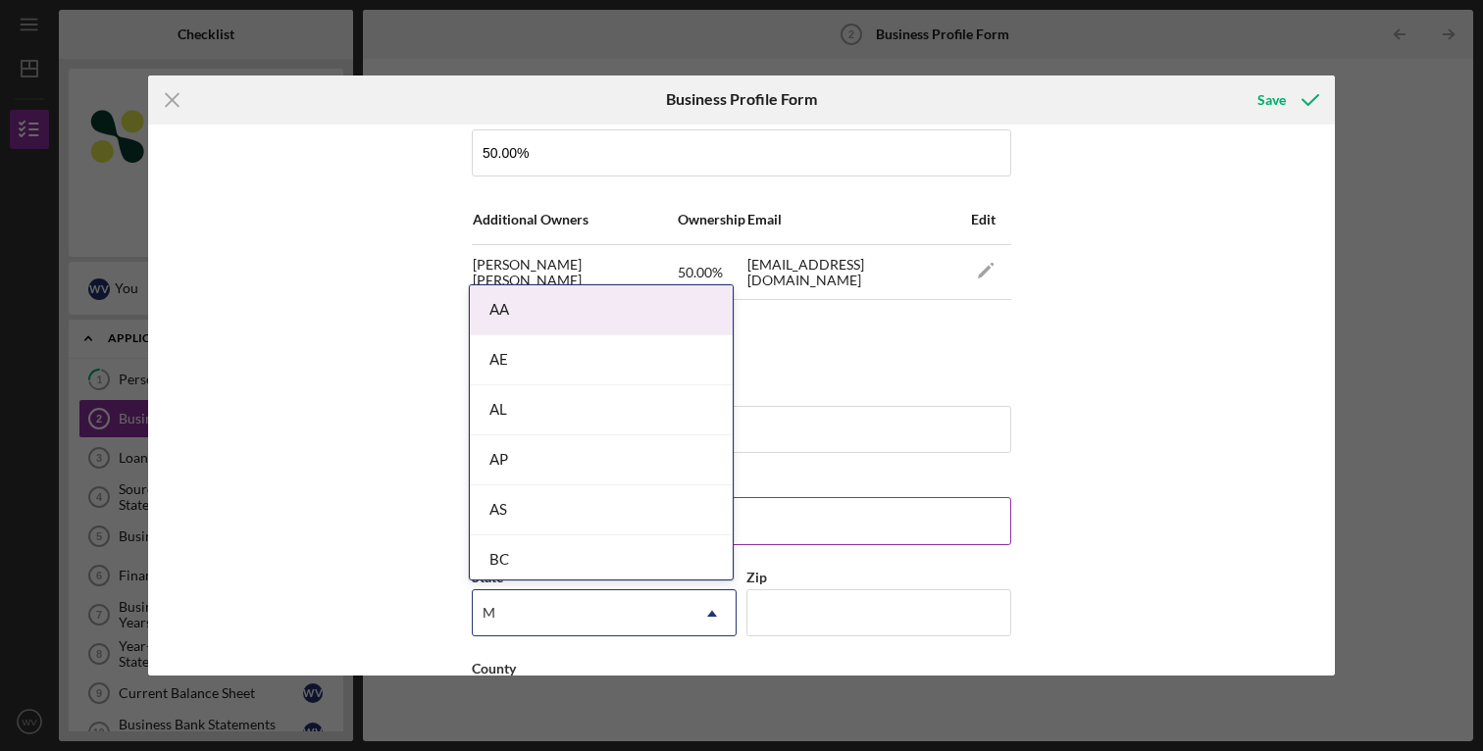
type input "MA"
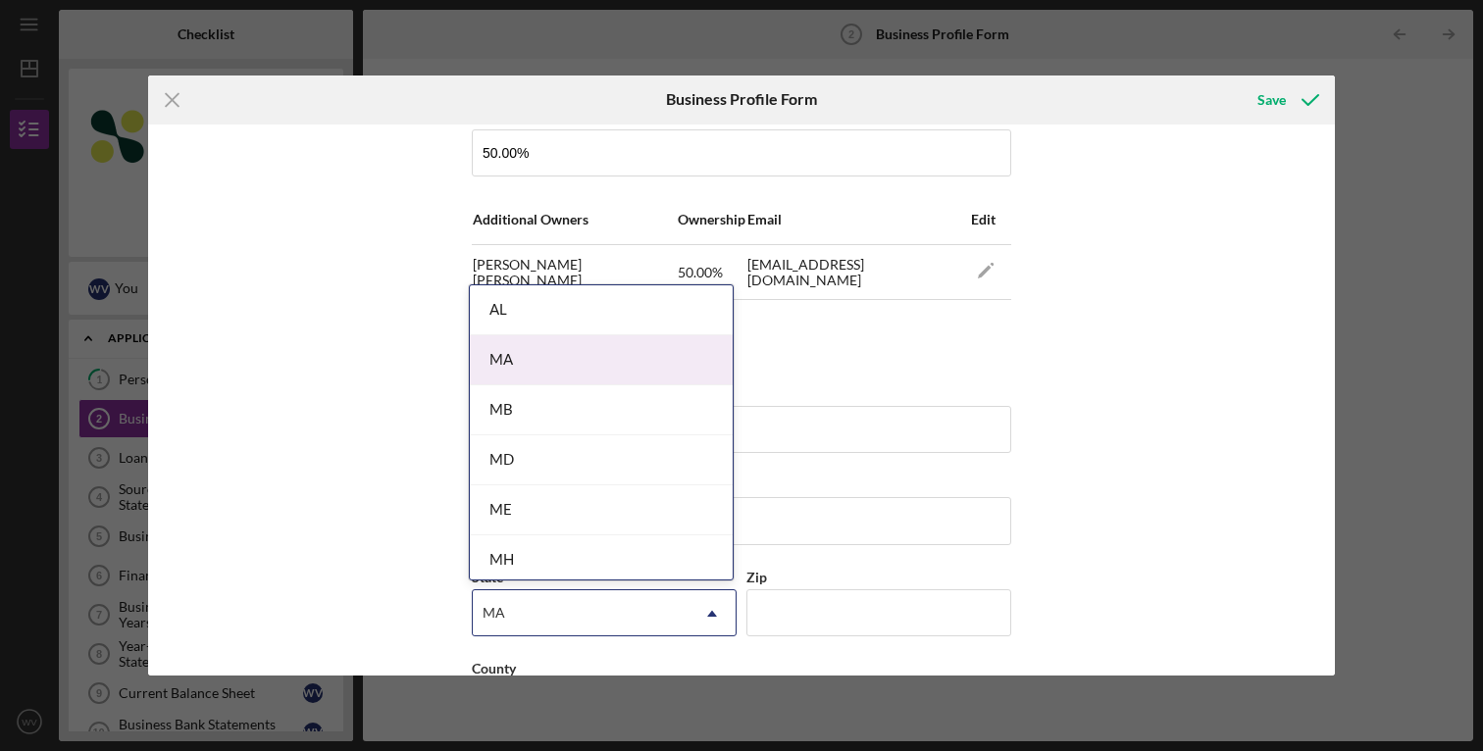
click at [553, 372] on div "MA" at bounding box center [601, 360] width 263 height 50
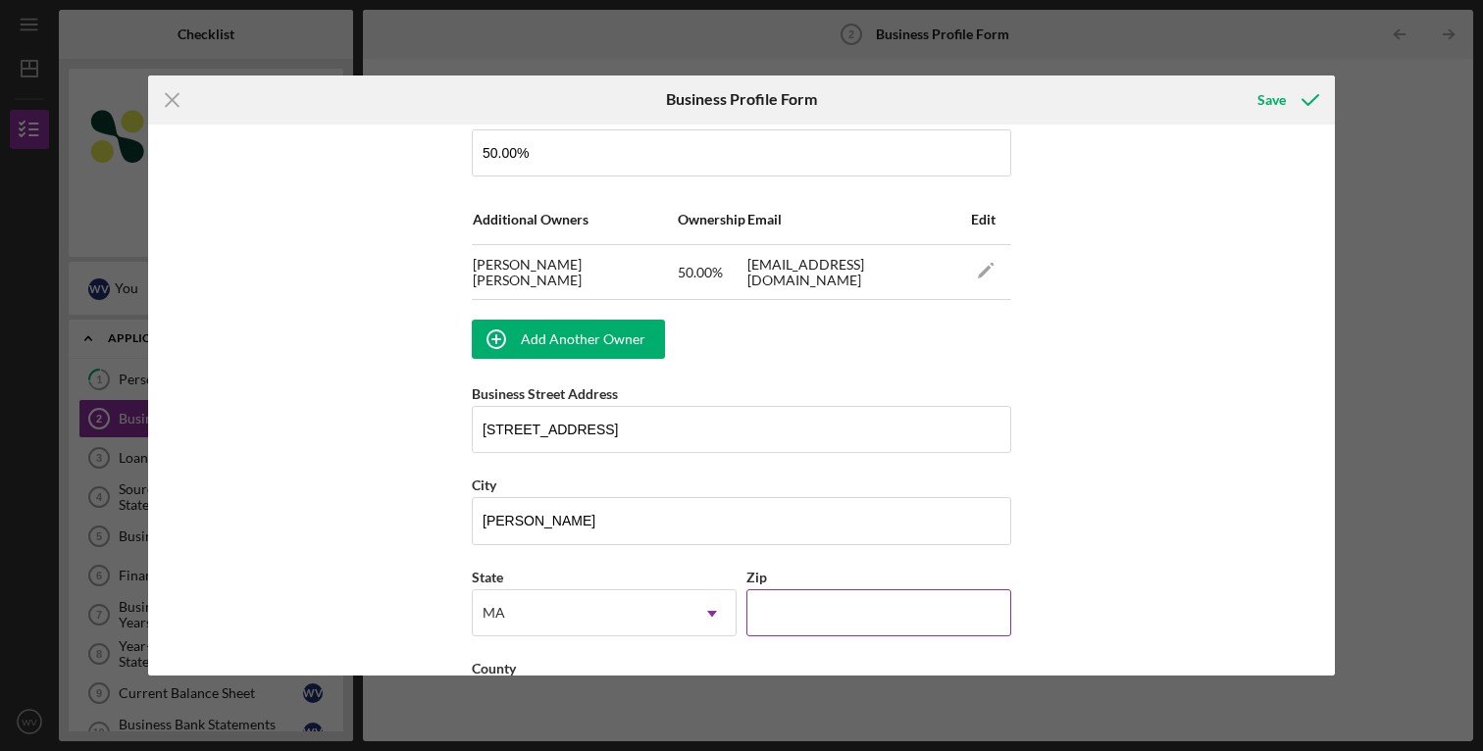
click at [831, 608] on input "Zip" at bounding box center [878, 612] width 265 height 47
type input "01841"
click at [1103, 541] on div "Business Name Luxe Car Service LLC DBA Business Start Date Legal Structure Sele…" at bounding box center [741, 401] width 1187 height 552
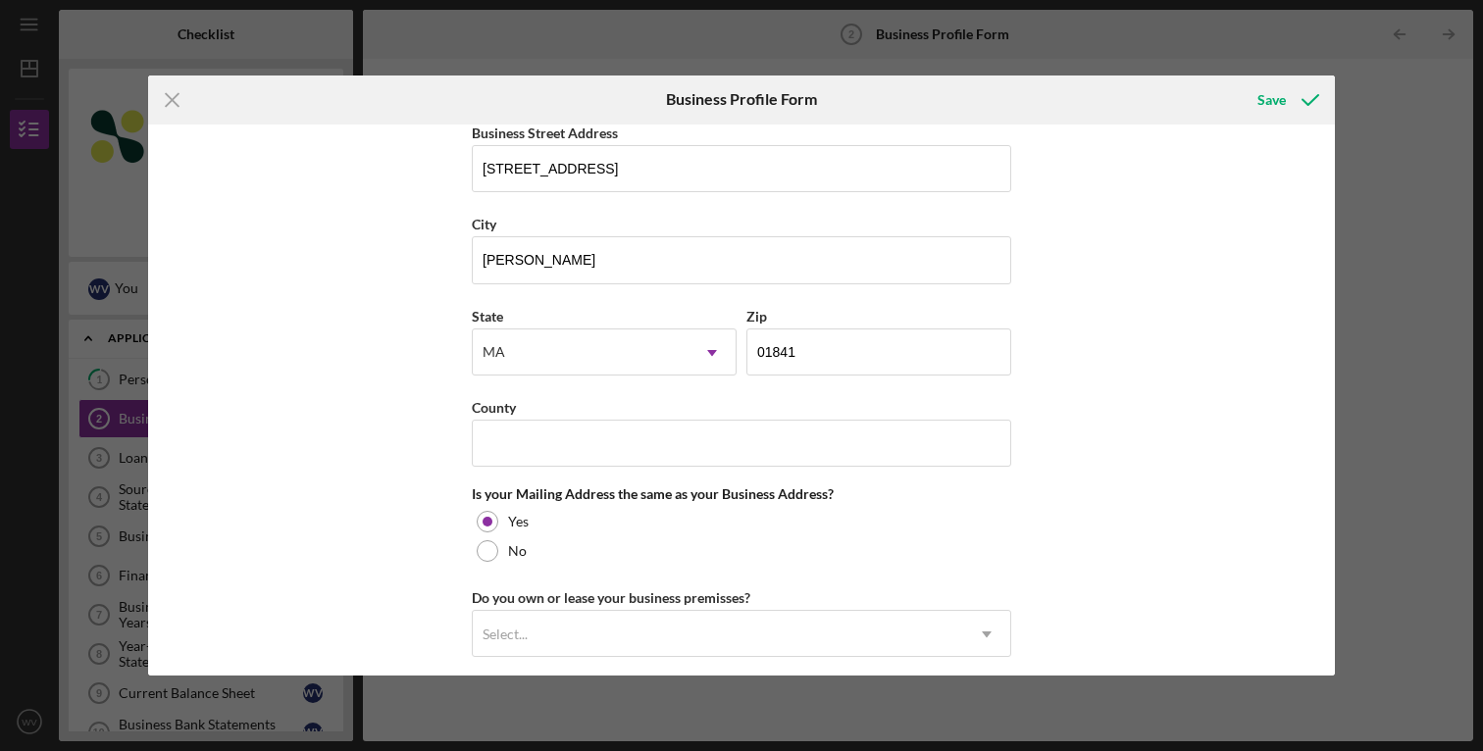
scroll to position [1470, 0]
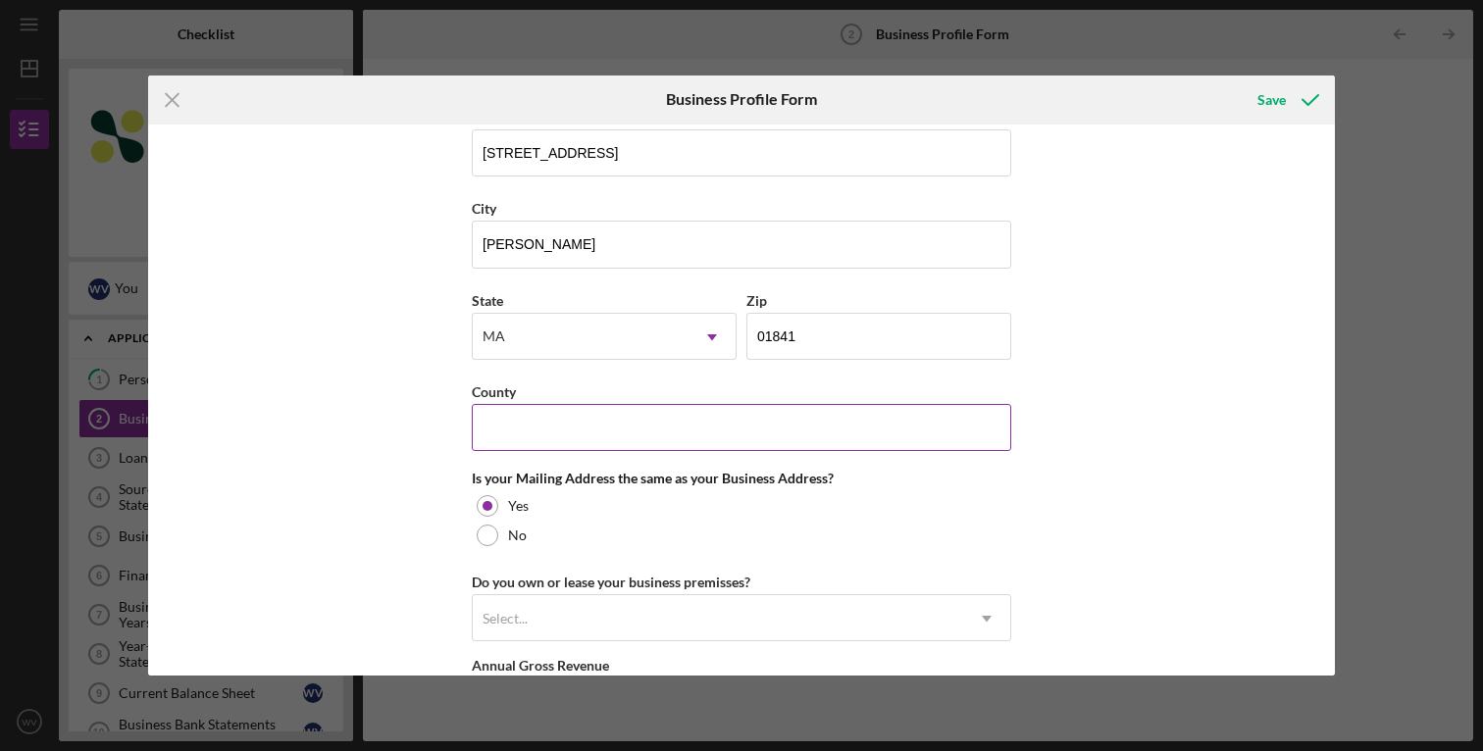
click at [714, 428] on input "County" at bounding box center [741, 427] width 539 height 47
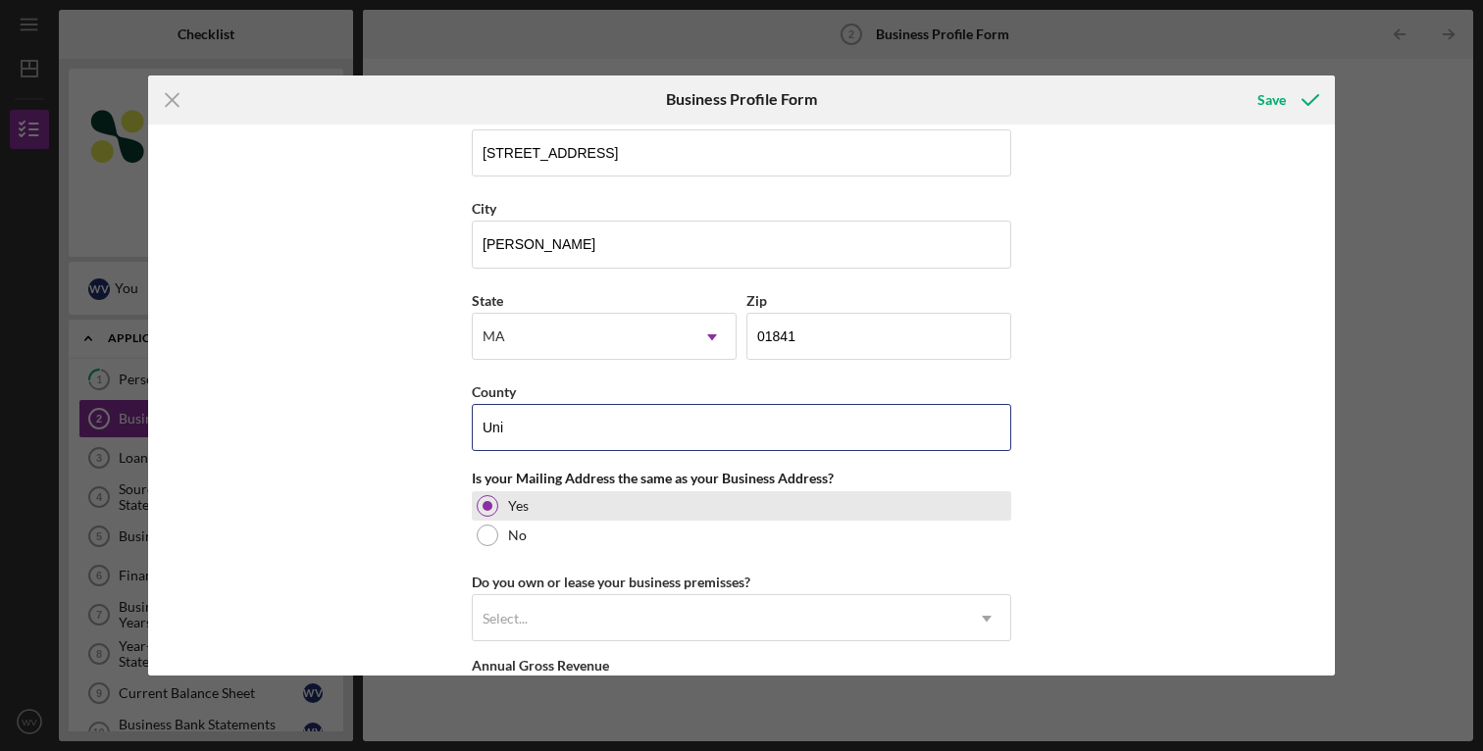
type input "[GEOGRAPHIC_DATA]"
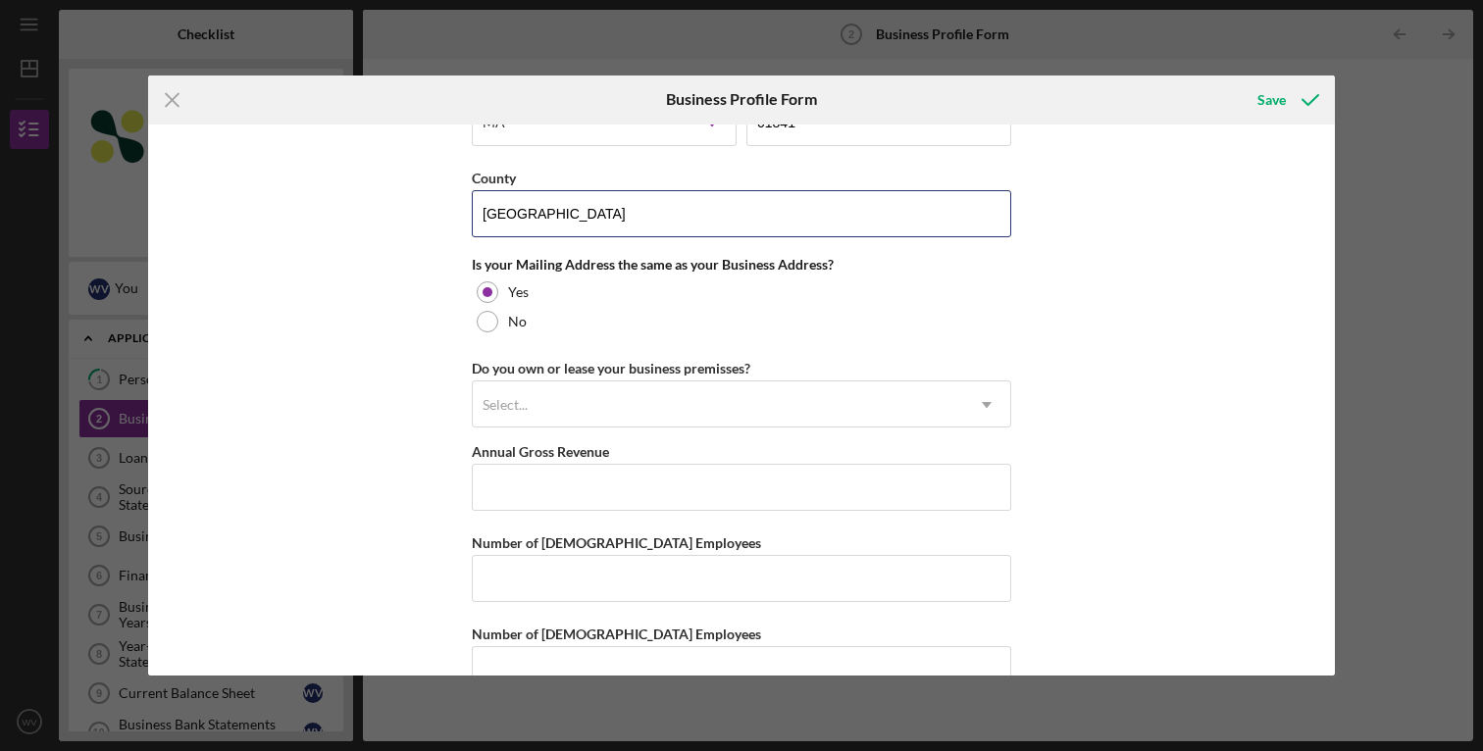
scroll to position [1685, 0]
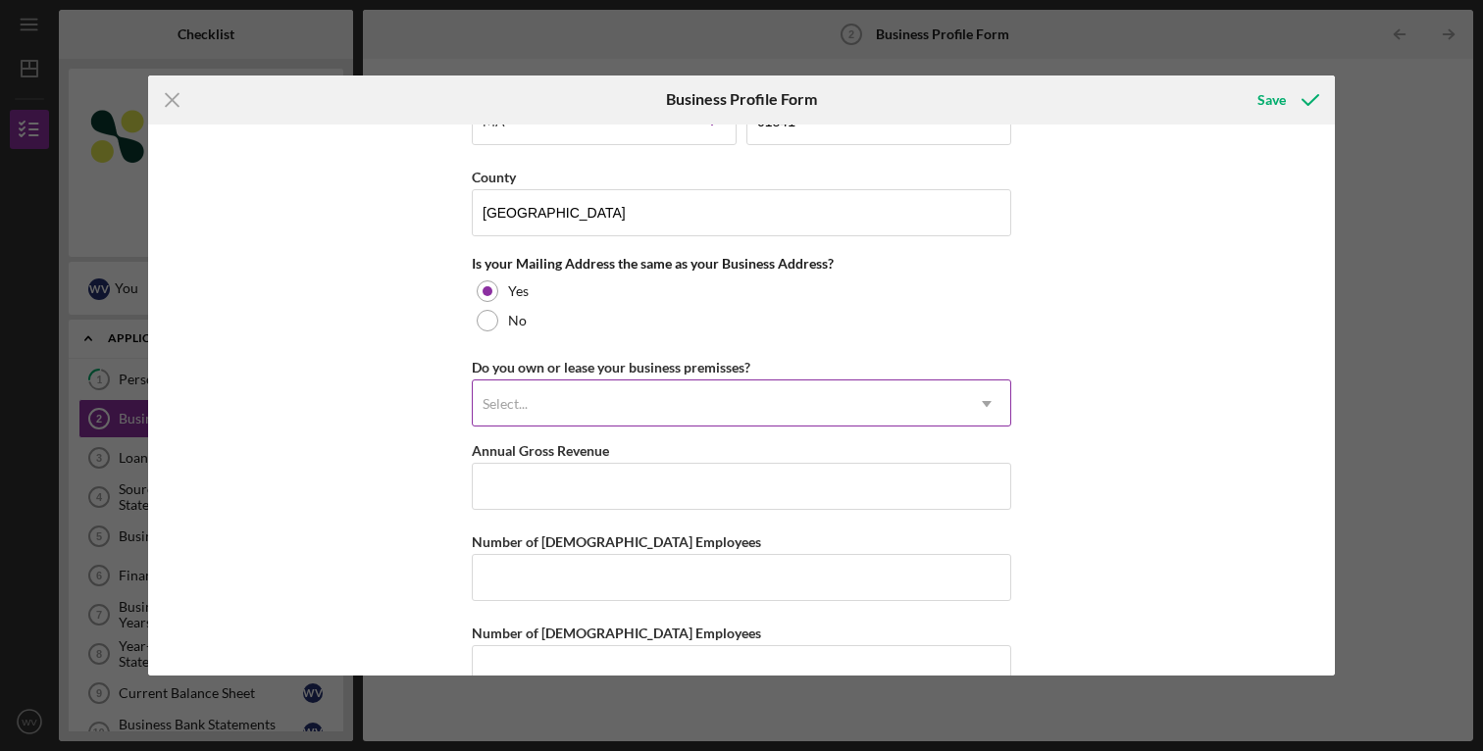
click at [752, 396] on div "Select..." at bounding box center [718, 403] width 490 height 45
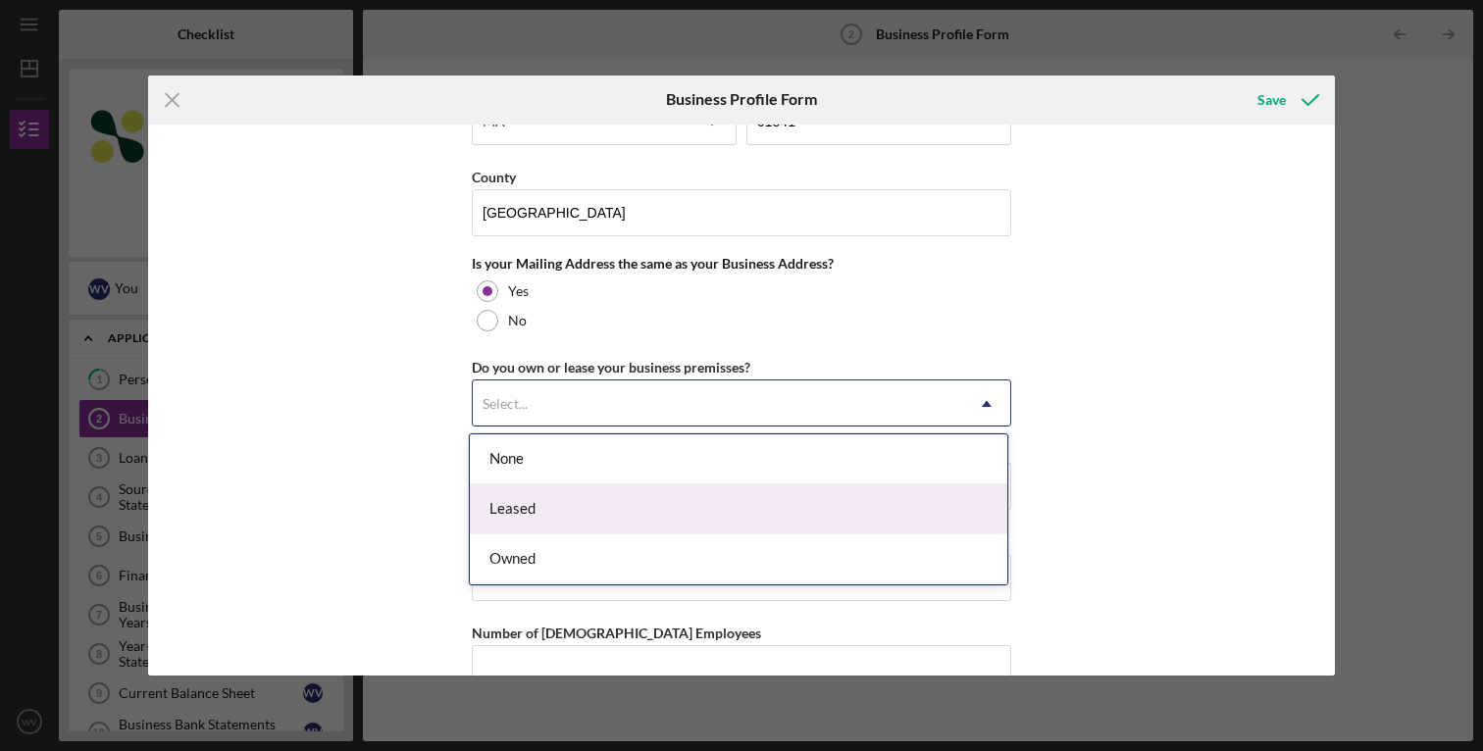
click at [614, 517] on div "Leased" at bounding box center [738, 509] width 537 height 50
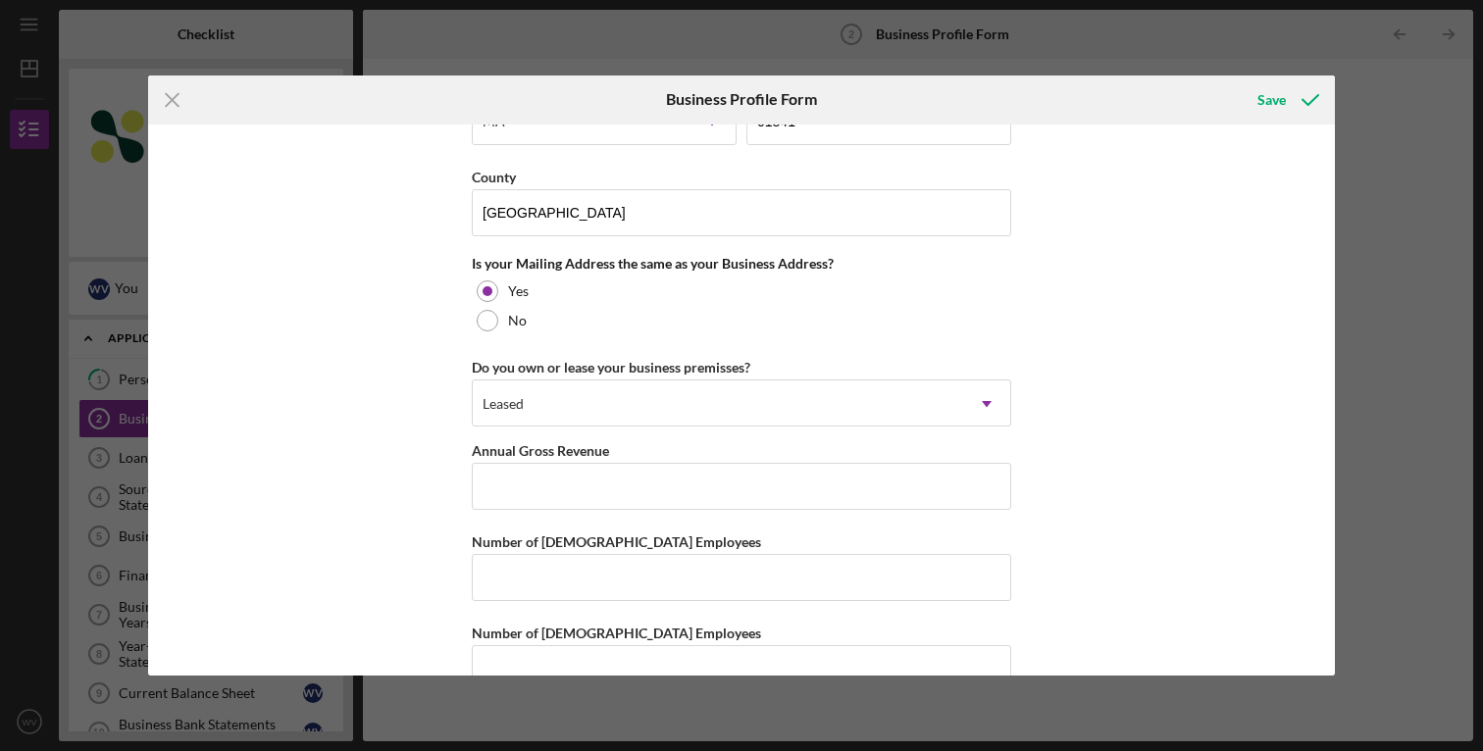
scroll to position [1729, 0]
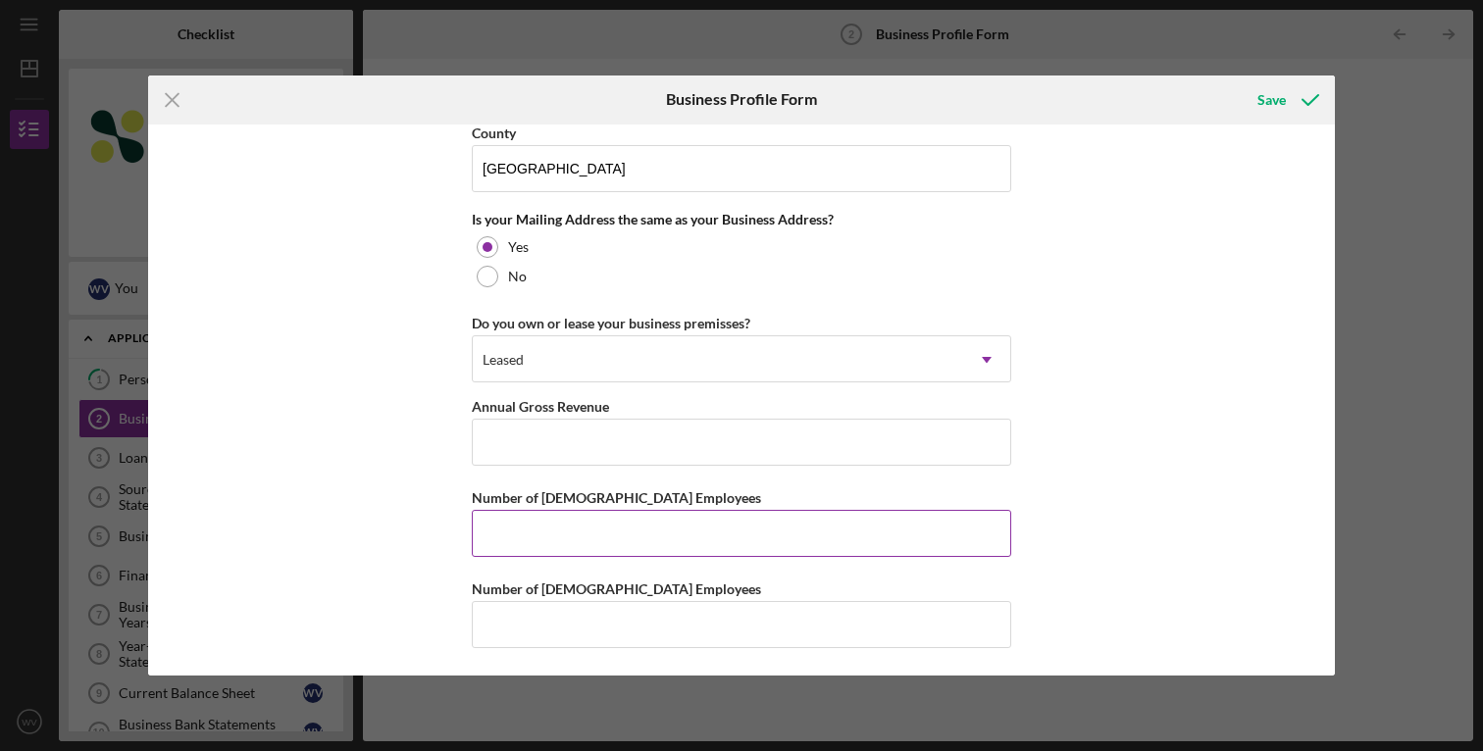
click at [691, 530] on input "Number of [DEMOGRAPHIC_DATA] Employees" at bounding box center [741, 533] width 539 height 47
type input "2"
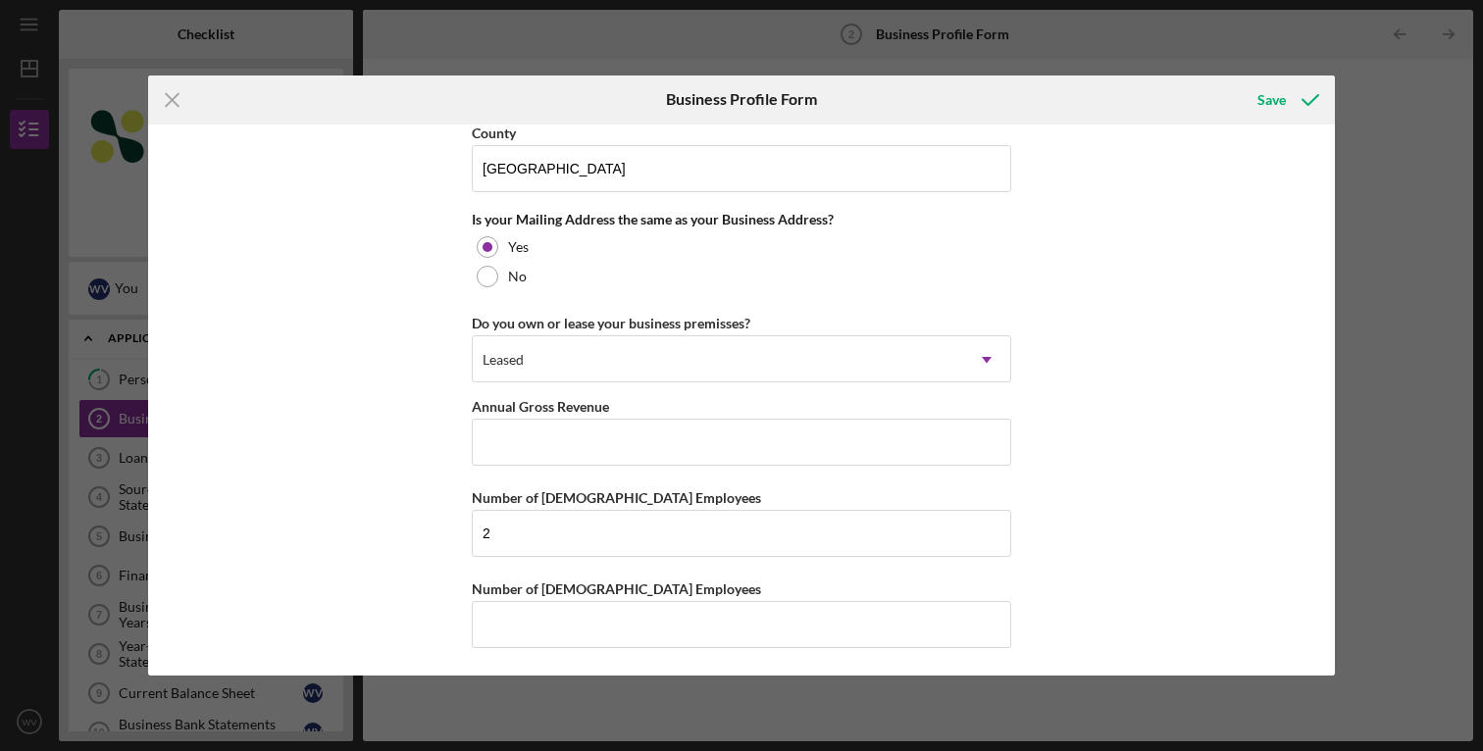
click at [1084, 450] on div "Business Name Luxe Car Service LLC DBA Business Start Date Legal Structure Sele…" at bounding box center [741, 401] width 1187 height 552
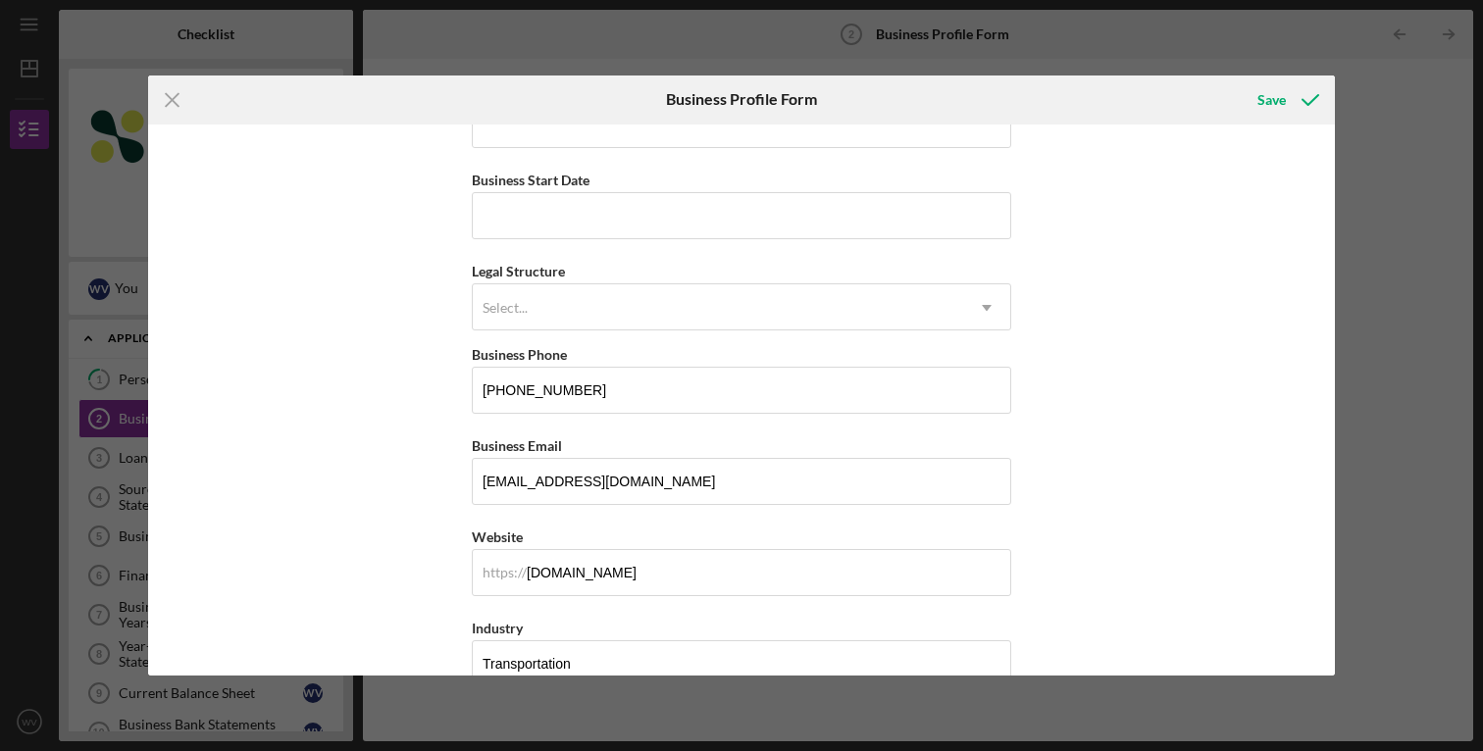
scroll to position [0, 0]
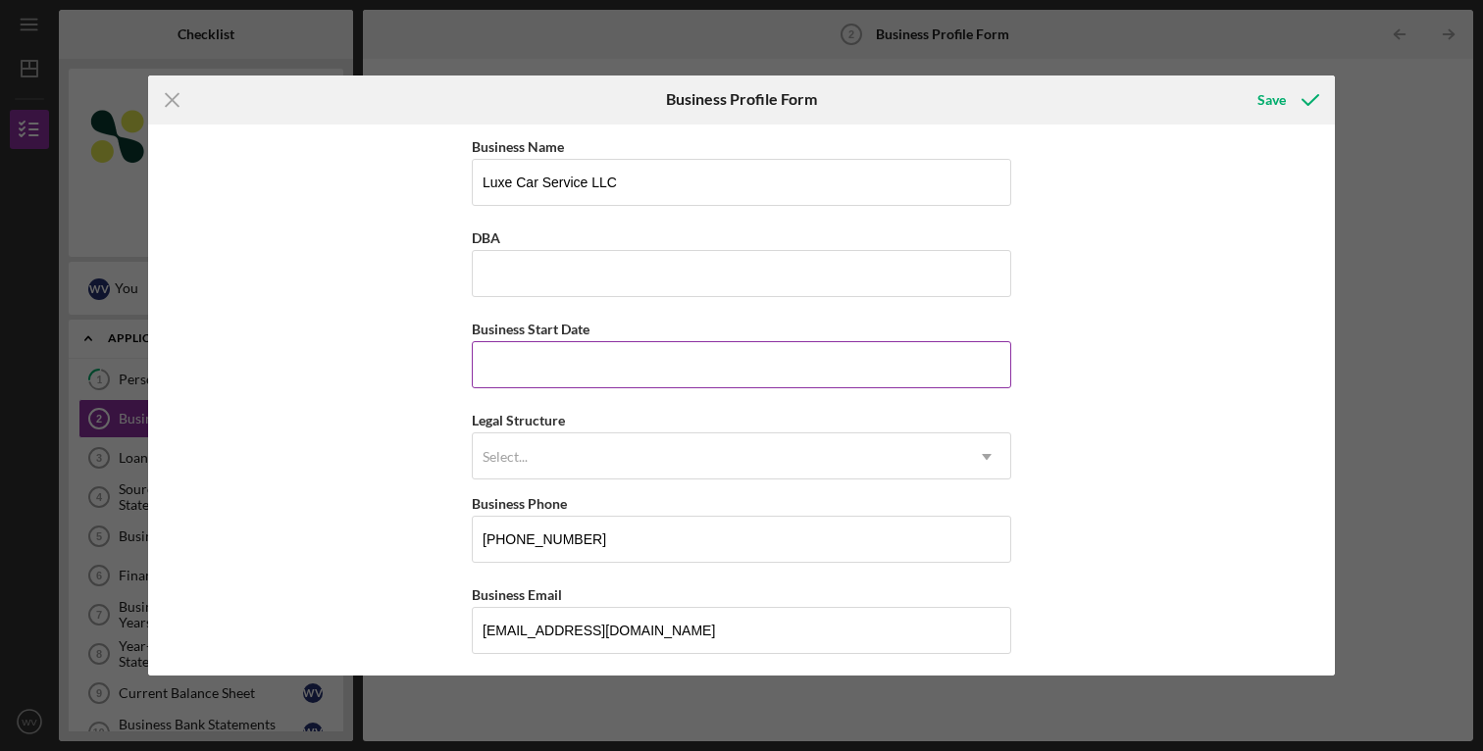
click at [631, 371] on input "Business Start Date" at bounding box center [741, 364] width 539 height 47
type input "[DATE]"
click at [1076, 435] on div "Business Name Luxe Car Service LLC DBA Business Start Date [DATE] Legal Structu…" at bounding box center [741, 401] width 1187 height 552
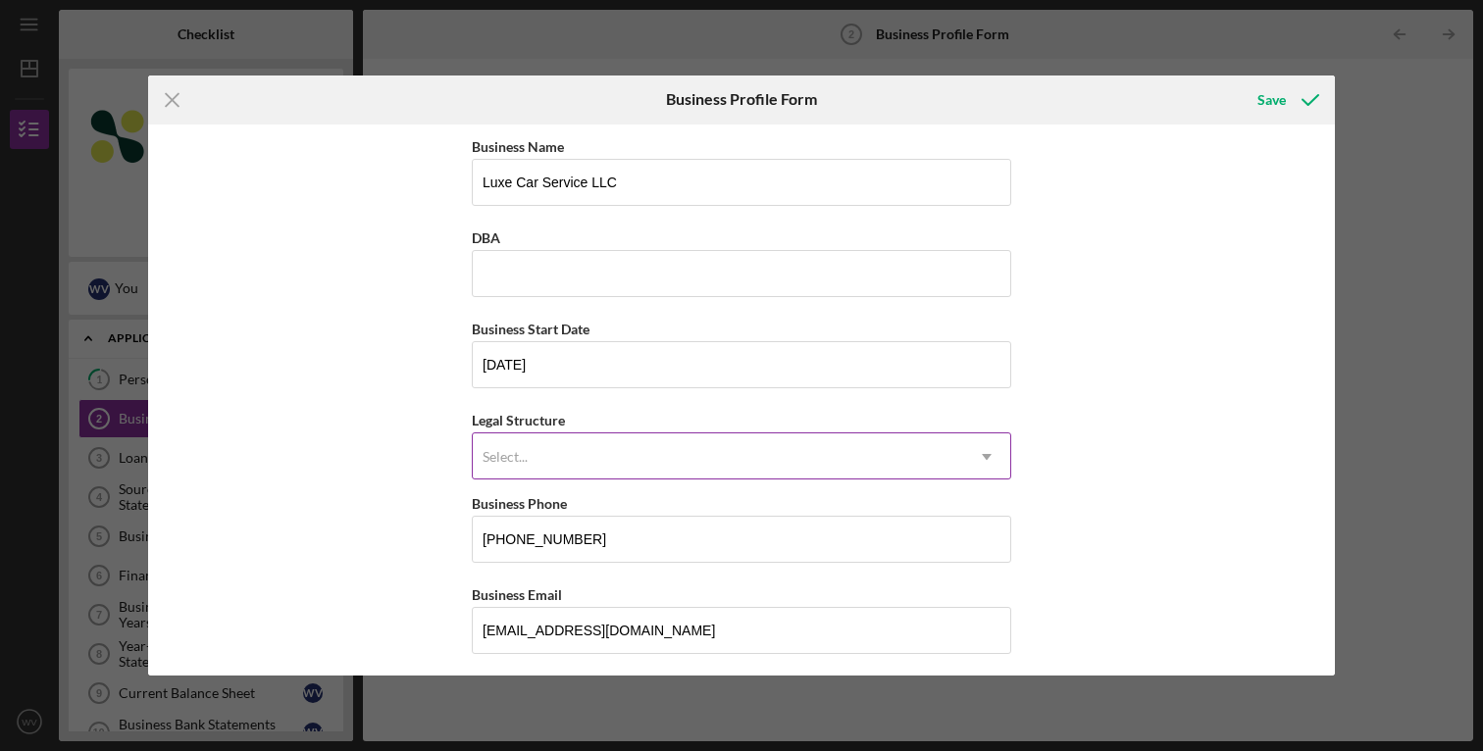
click at [965, 463] on icon "Icon/Dropdown Arrow" at bounding box center [986, 456] width 47 height 47
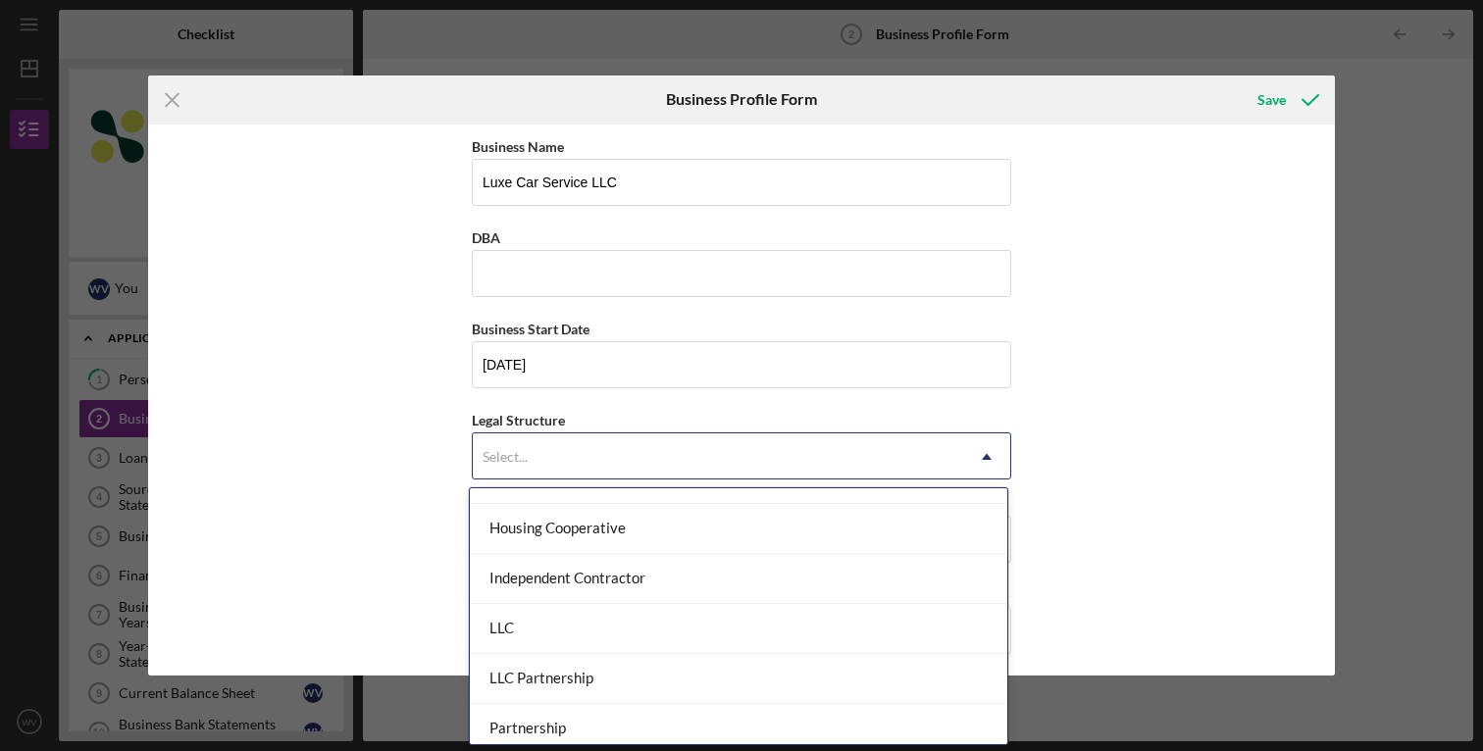
scroll to position [240, 0]
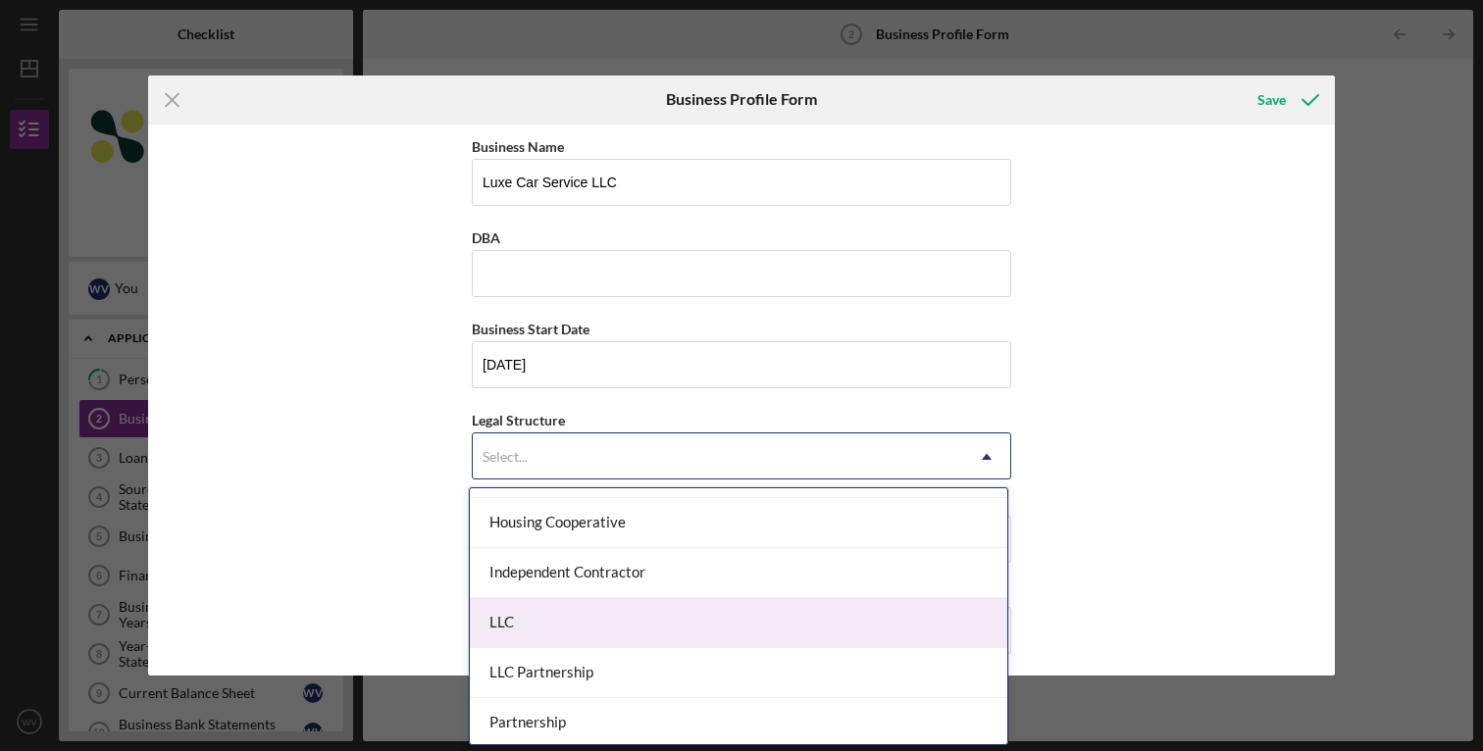
click at [616, 625] on div "LLC" at bounding box center [738, 623] width 537 height 50
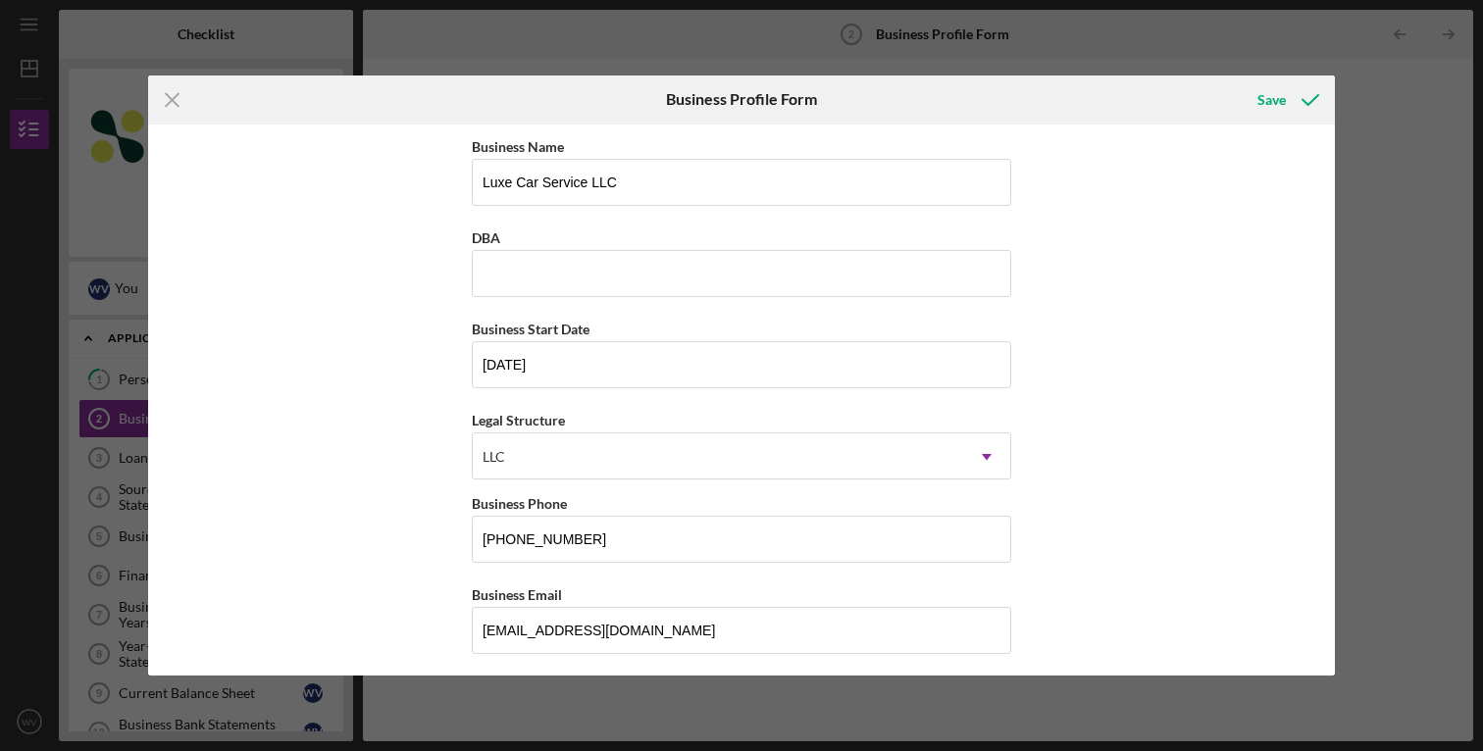
click at [1071, 481] on div "Business Name Luxe Car Service LLC DBA Business Start Date [DATE] Legal Structu…" at bounding box center [741, 401] width 1187 height 552
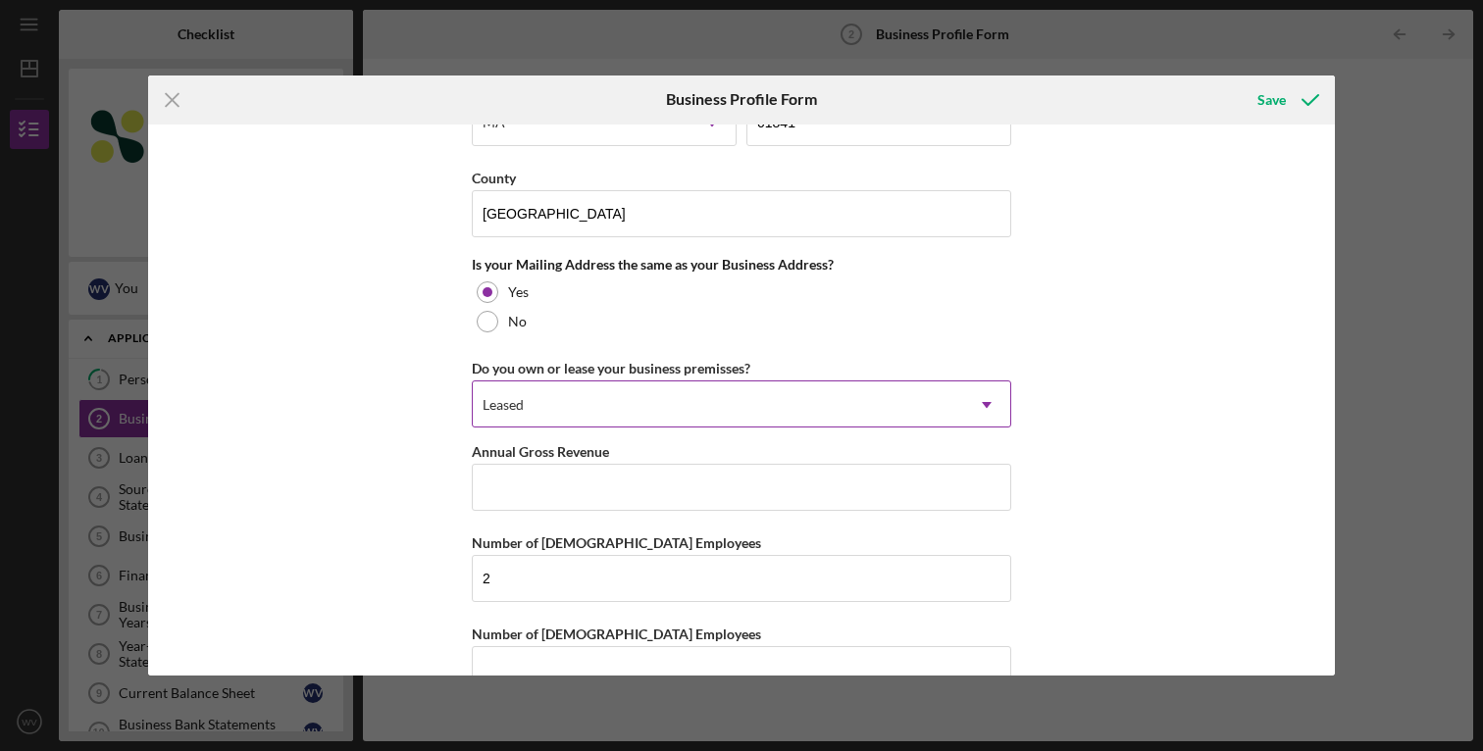
scroll to position [1729, 0]
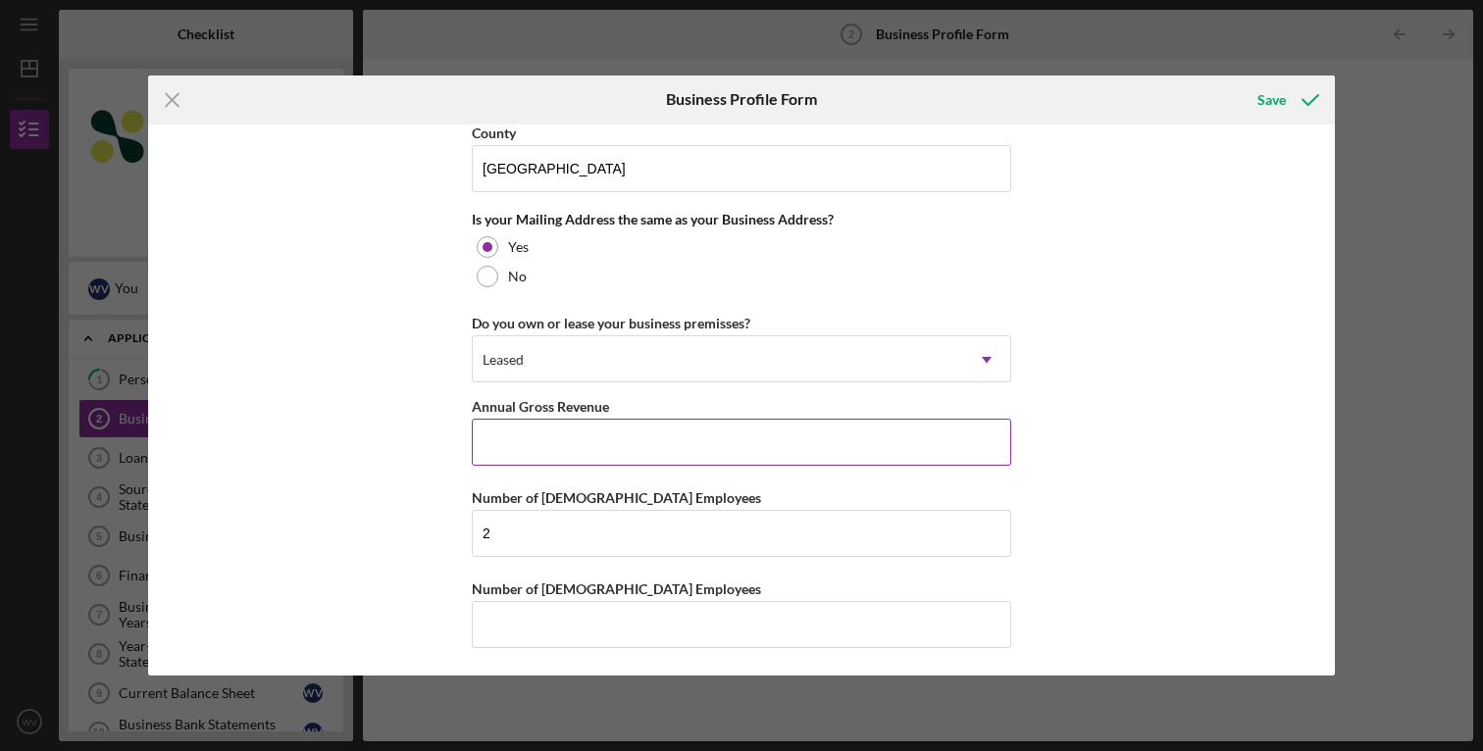
click at [655, 458] on input "Annual Gross Revenue" at bounding box center [741, 442] width 539 height 47
type input "$4"
type input "$380,000"
click at [1063, 531] on div "Business Name Luxe Car Service LLC DBA Business Start Date [DATE] Legal Structu…" at bounding box center [741, 401] width 1187 height 552
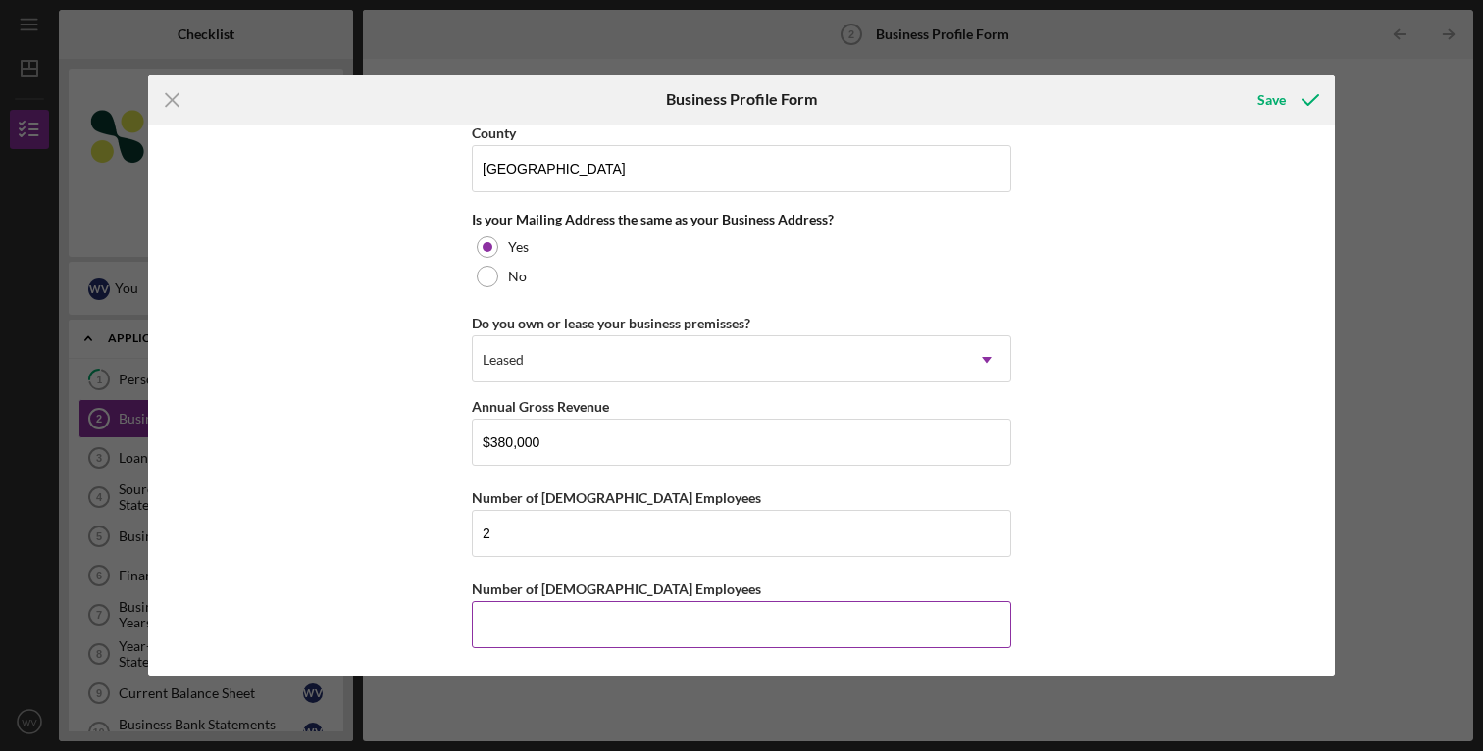
click at [727, 623] on input "Number of [DEMOGRAPHIC_DATA] Employees" at bounding box center [741, 624] width 539 height 47
type input "3"
click at [1096, 440] on div "Business Name Luxe Car Service LLC DBA Business Start Date [DATE] Legal Structu…" at bounding box center [741, 401] width 1187 height 552
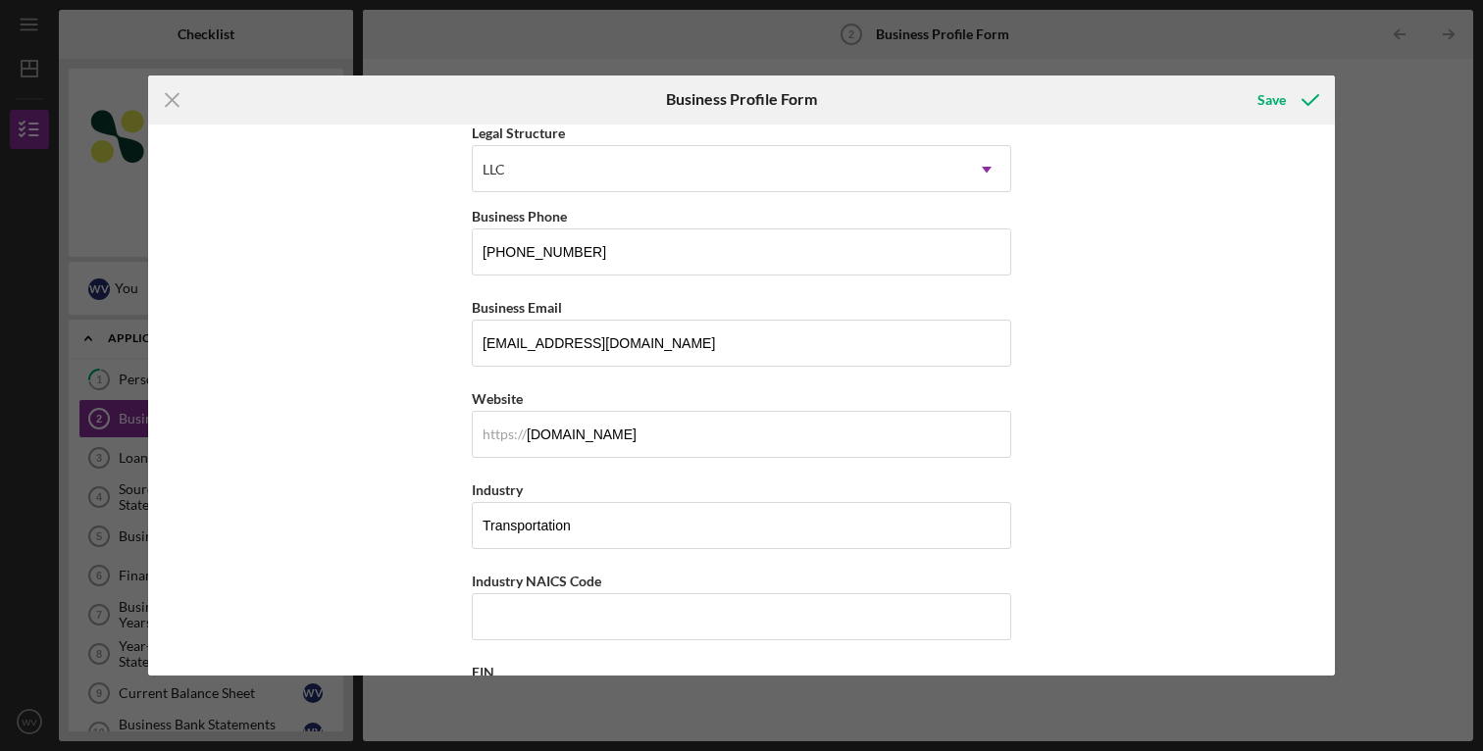
scroll to position [0, 0]
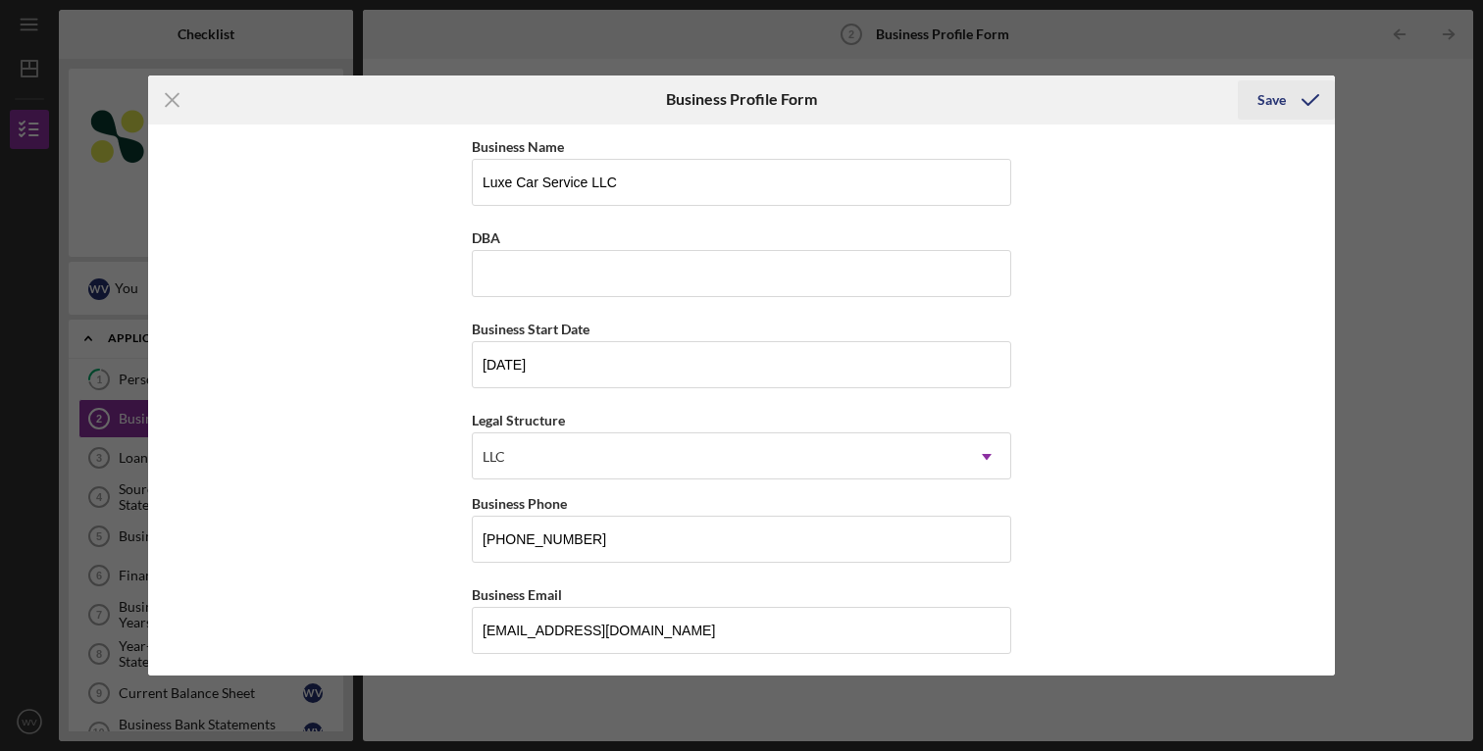
click at [1310, 100] on polyline "submit" at bounding box center [1310, 100] width 16 height 10
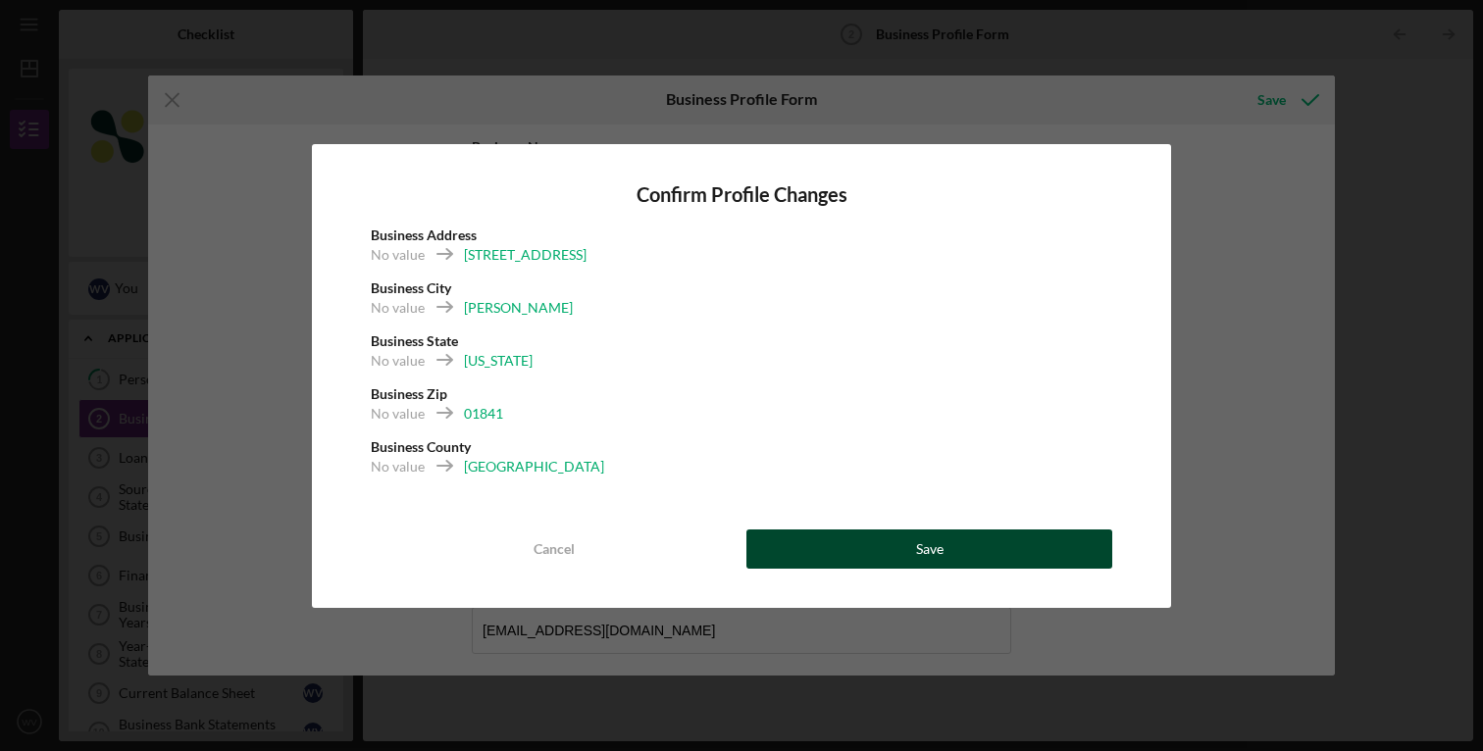
click at [902, 537] on button "Save" at bounding box center [929, 549] width 366 height 39
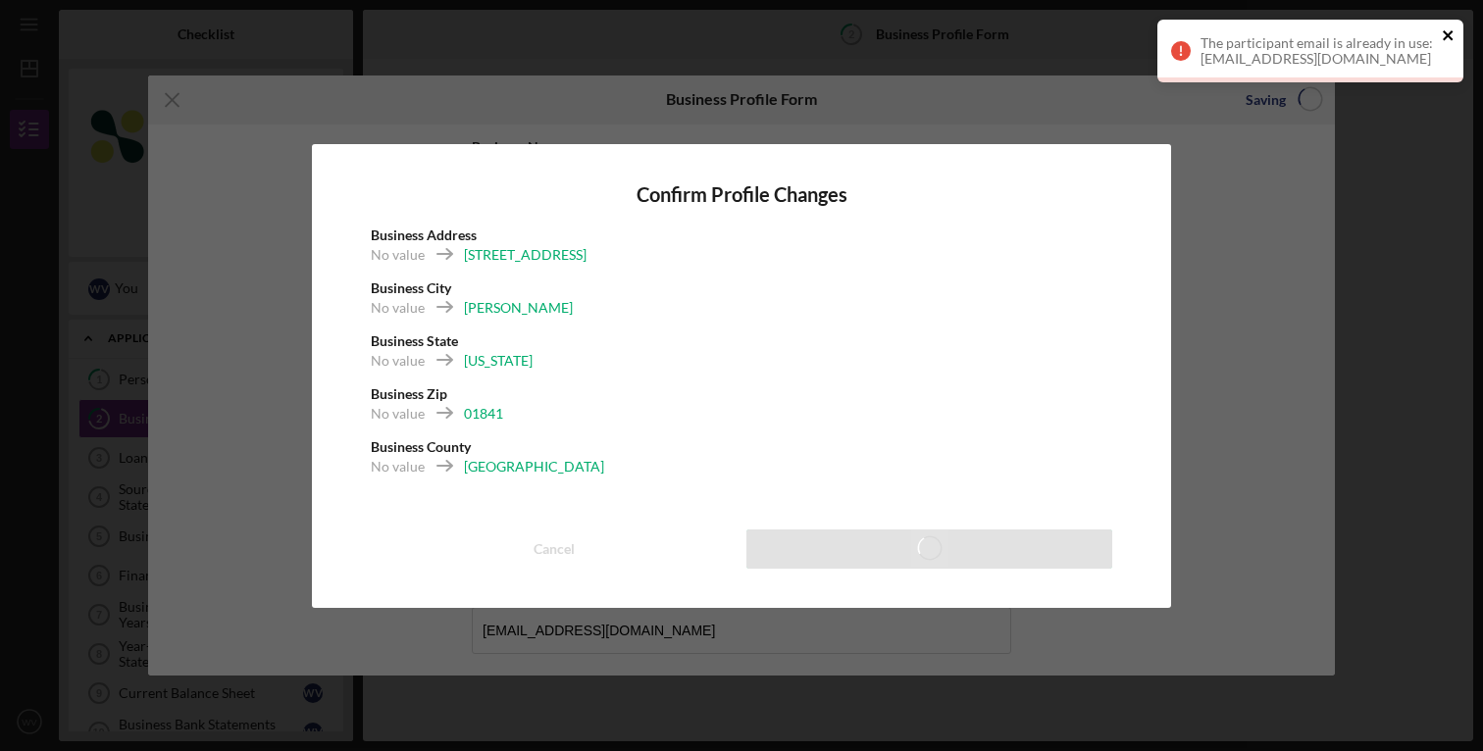
click at [1441, 37] on icon "close" at bounding box center [1448, 35] width 14 height 16
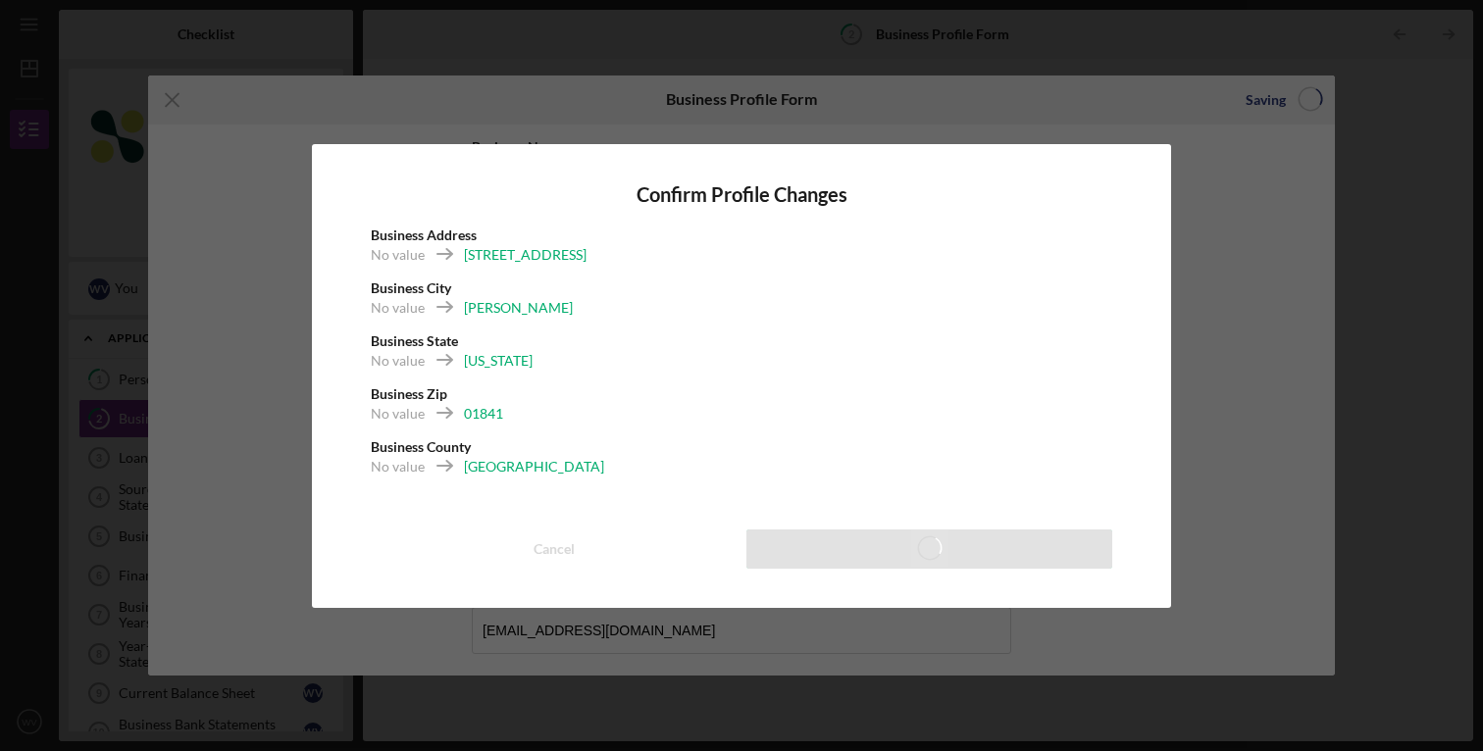
click at [1219, 290] on div "Confirm Profile Changes Business Address [STREET_ADDRESS][GEOGRAPHIC_DATA] No v…" at bounding box center [741, 375] width 1483 height 751
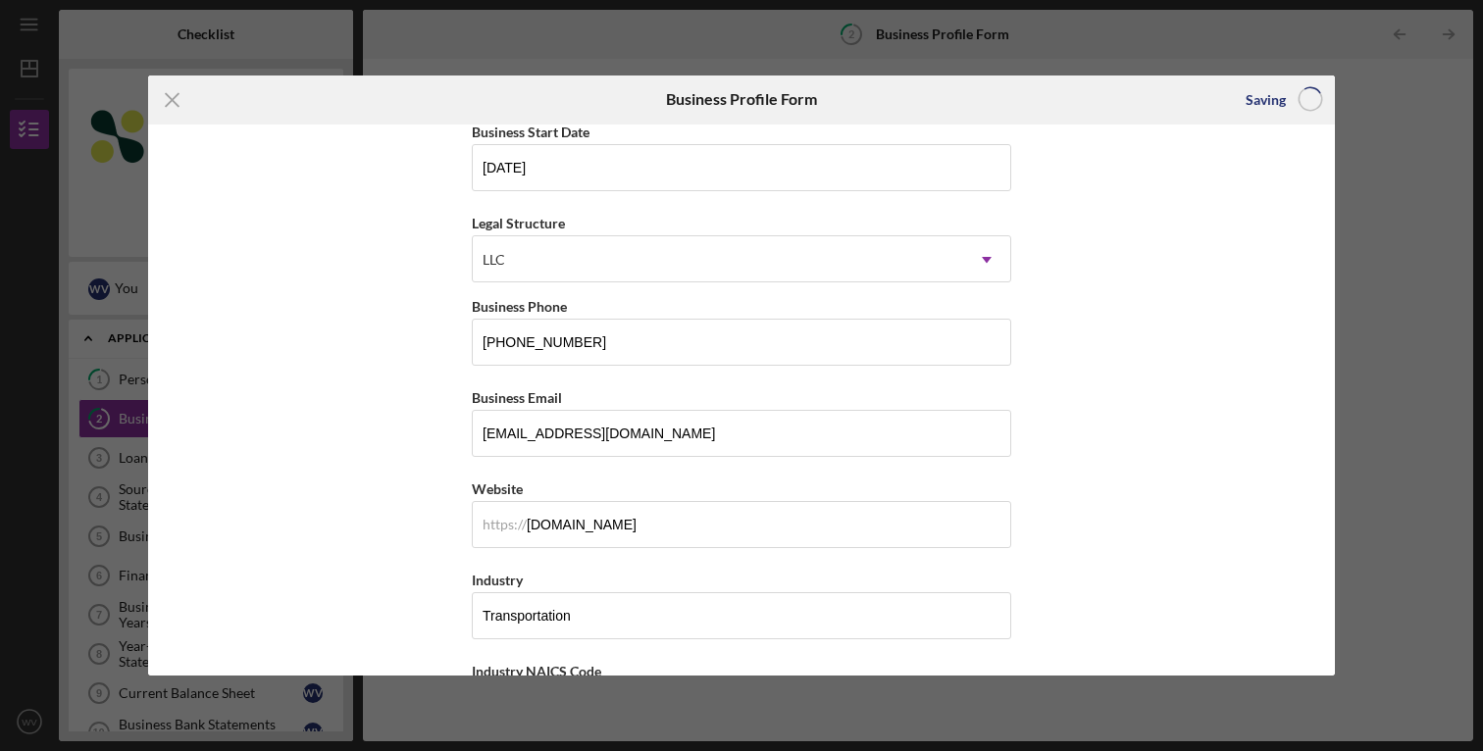
scroll to position [209, 0]
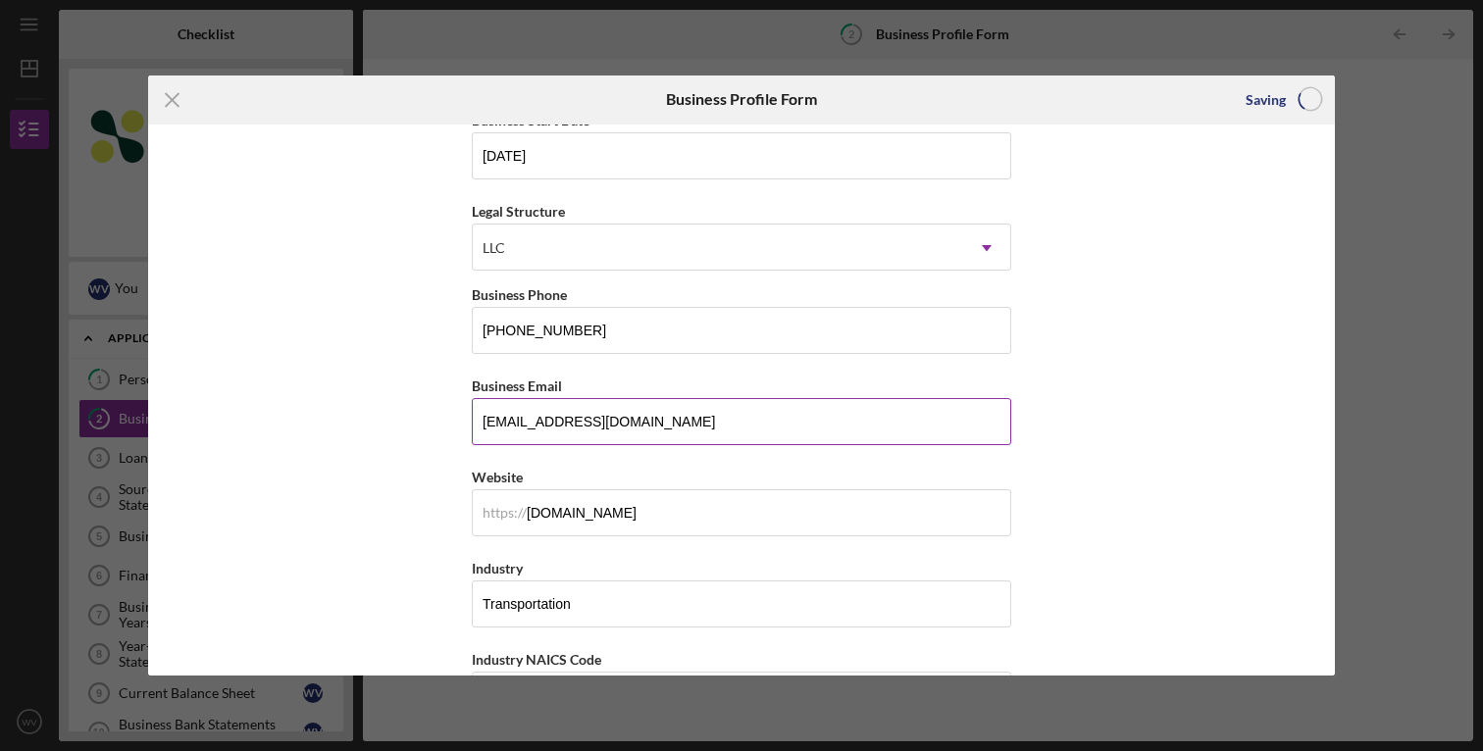
click at [644, 421] on input "[EMAIL_ADDRESS][DOMAIN_NAME]" at bounding box center [741, 421] width 539 height 47
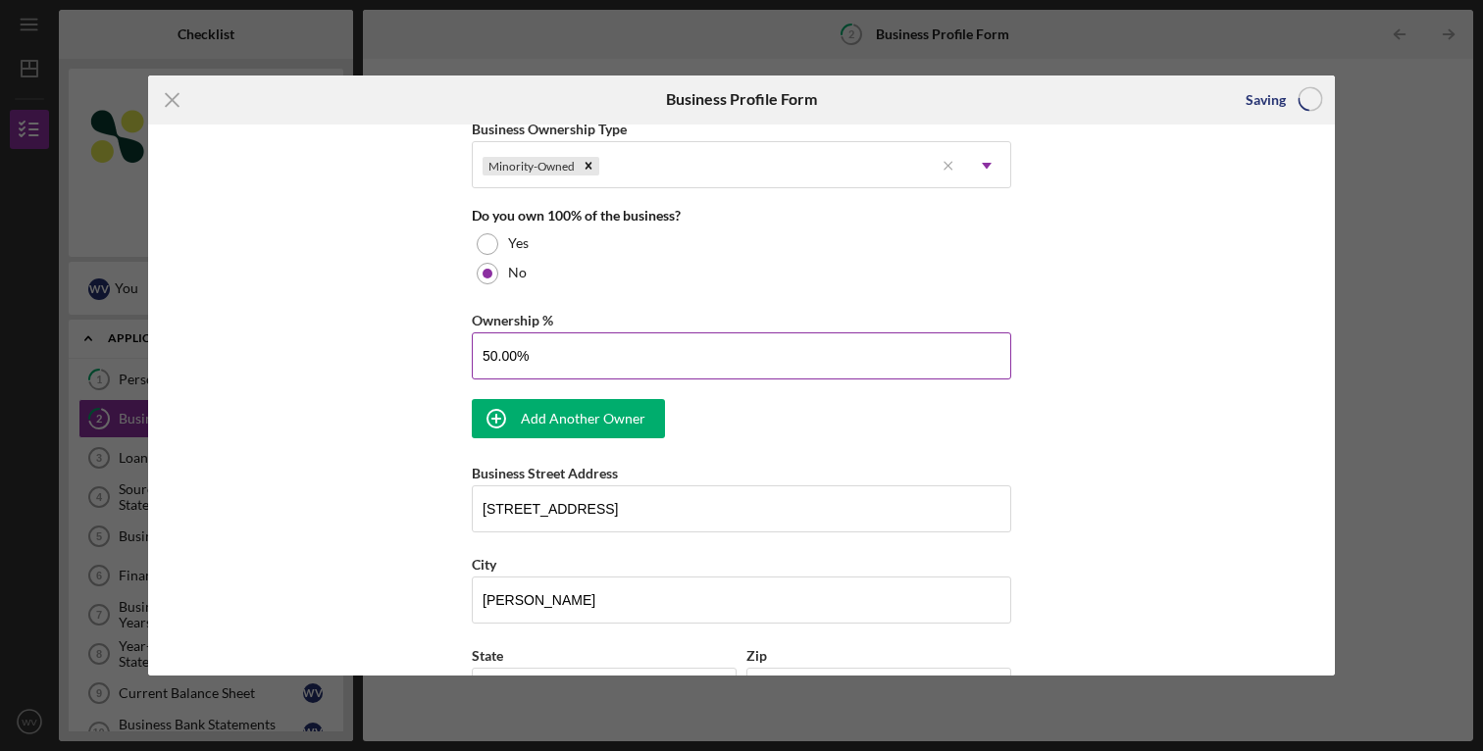
scroll to position [1002, 0]
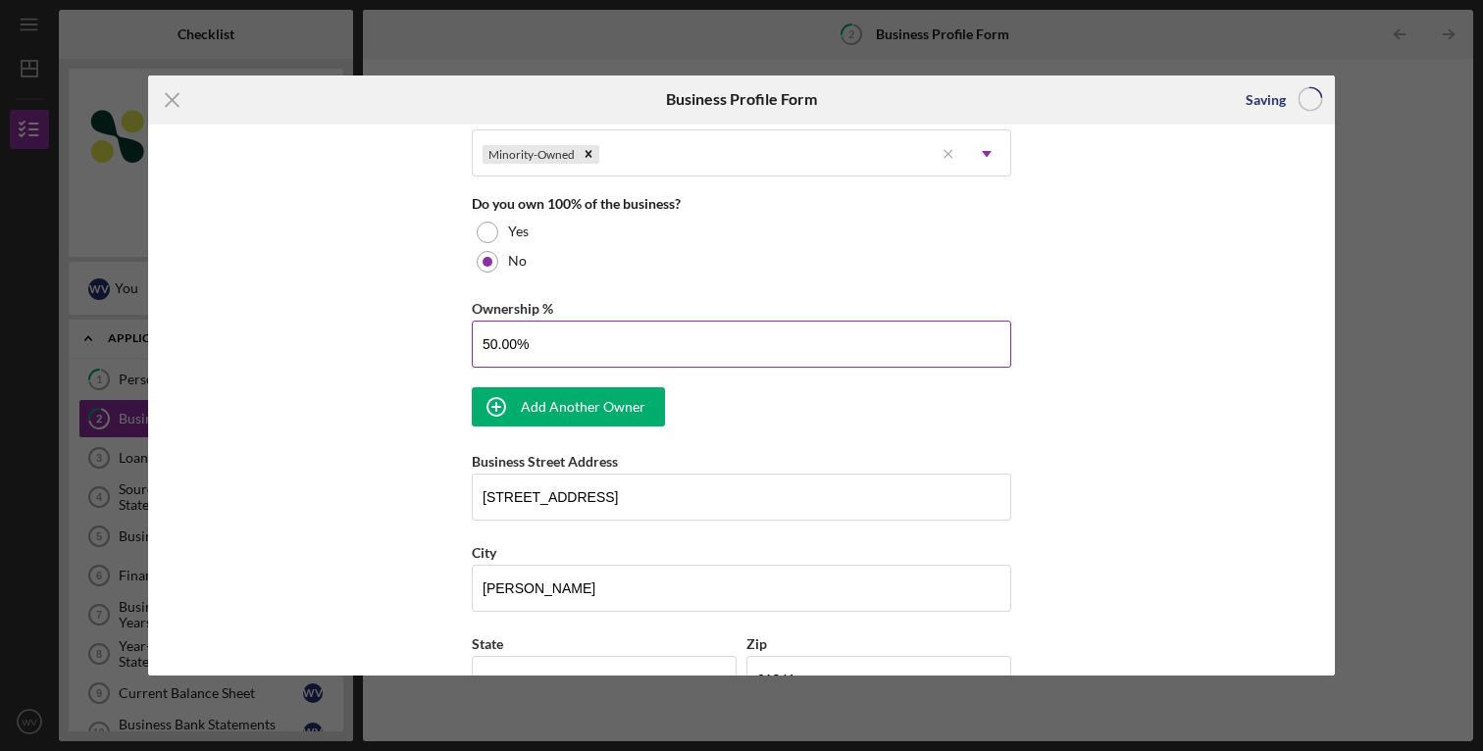
click at [589, 330] on input "50.00%" at bounding box center [741, 344] width 539 height 47
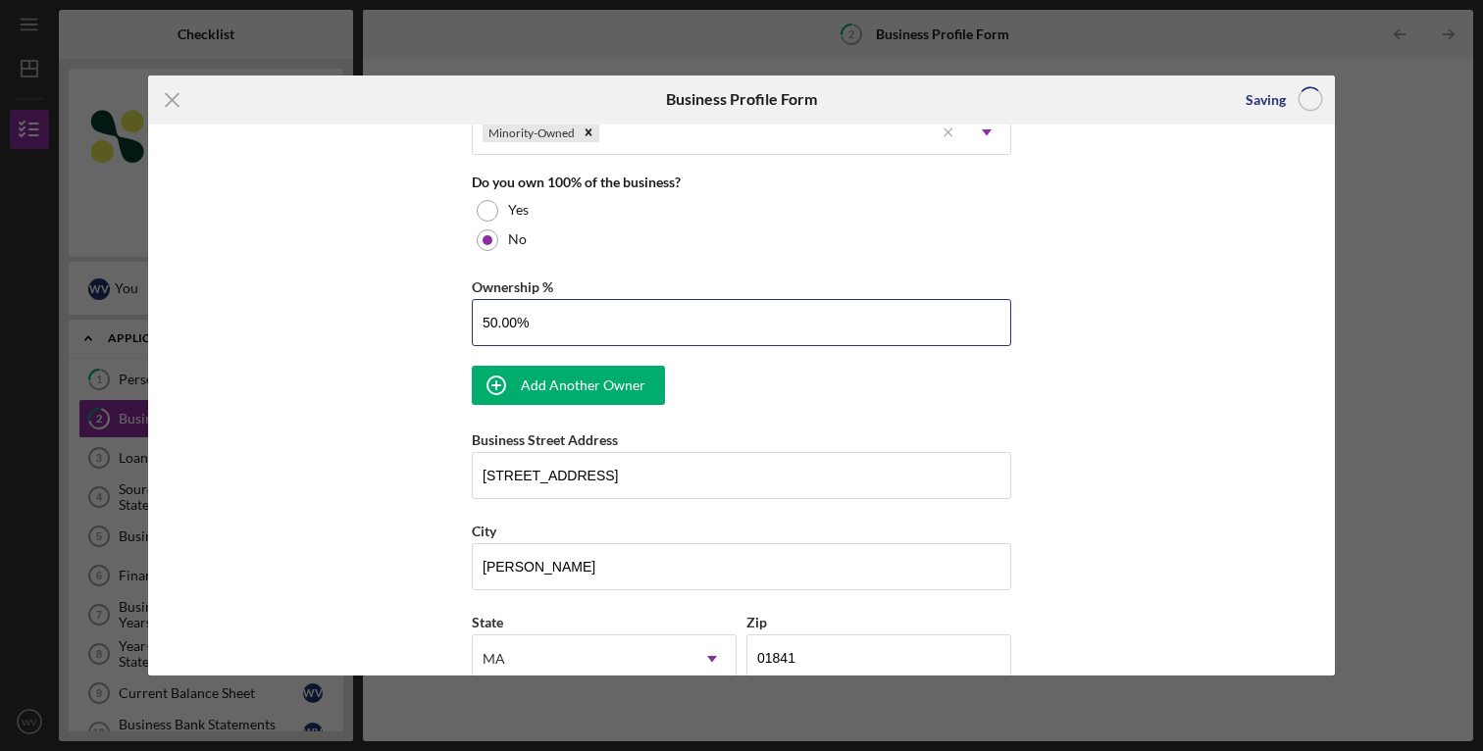
scroll to position [1048, 0]
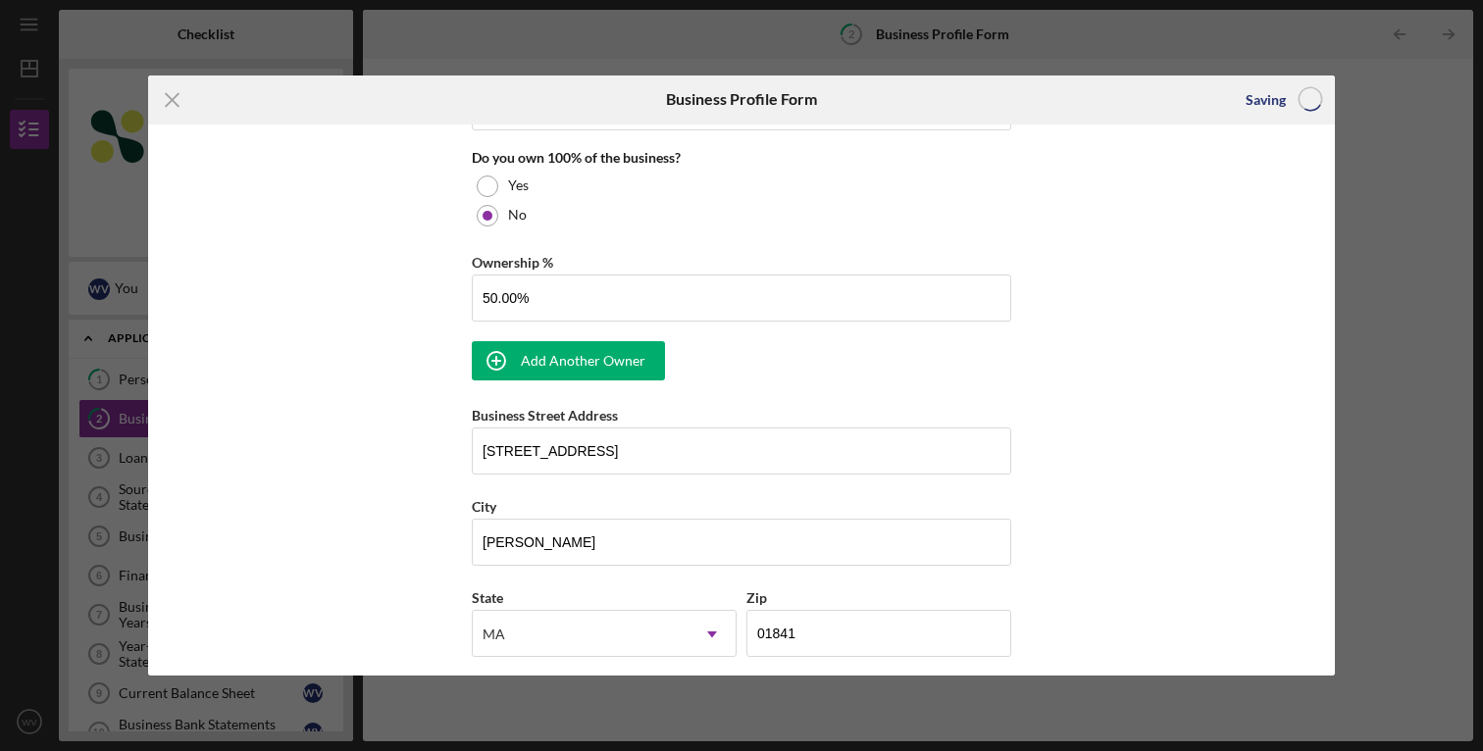
click at [575, 325] on div "Business Name Luxe Car Service LLC DBA Business Start Date [DATE] Legal Structu…" at bounding box center [741, 155] width 539 height 2139
click at [566, 357] on div "Add Another Owner" at bounding box center [583, 360] width 125 height 39
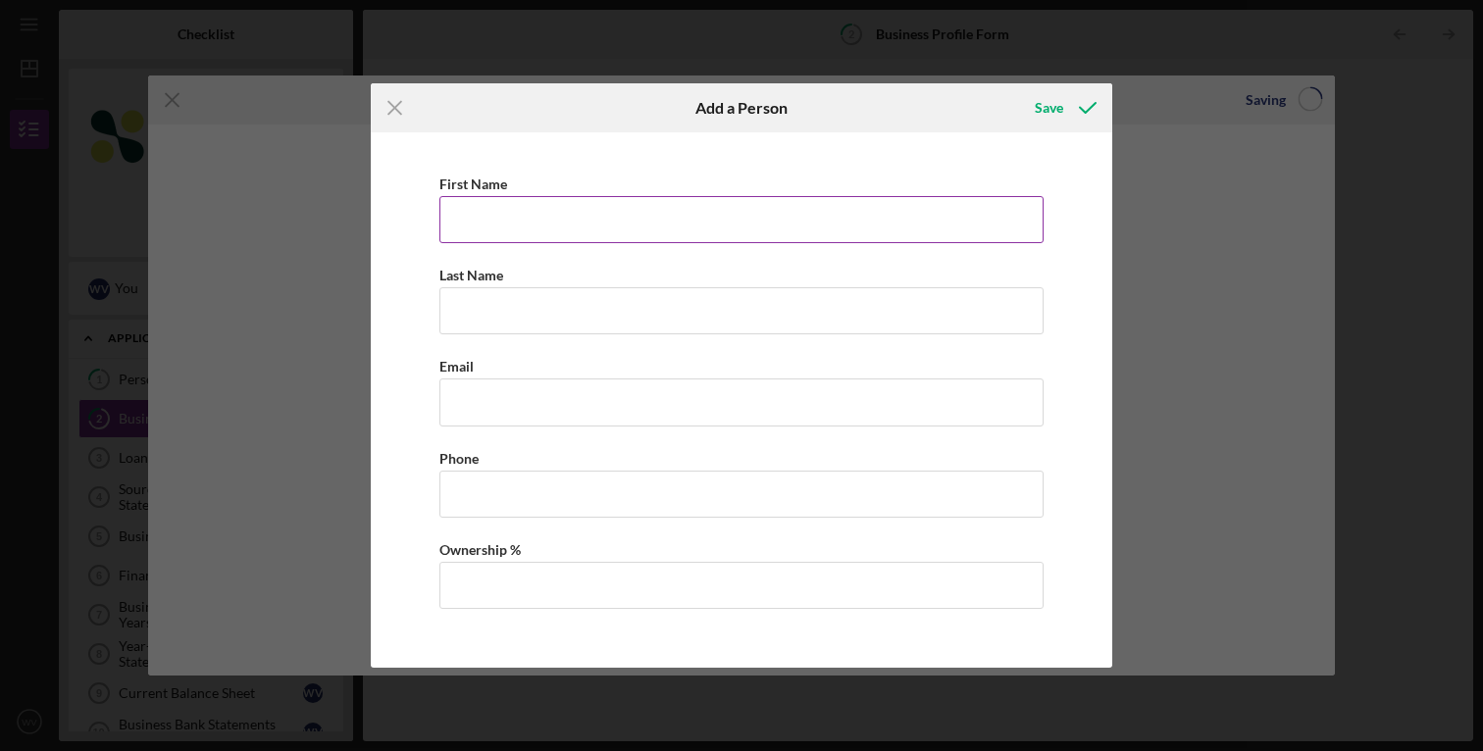
click at [588, 239] on input "First Name" at bounding box center [741, 219] width 604 height 47
type input "[PERSON_NAME]"
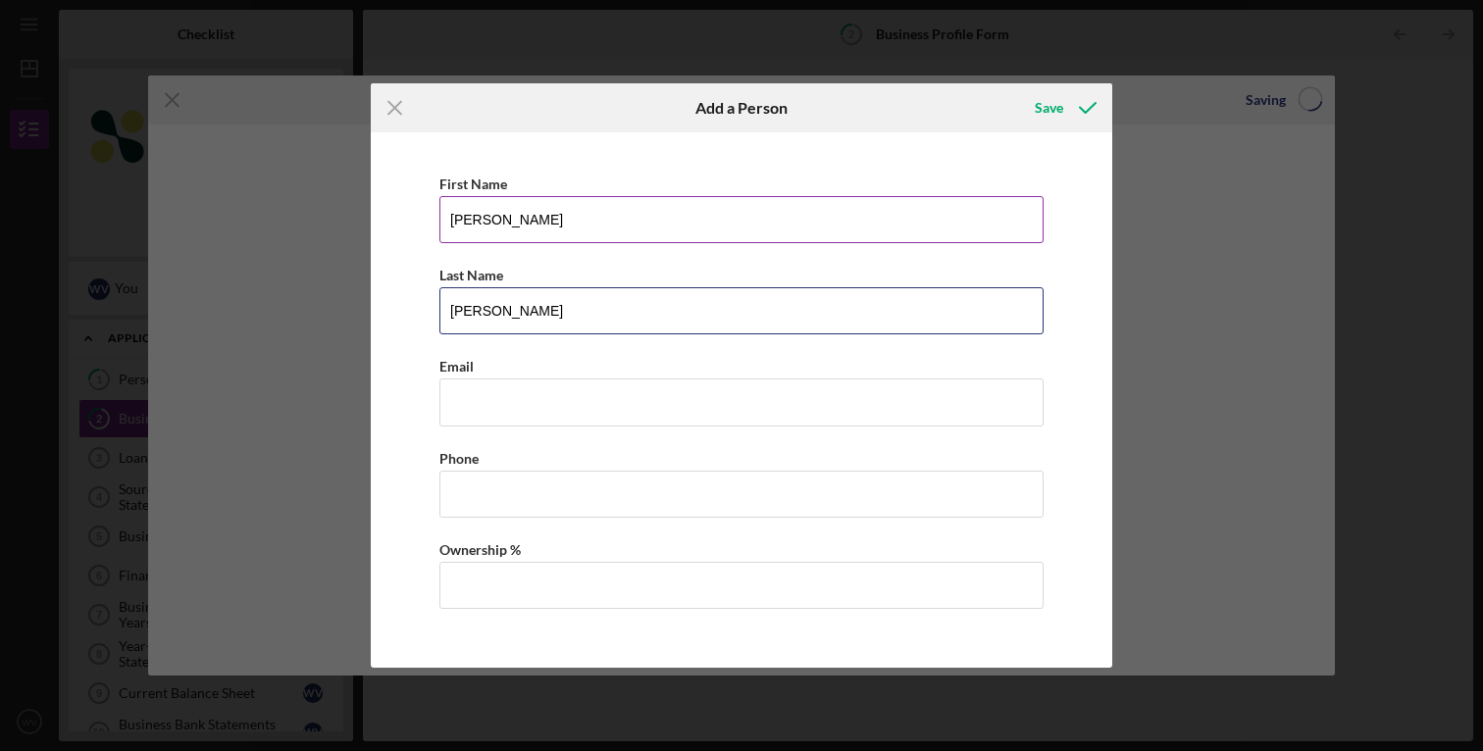
type input "[PERSON_NAME]"
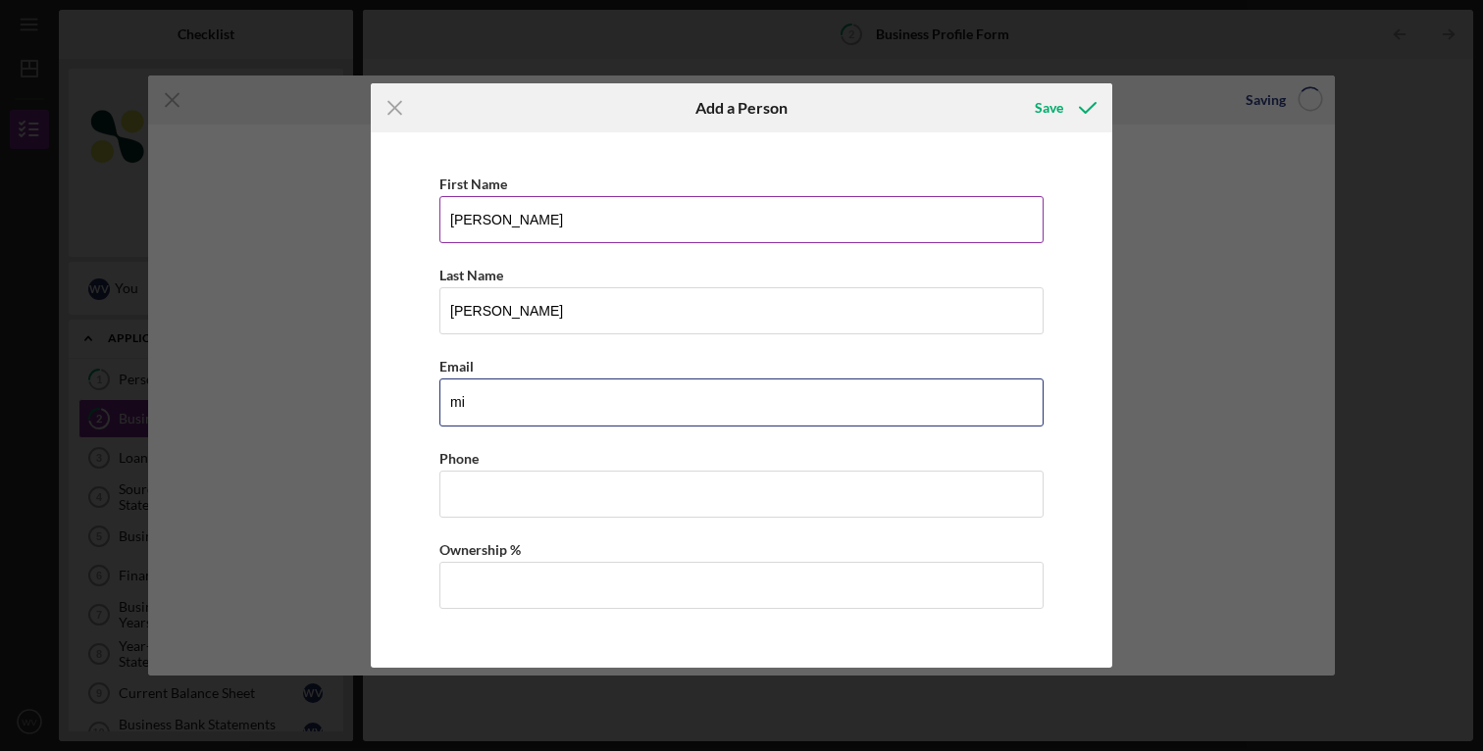
type input "m"
paste input "[EMAIL_ADDRESS][DOMAIN_NAME]"
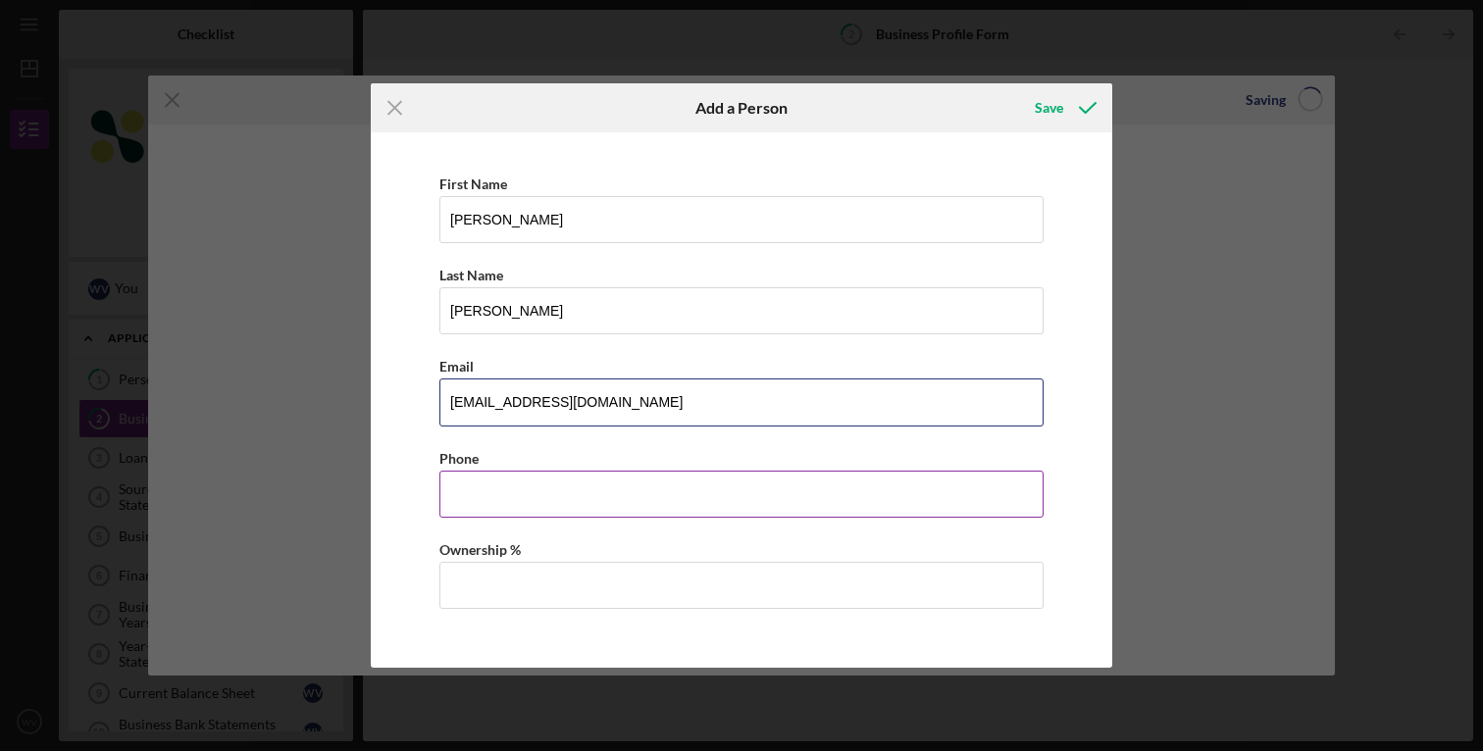
type input "[EMAIL_ADDRESS][DOMAIN_NAME]"
click at [528, 500] on input "Business Phone" at bounding box center [741, 494] width 604 height 47
type input "(9##) ###-####"
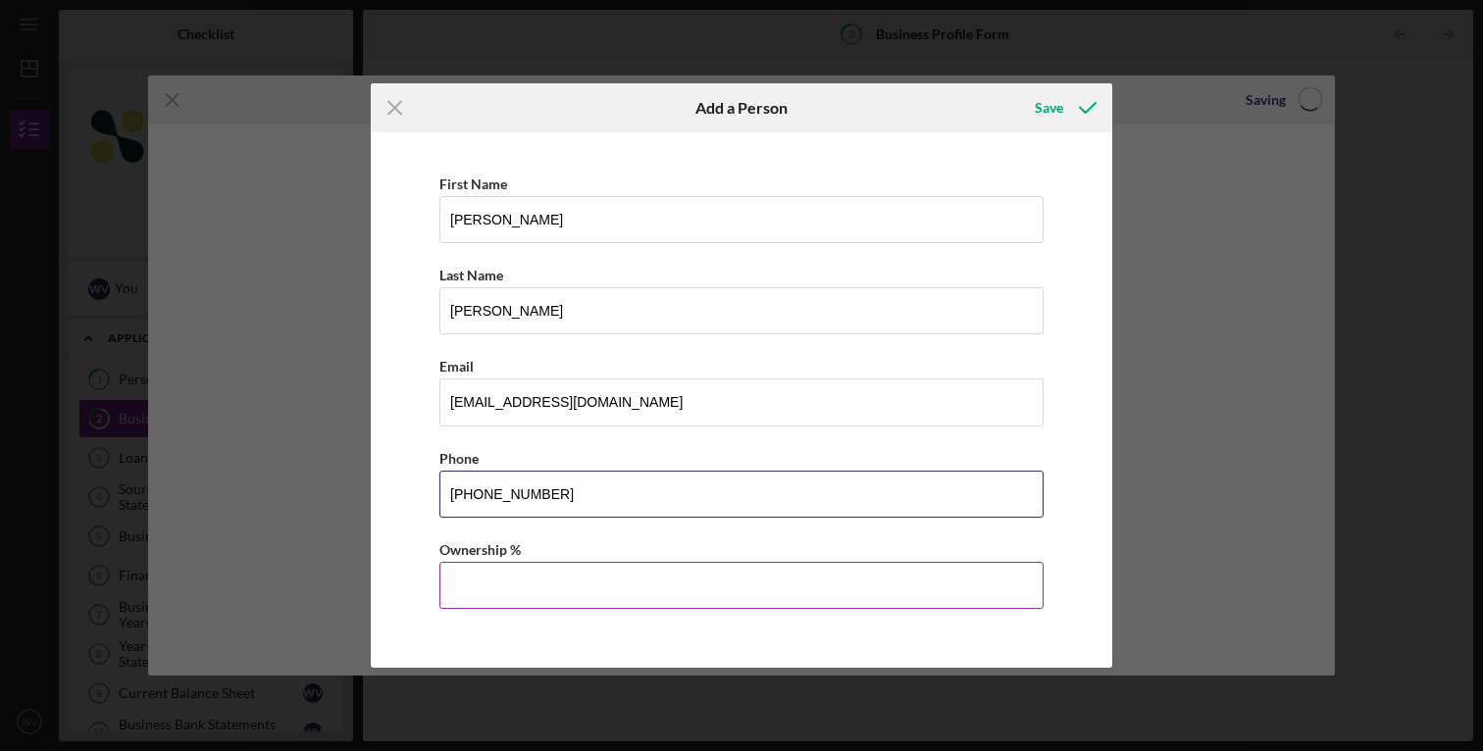
type input "[PHONE_NUMBER]"
click at [516, 585] on input "Ownership %" at bounding box center [741, 585] width 604 height 47
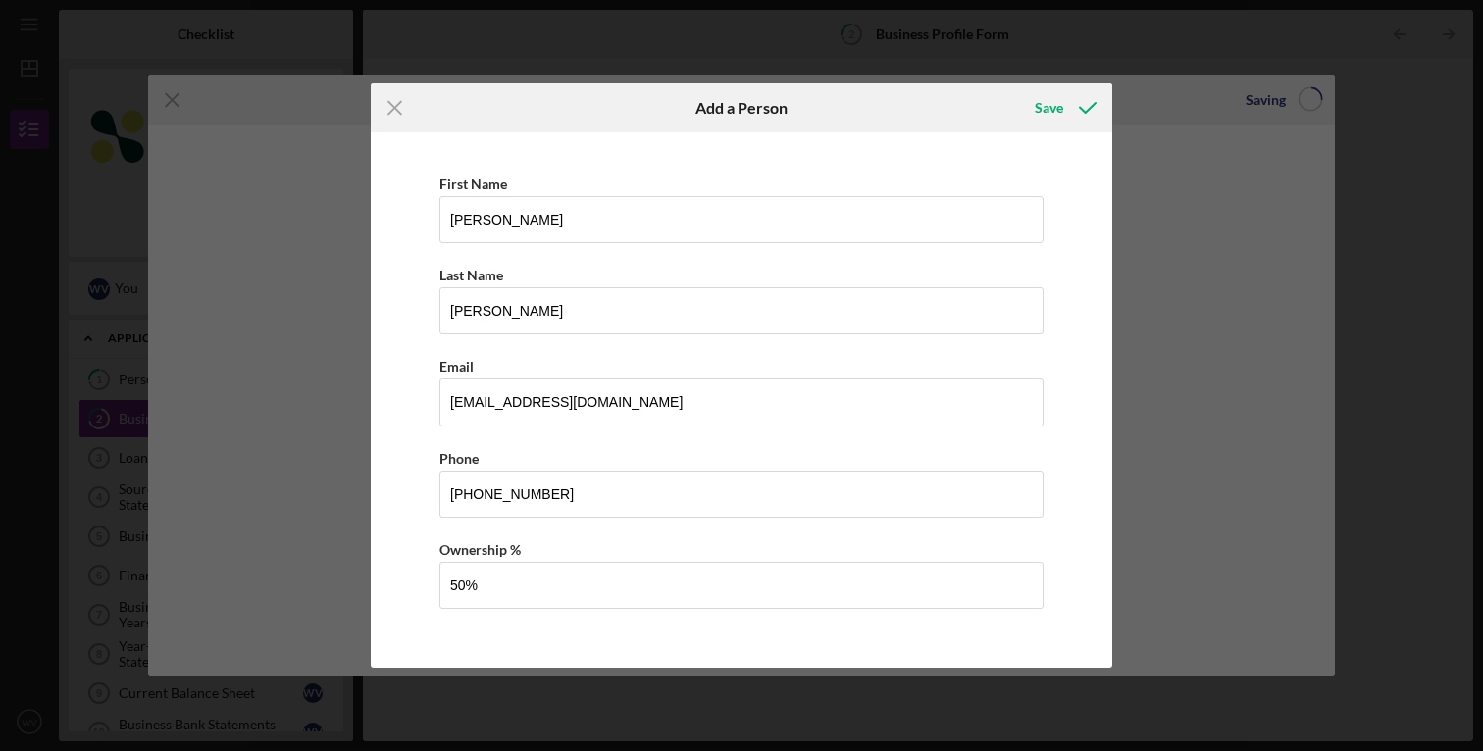
type input "50.00%"
click at [1055, 549] on div "First Name [PERSON_NAME] Last Name [PERSON_NAME] Email [EMAIL_ADDRESS][DOMAIN_N…" at bounding box center [741, 399] width 722 height 515
click at [1048, 106] on div "Save" at bounding box center [1049, 107] width 28 height 39
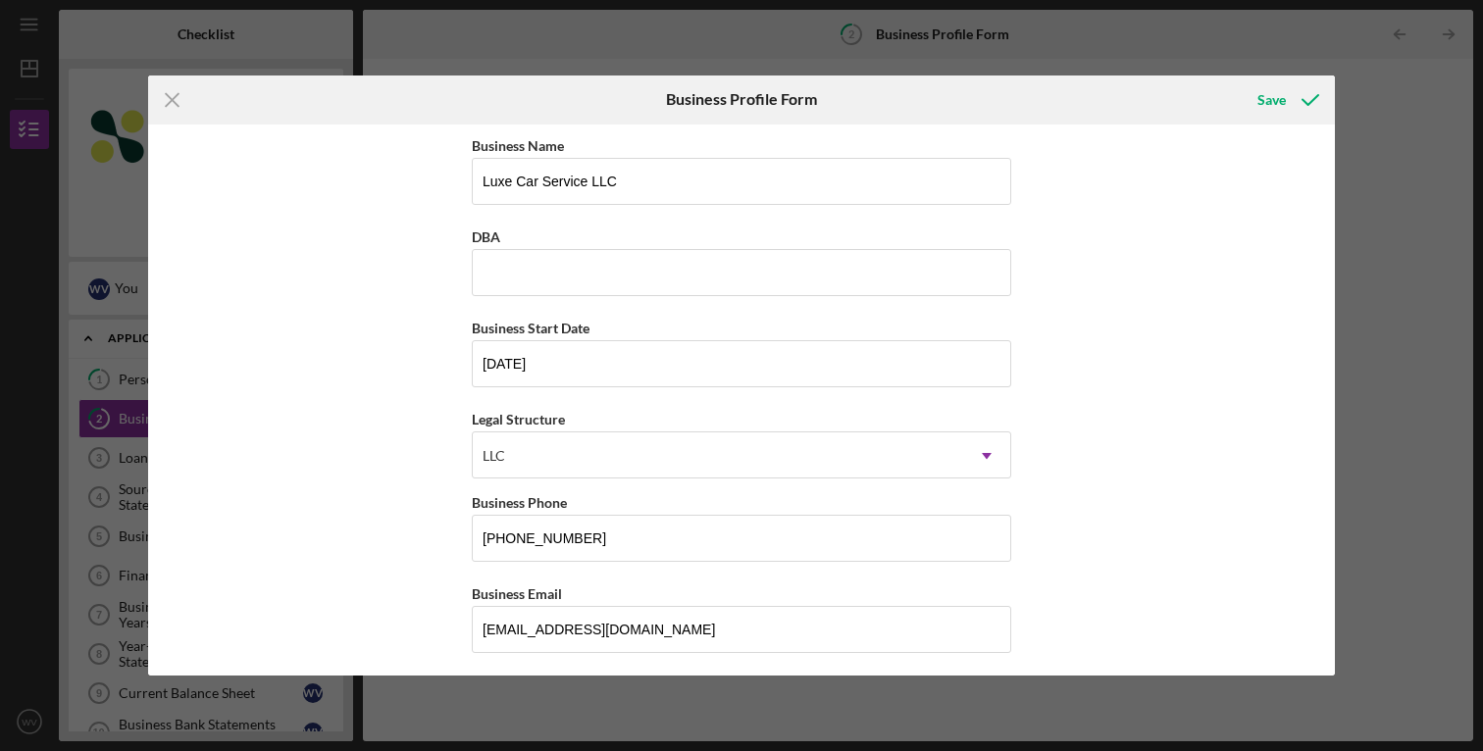
scroll to position [0, 0]
click at [1309, 93] on icon "submit" at bounding box center [1310, 100] width 49 height 49
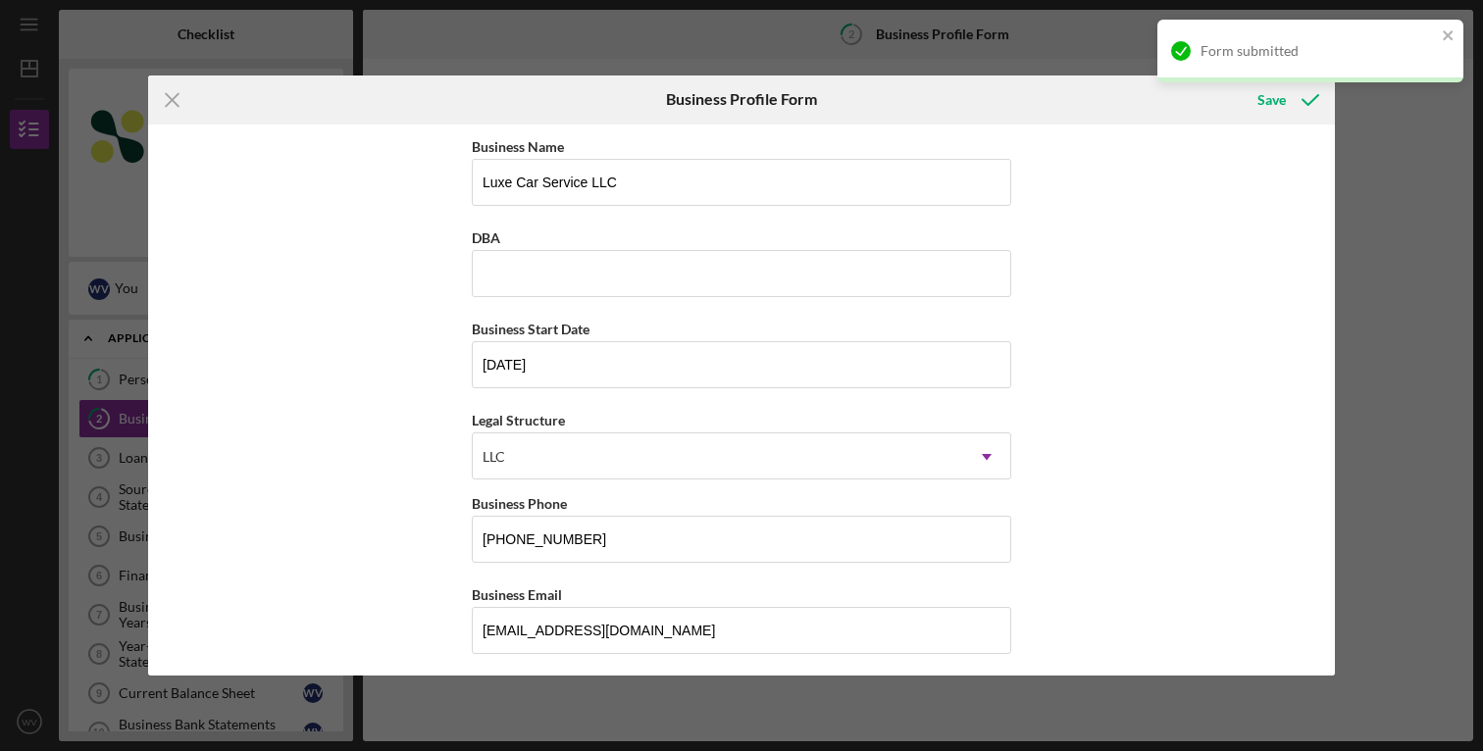
click at [1275, 90] on div "Form submitted" at bounding box center [1310, 59] width 314 height 86
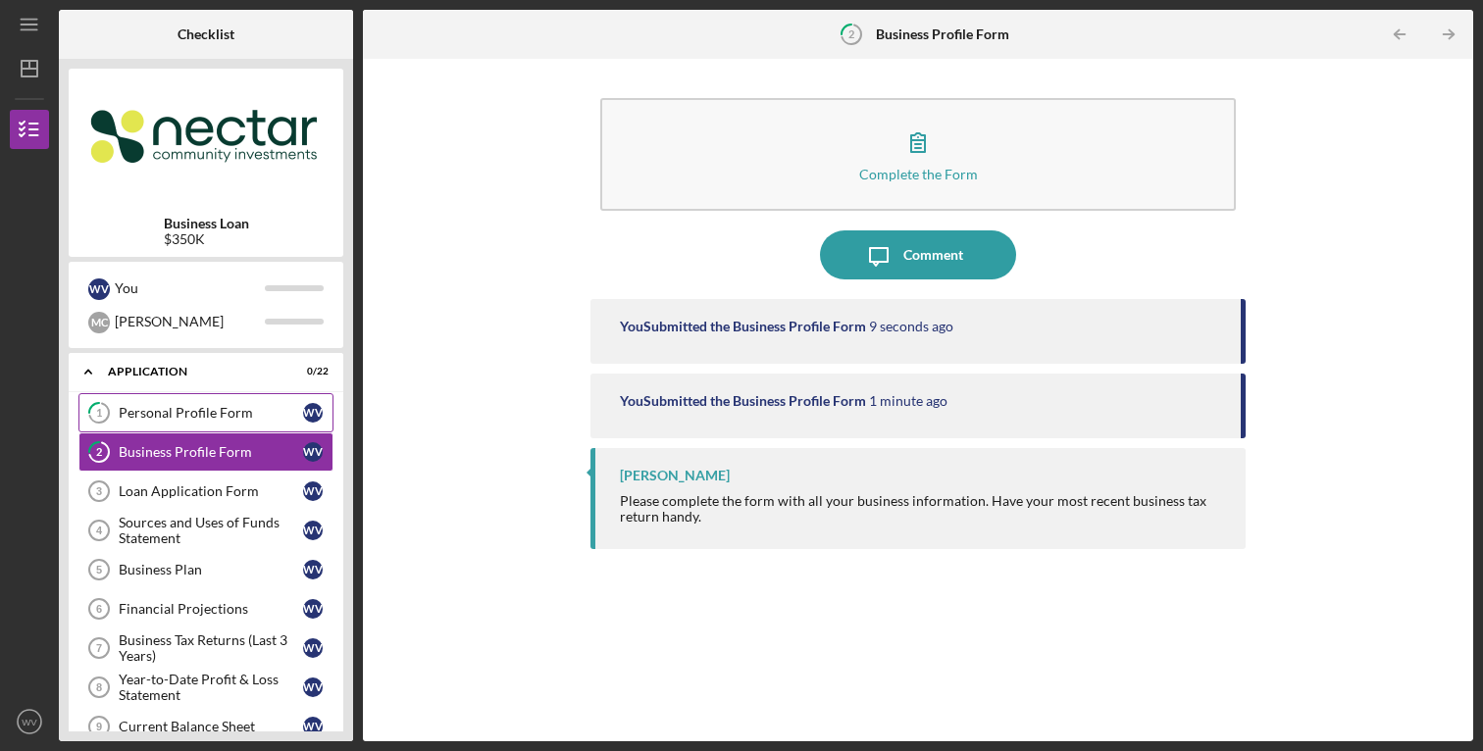
click at [232, 415] on div "Personal Profile Form" at bounding box center [211, 413] width 184 height 16
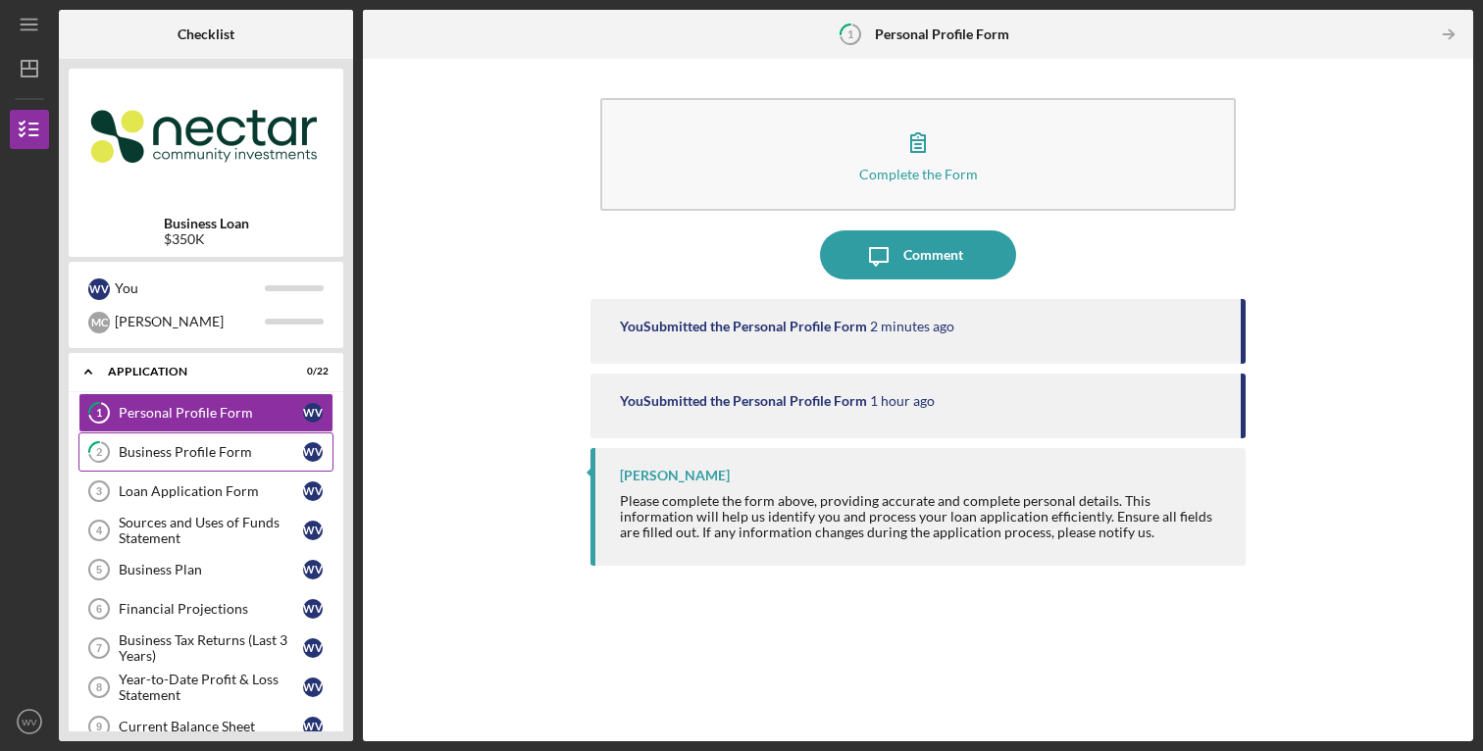
click at [215, 454] on div "Business Profile Form" at bounding box center [211, 452] width 184 height 16
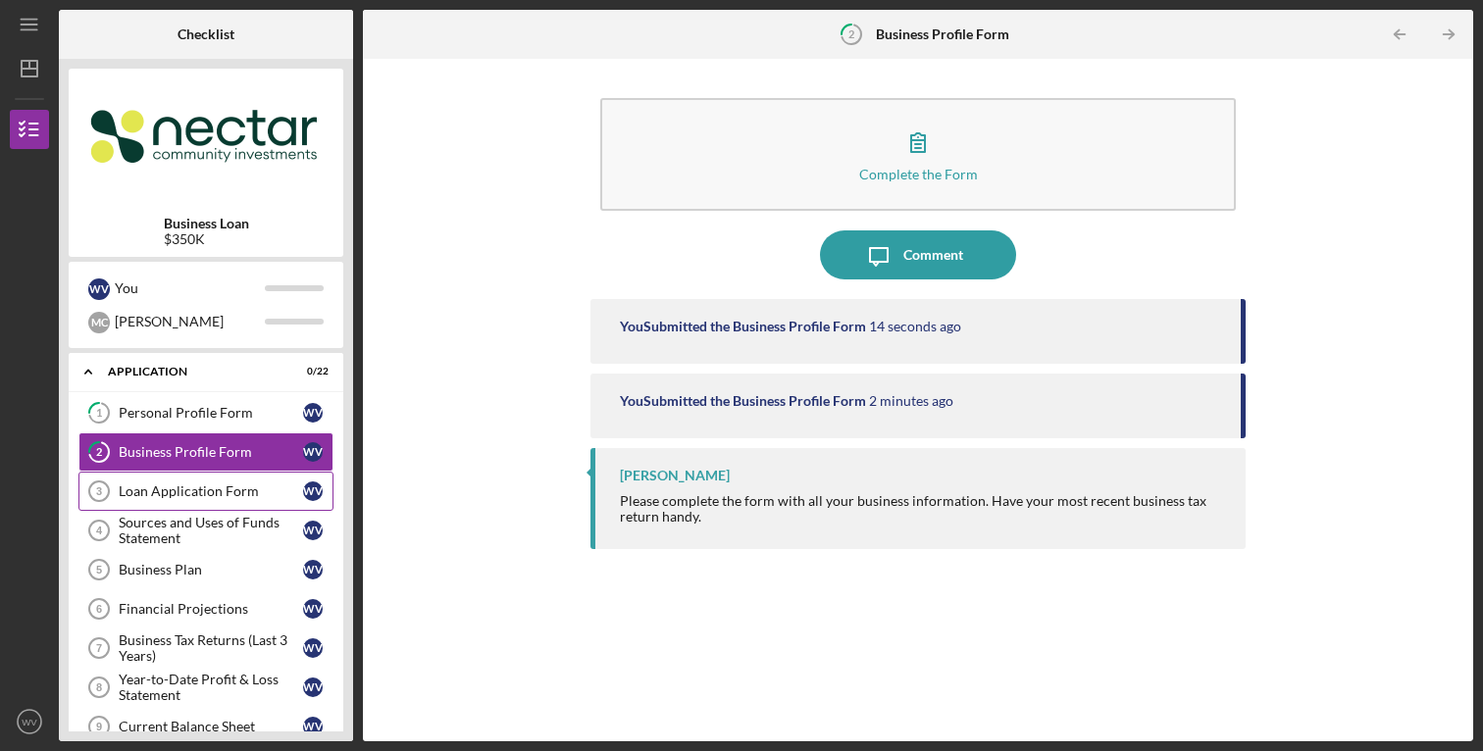
click at [198, 494] on div "Loan Application Form" at bounding box center [211, 491] width 184 height 16
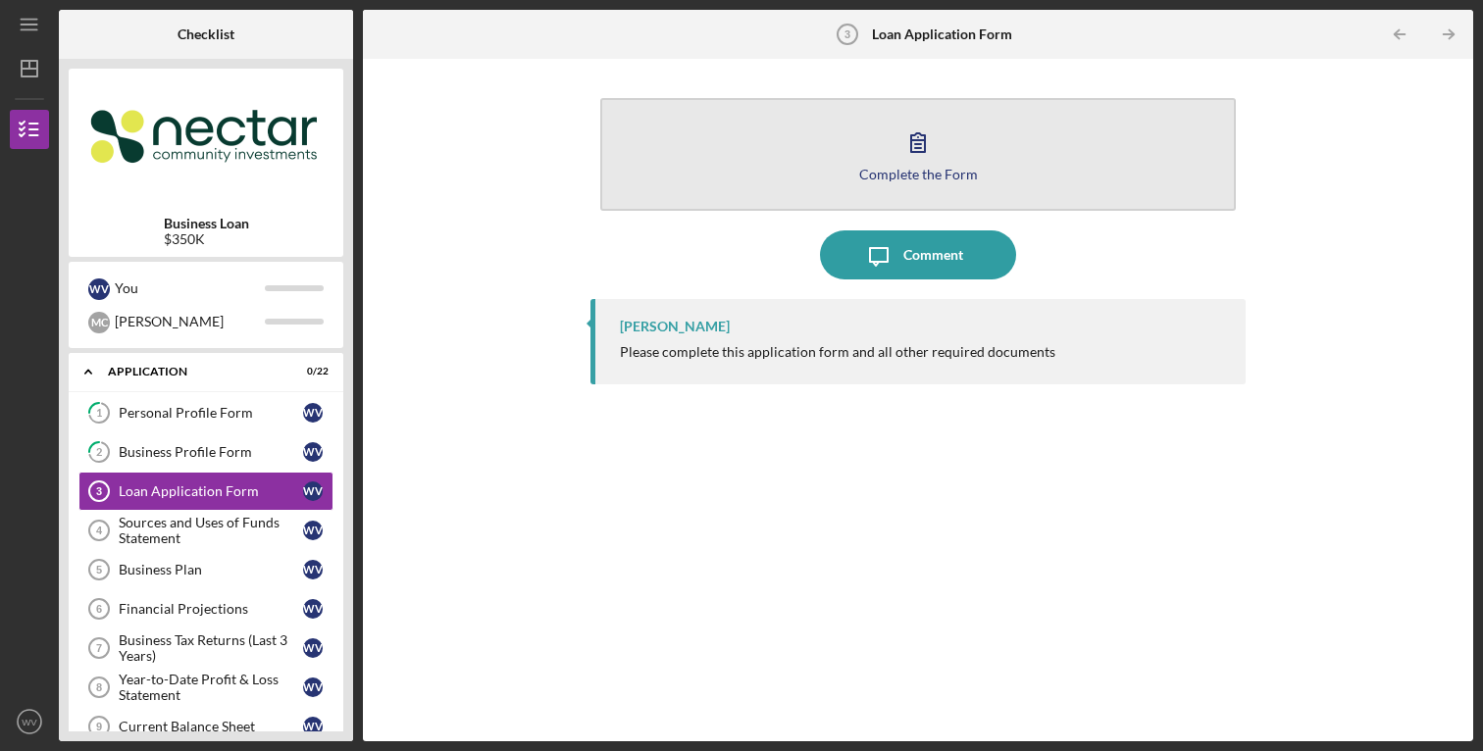
click at [920, 159] on icon "button" at bounding box center [917, 142] width 49 height 49
